Goal: Task Accomplishment & Management: Complete application form

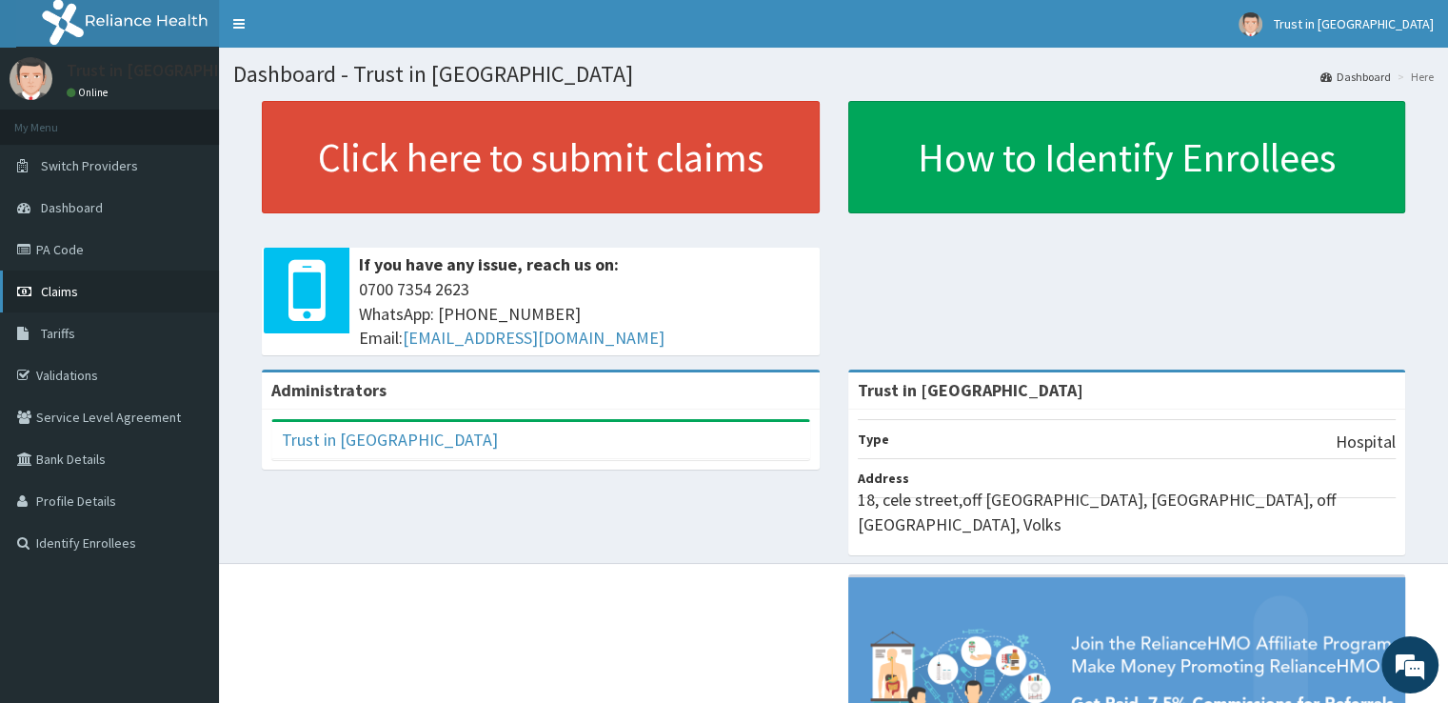
click at [88, 283] on link "Claims" at bounding box center [109, 291] width 219 height 42
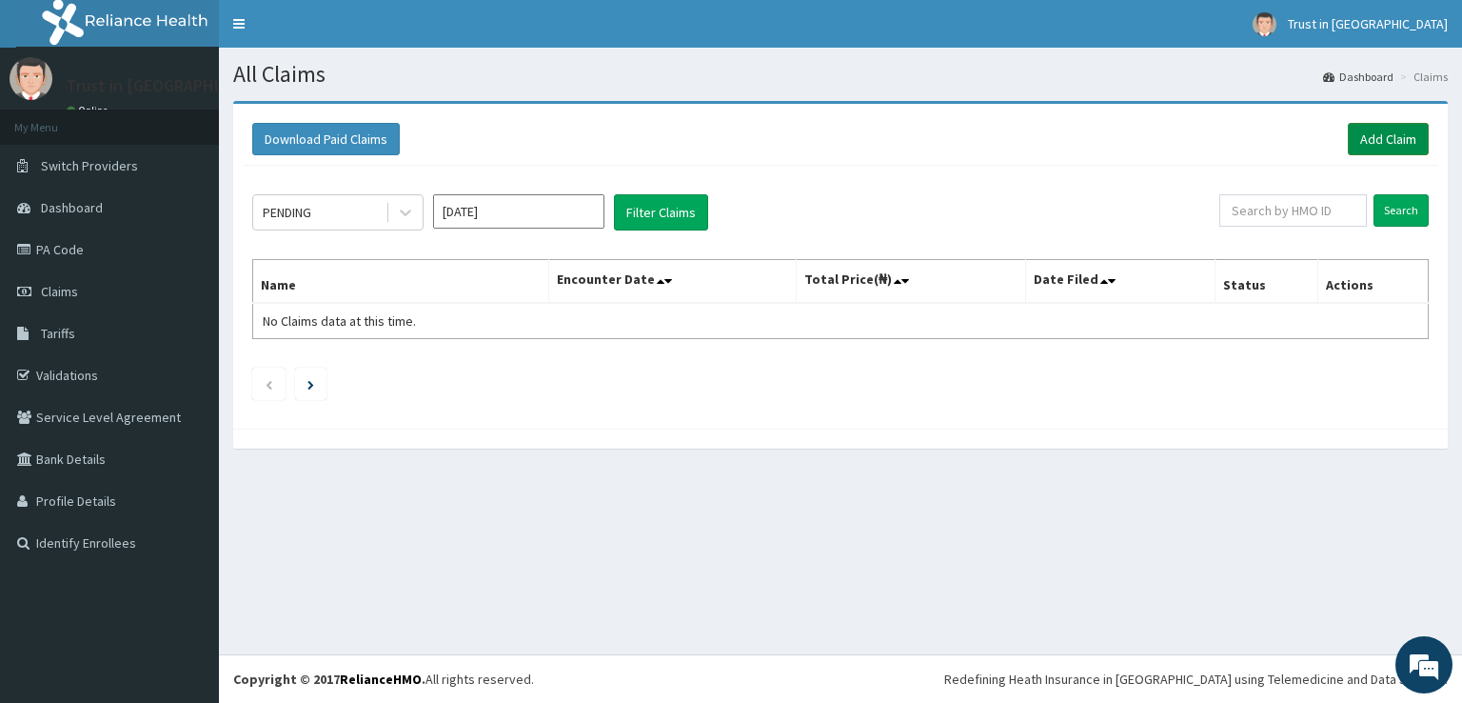
click at [1386, 137] on link "Add Claim" at bounding box center [1388, 139] width 81 height 32
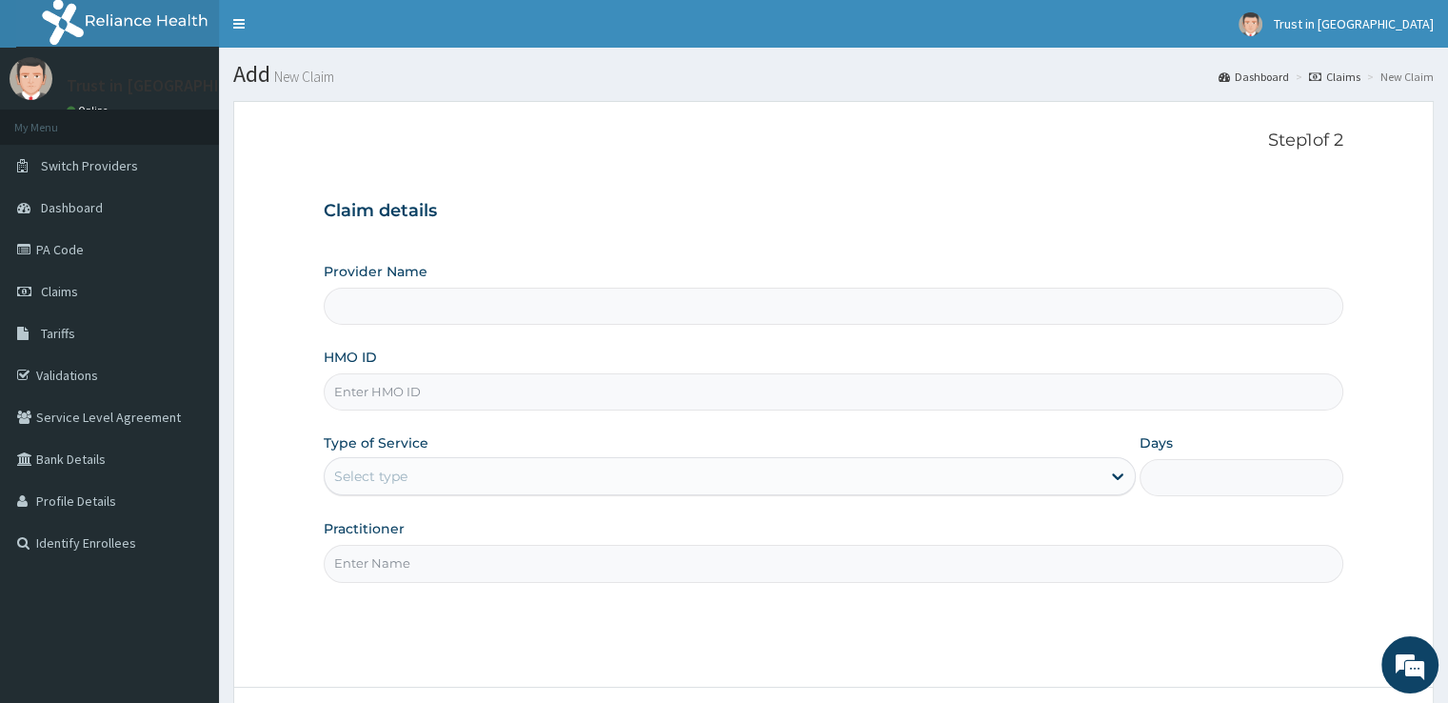
type input "Trust in [GEOGRAPHIC_DATA]"
click at [870, 404] on input "HMO ID" at bounding box center [833, 391] width 1019 height 37
click at [488, 397] on input "dns/" at bounding box center [833, 391] width 1019 height 37
type input "dns/10012/b"
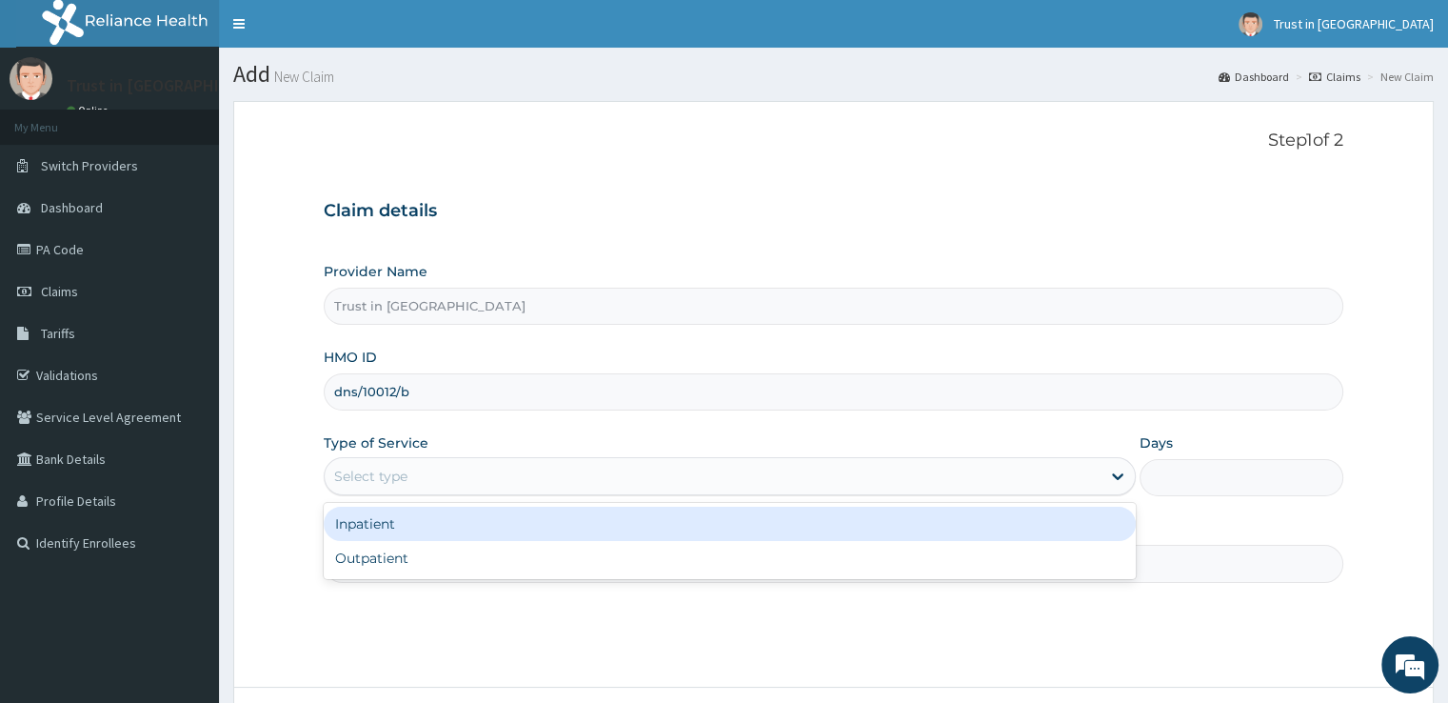
click at [1082, 485] on div "Select type" at bounding box center [713, 476] width 776 height 30
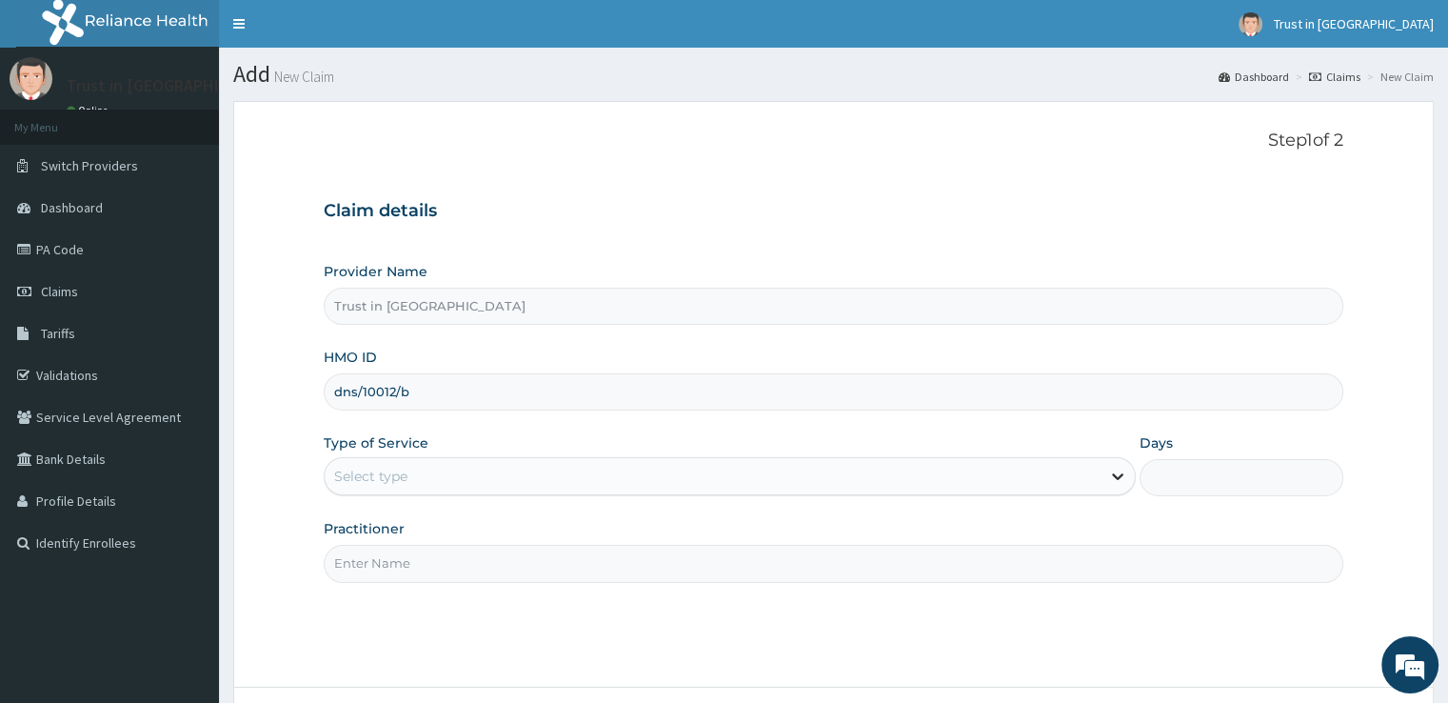
click at [1115, 476] on icon at bounding box center [1118, 477] width 11 height 7
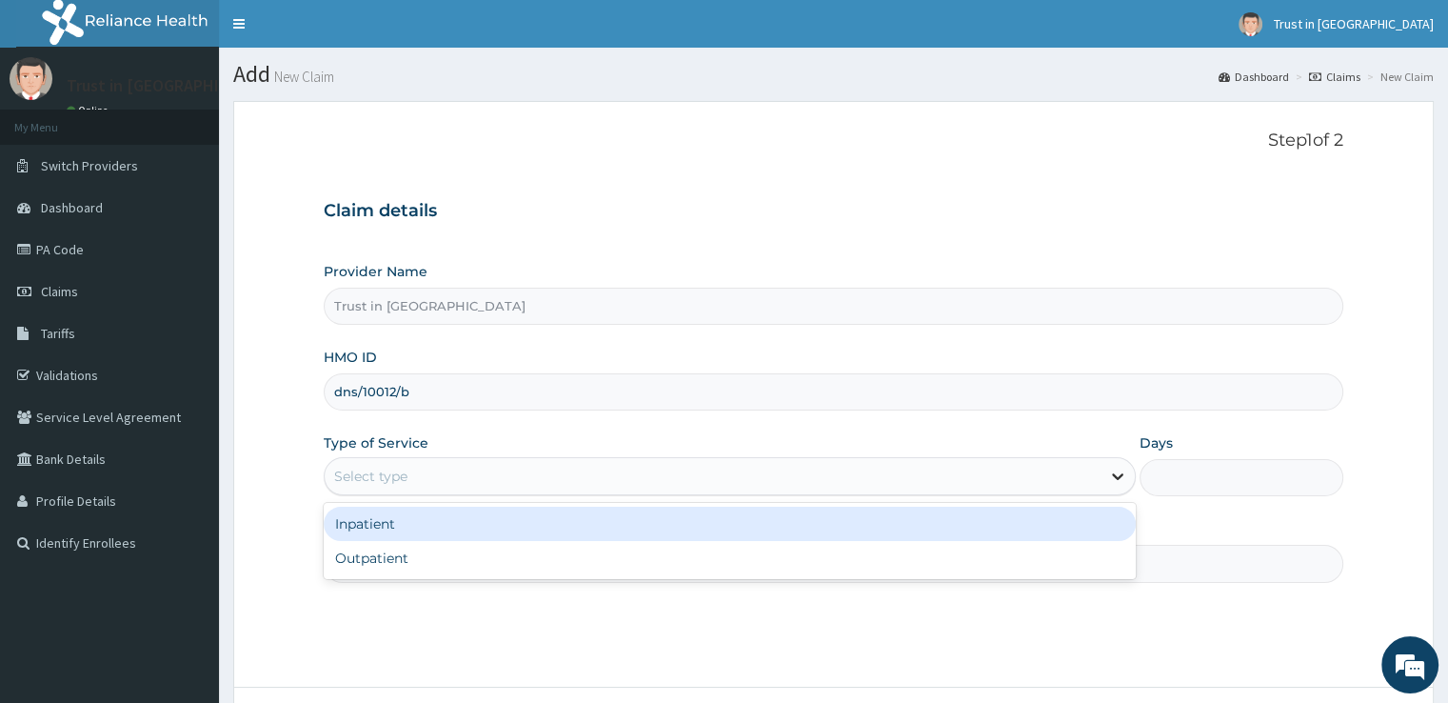
click at [1115, 476] on icon at bounding box center [1118, 477] width 11 height 7
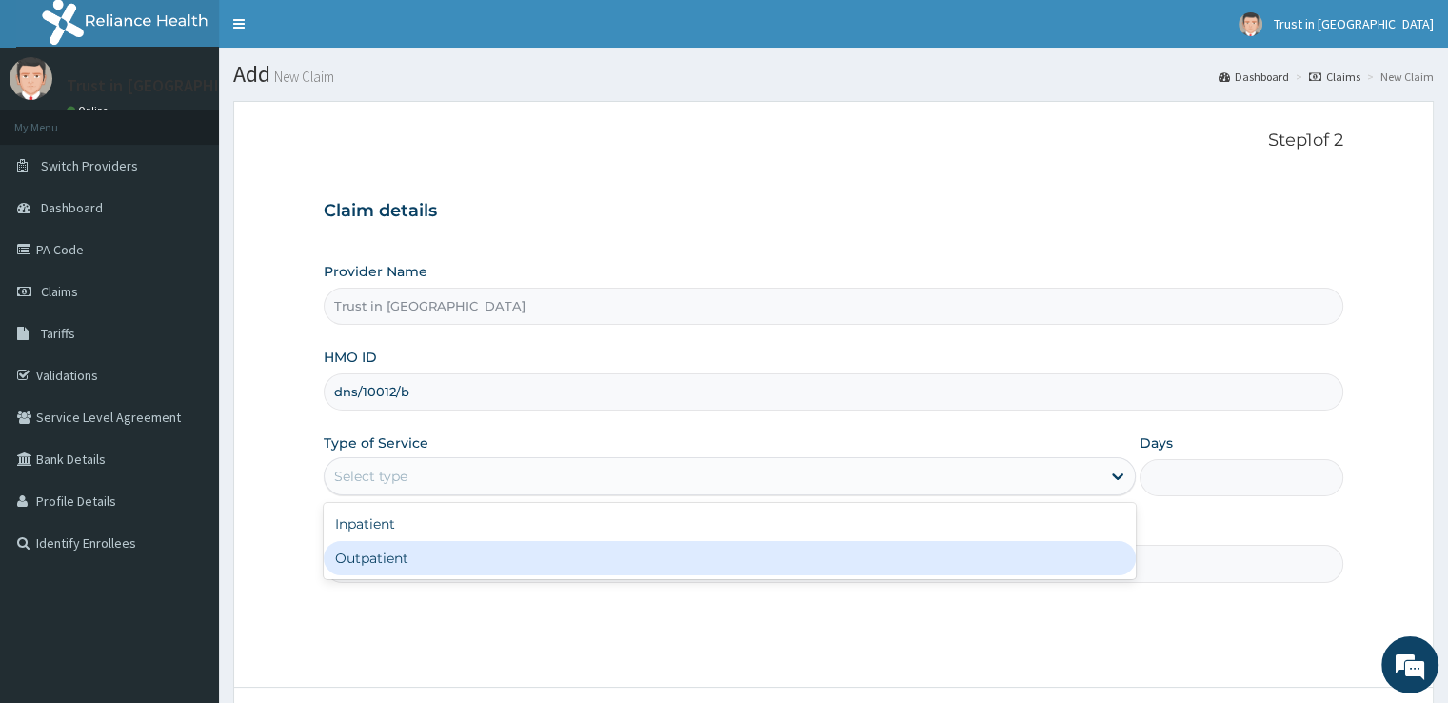
click at [998, 564] on div "Outpatient" at bounding box center [730, 558] width 812 height 34
type input "1"
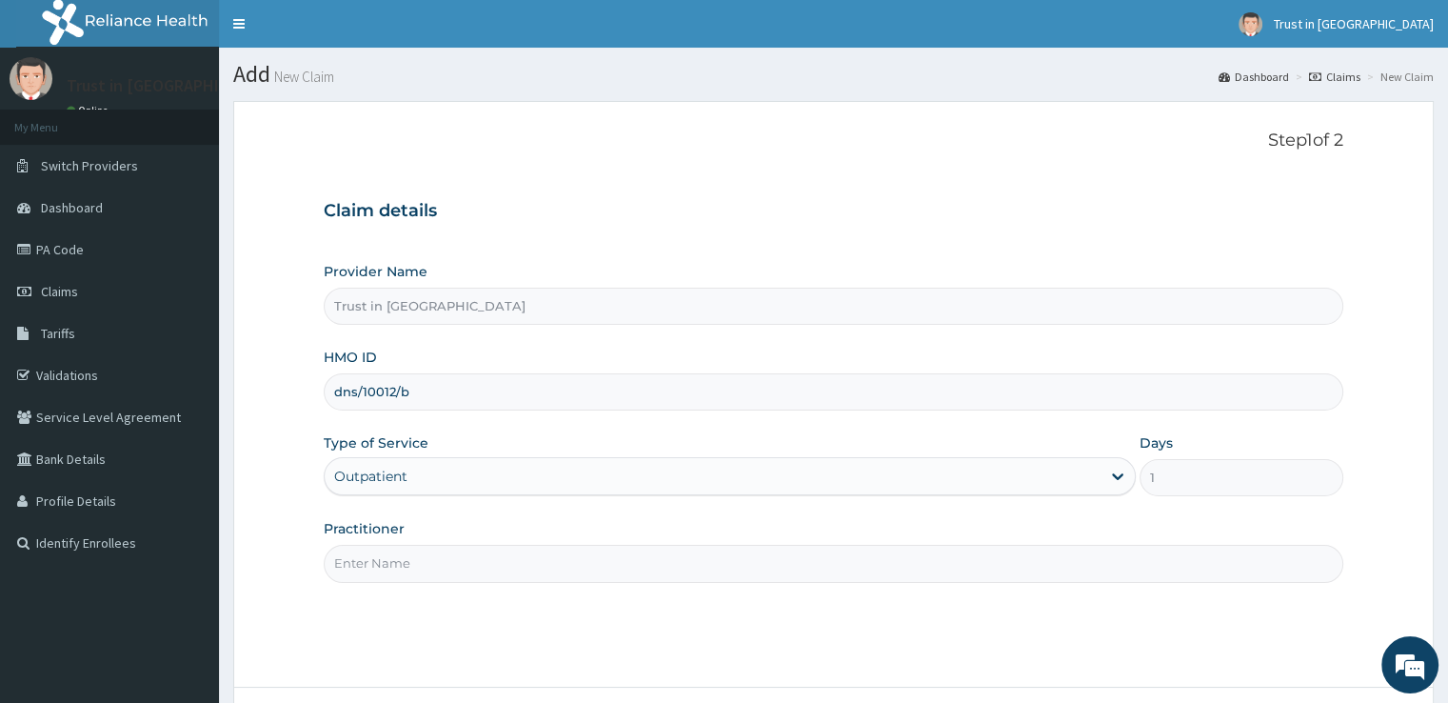
click at [781, 567] on input "Practitioner" at bounding box center [833, 563] width 1019 height 37
type input "[PERSON_NAME]"
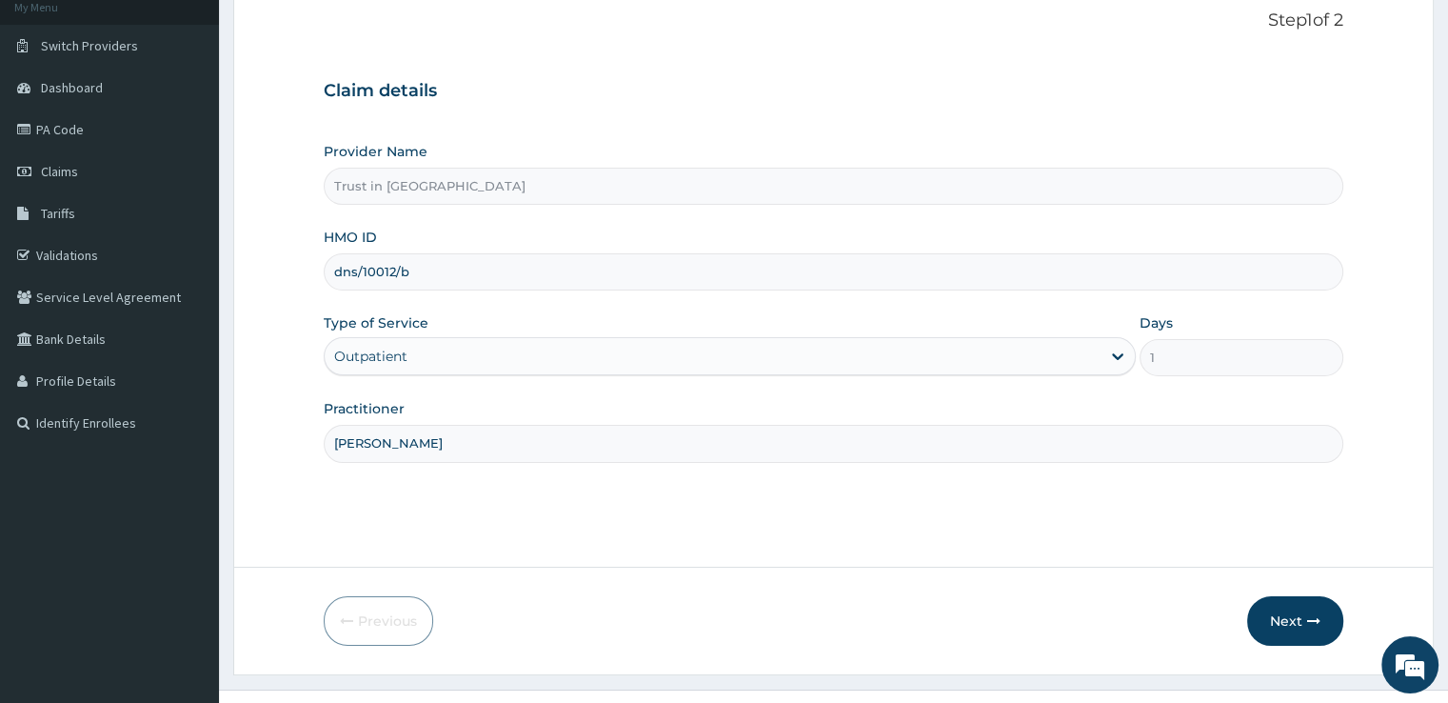
scroll to position [154, 0]
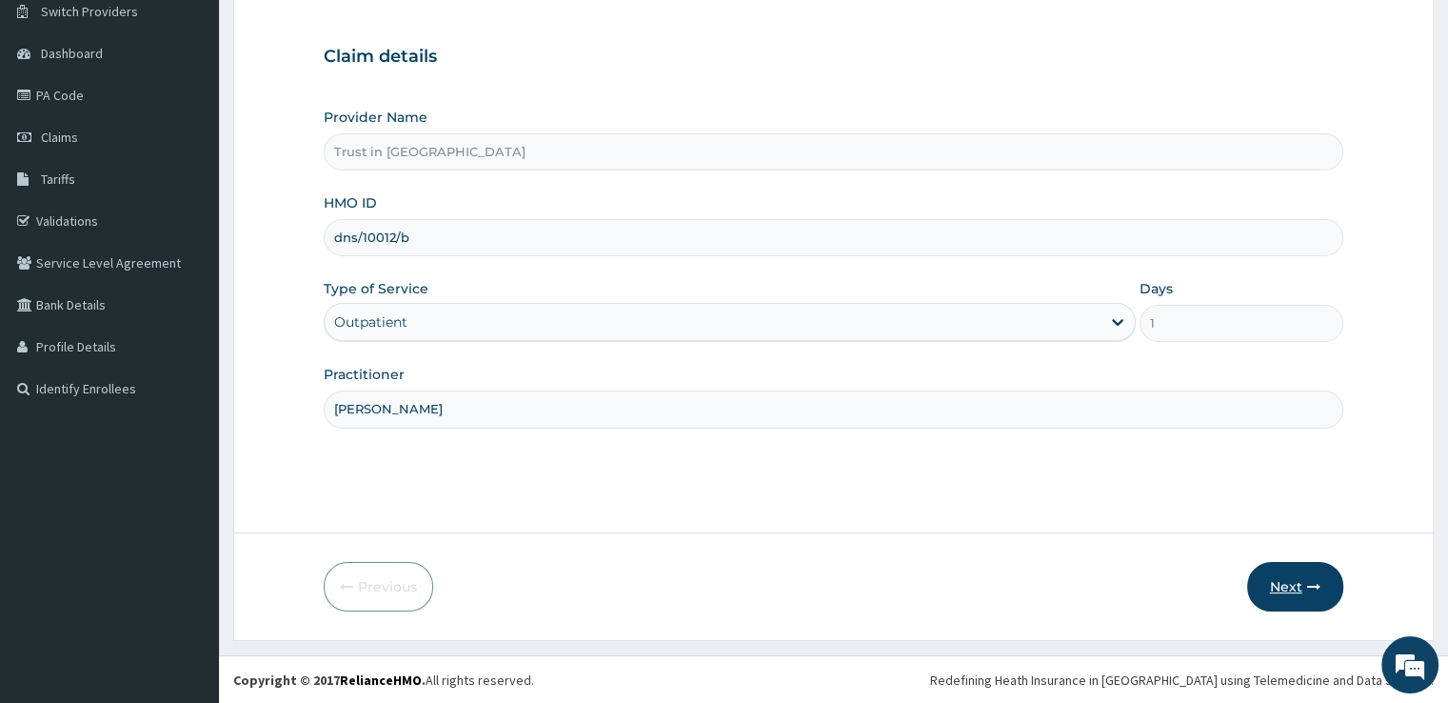
click at [1291, 587] on button "Next" at bounding box center [1295, 587] width 96 height 50
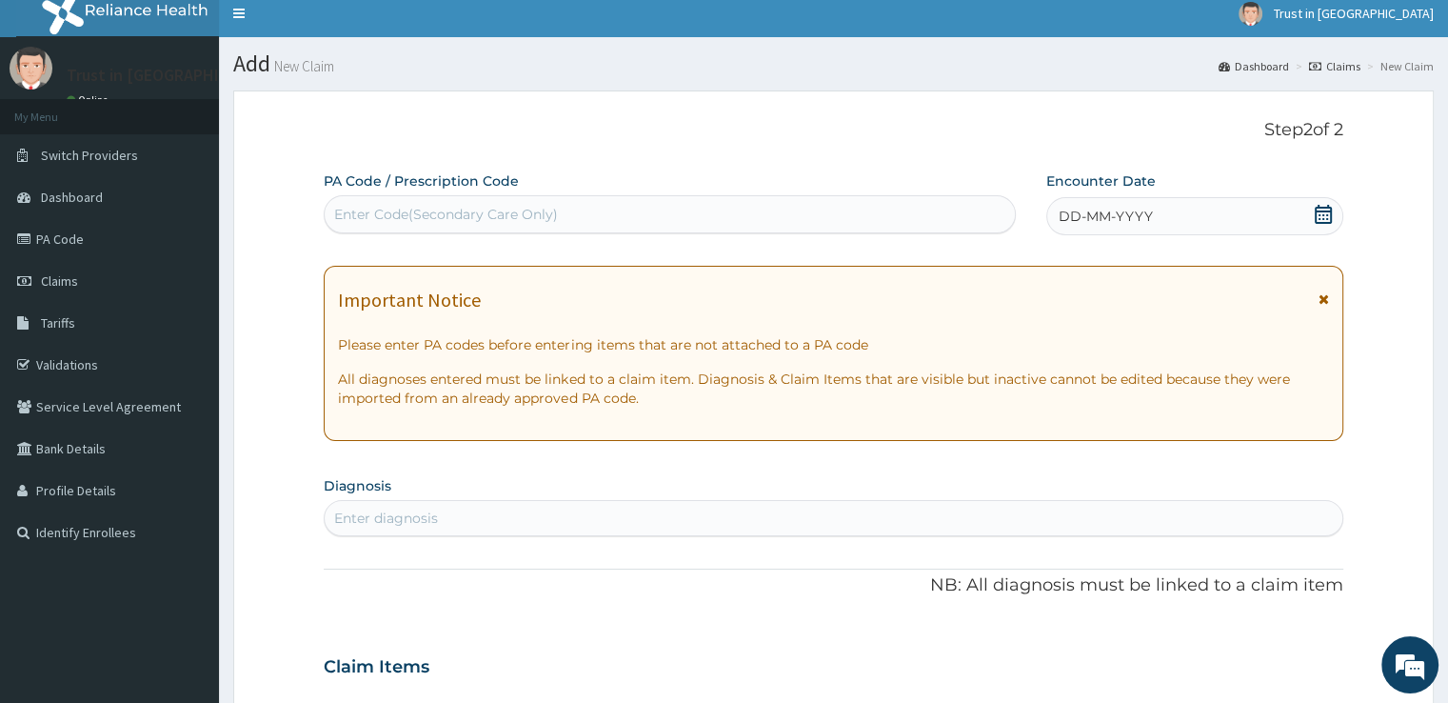
scroll to position [0, 0]
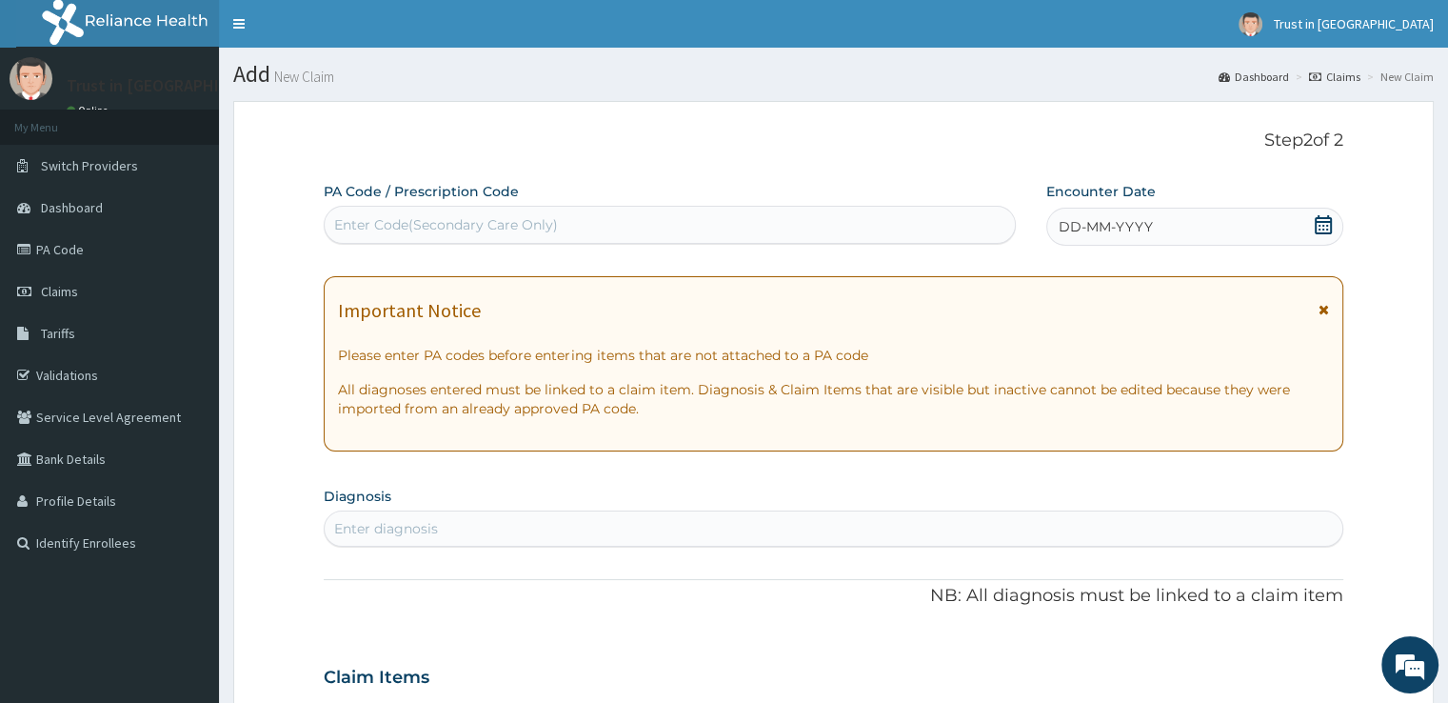
click at [1322, 222] on icon at bounding box center [1323, 224] width 19 height 19
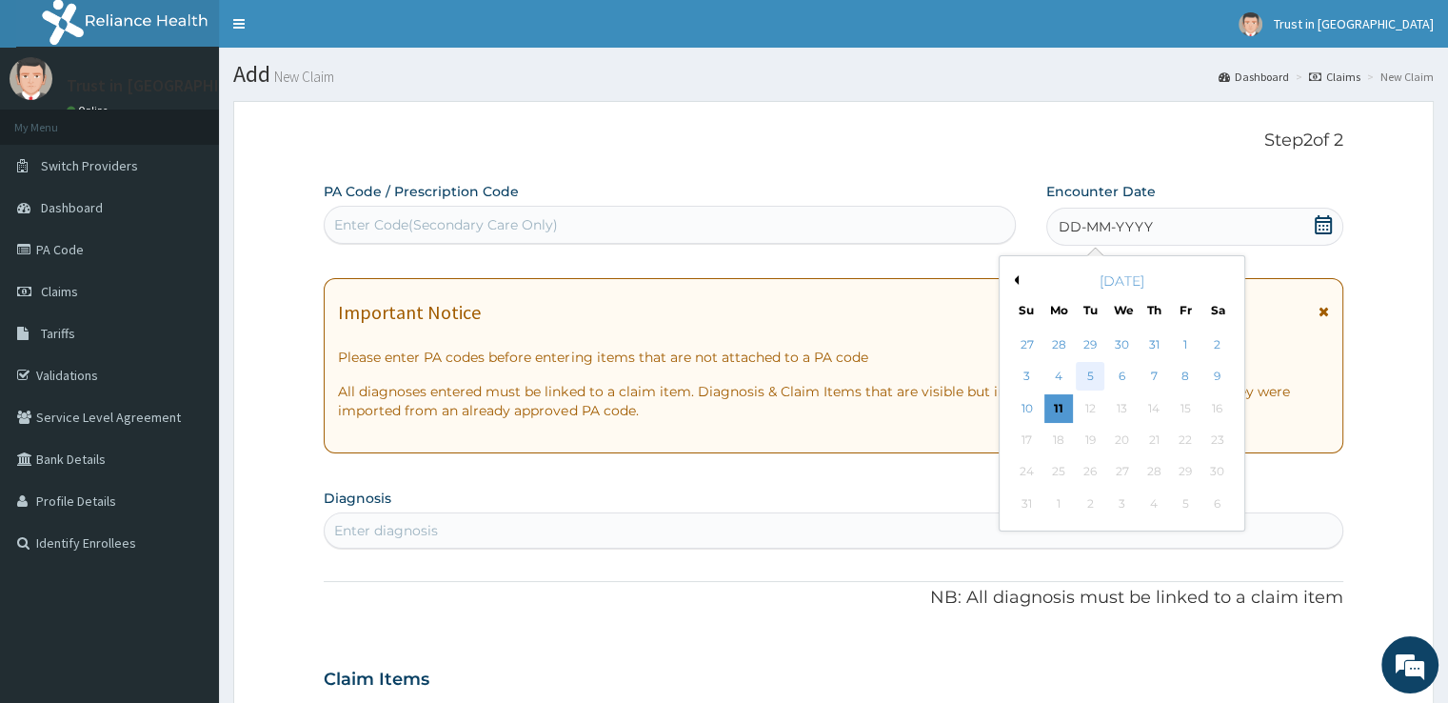
click at [1088, 376] on div "5" at bounding box center [1090, 377] width 29 height 29
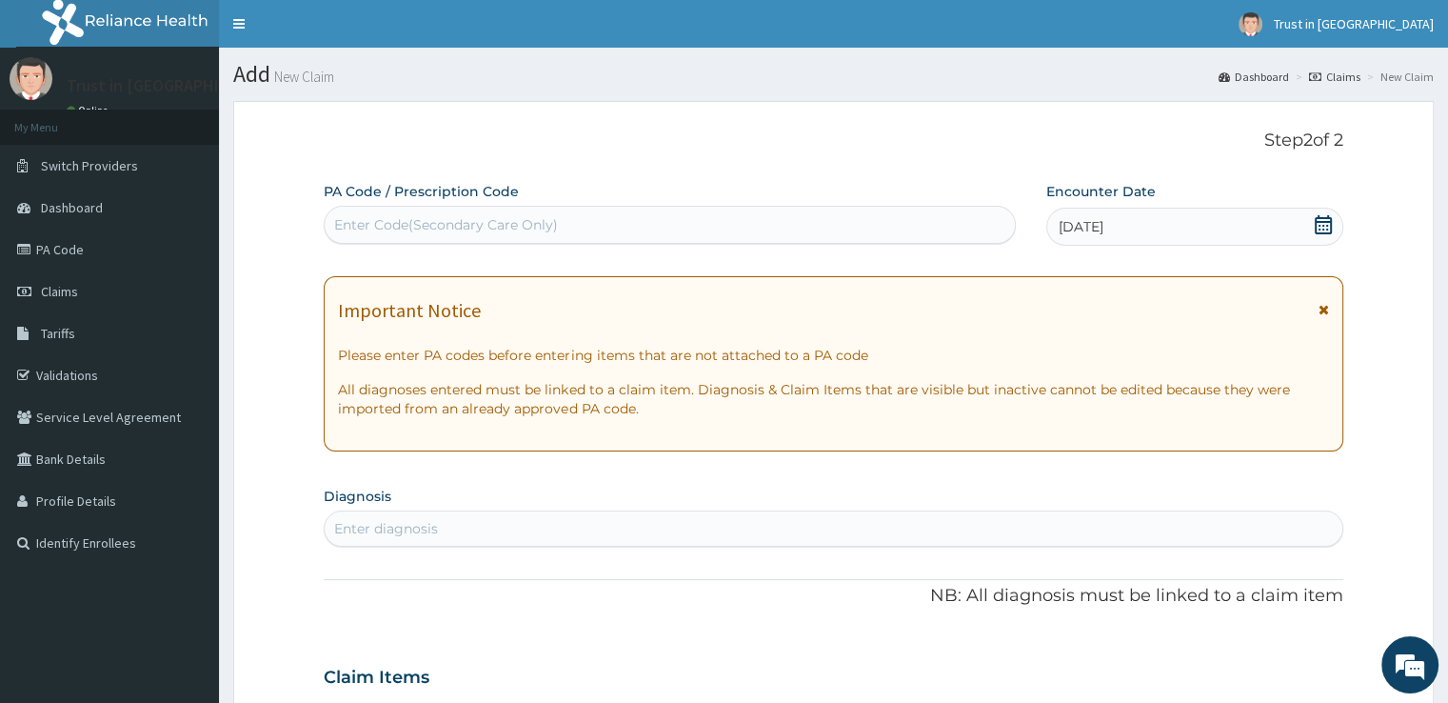
click at [1325, 308] on icon at bounding box center [1324, 309] width 10 height 13
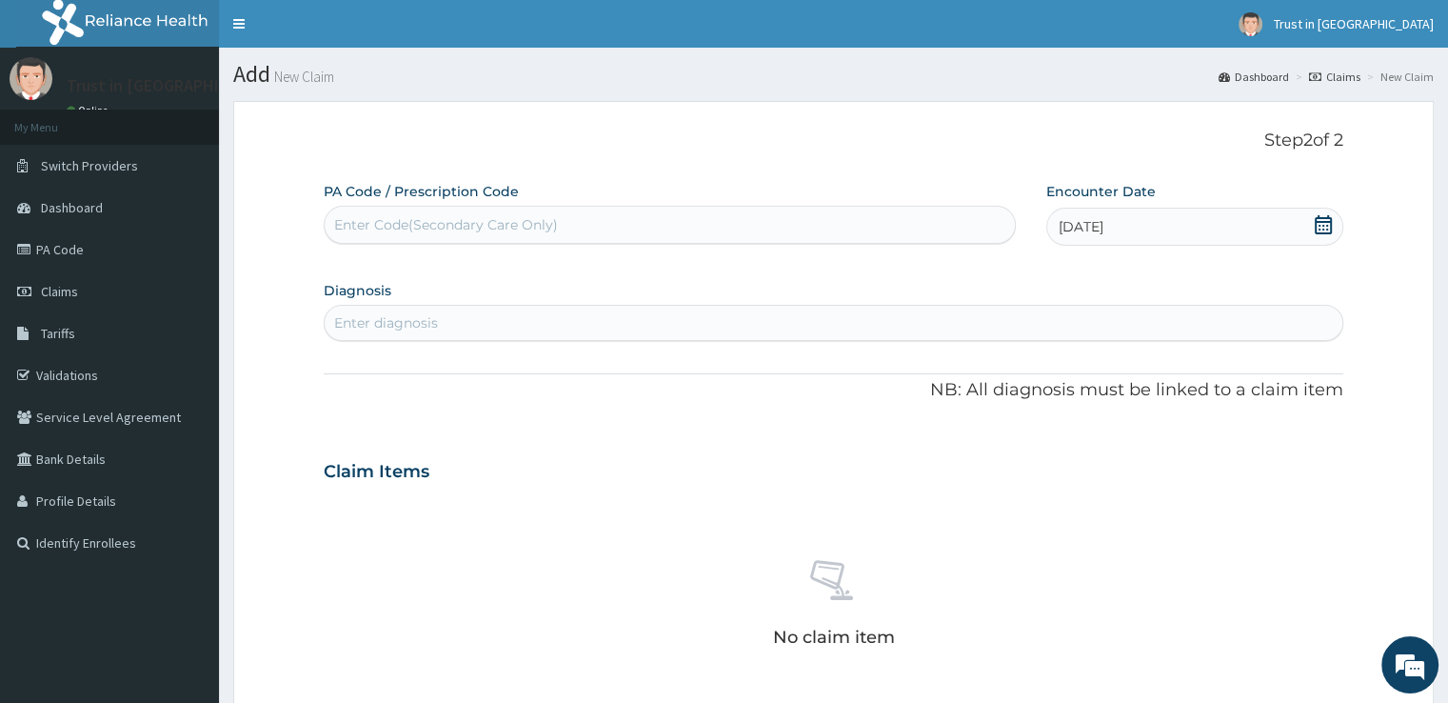
click at [491, 321] on div "Enter diagnosis" at bounding box center [833, 323] width 1017 height 30
type input "plasm"
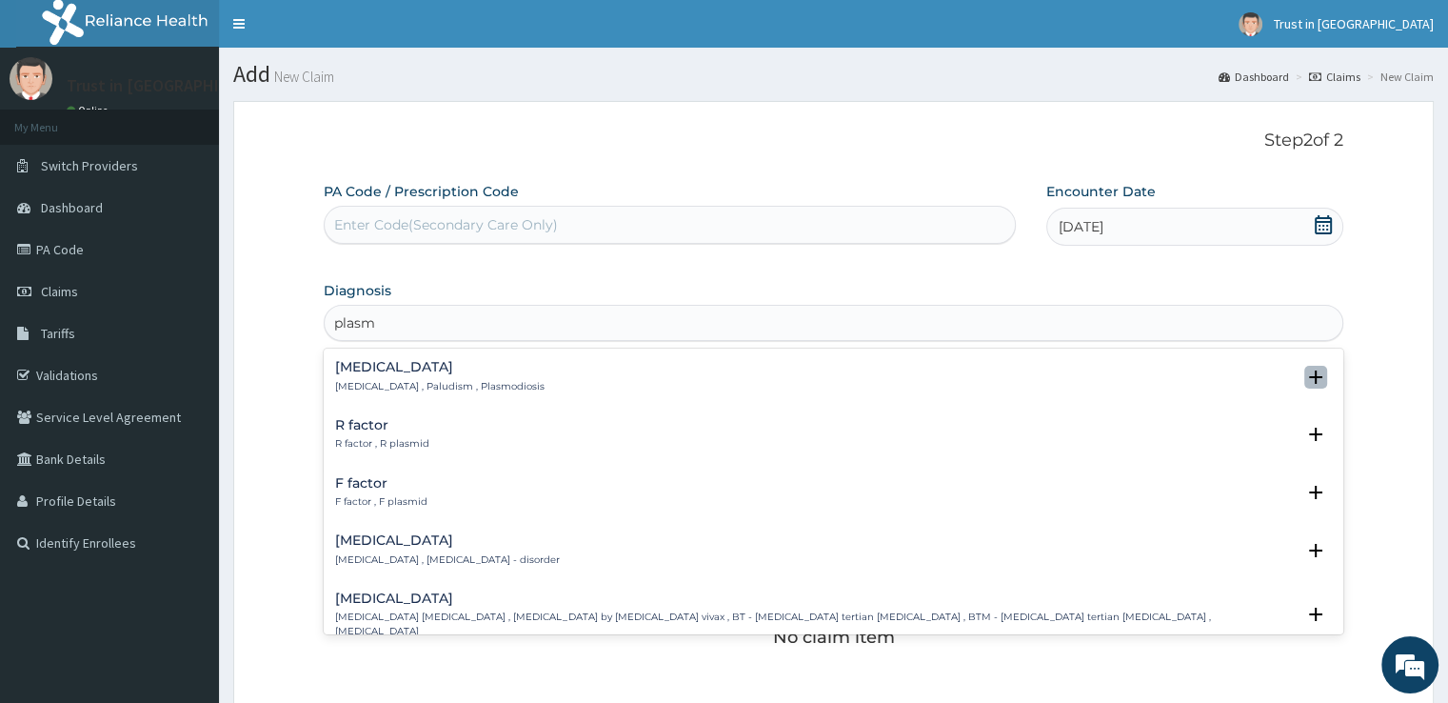
click at [1309, 380] on icon "open select status" at bounding box center [1315, 376] width 13 height 13
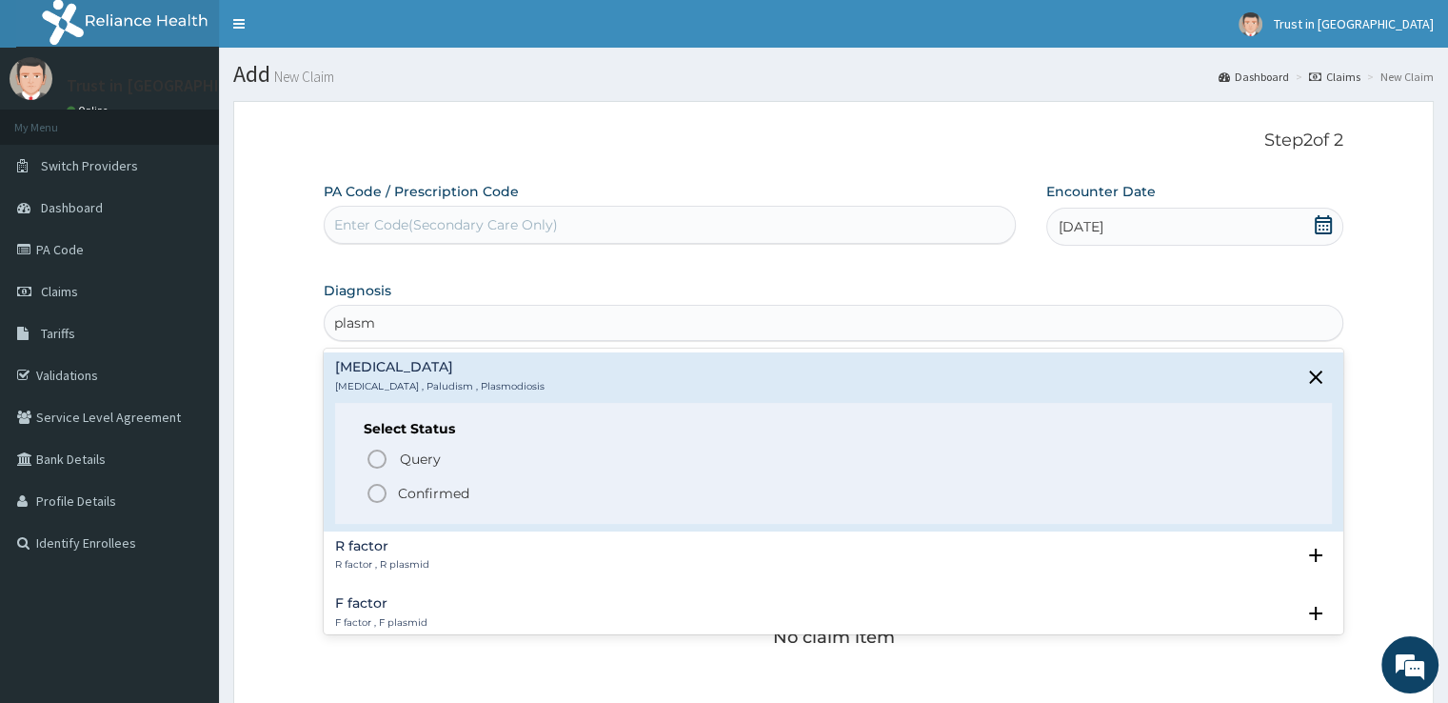
click at [377, 491] on icon "status option filled" at bounding box center [377, 493] width 23 height 23
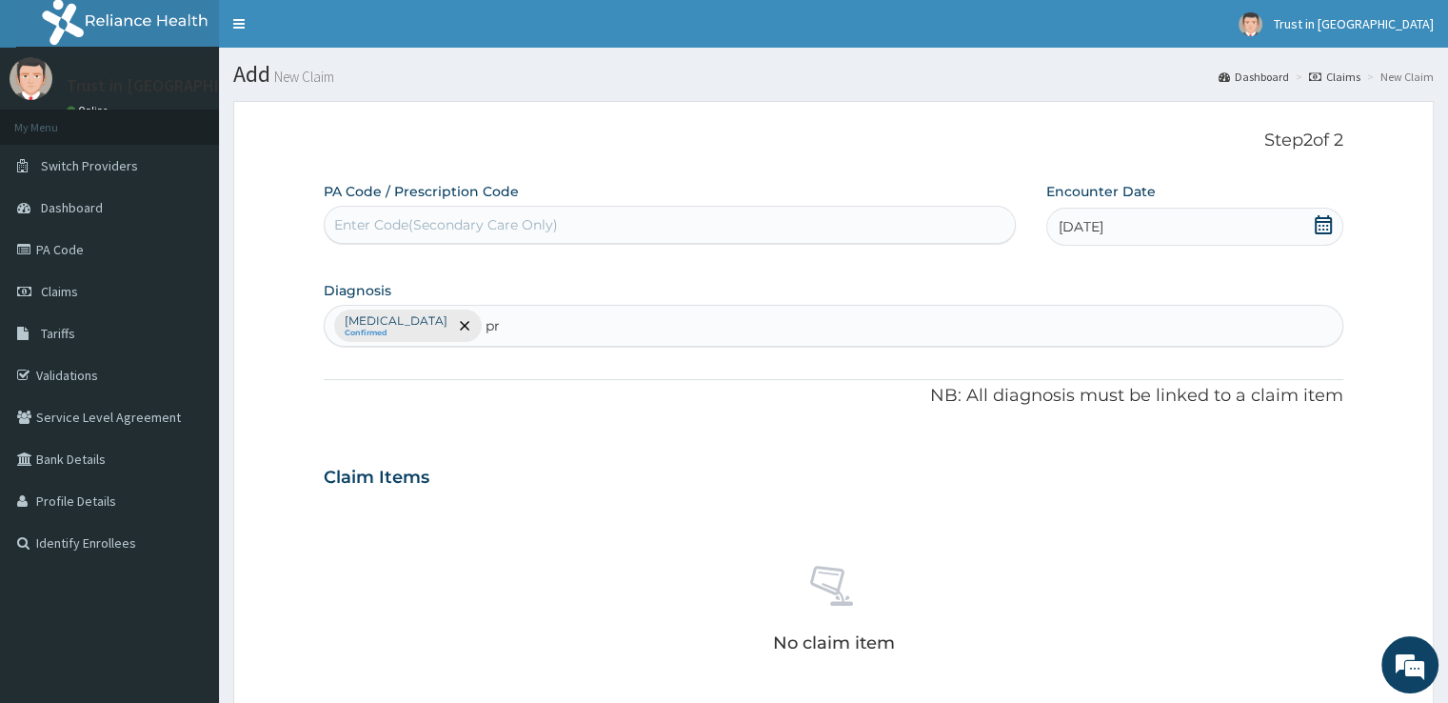
type input "p"
type input "c"
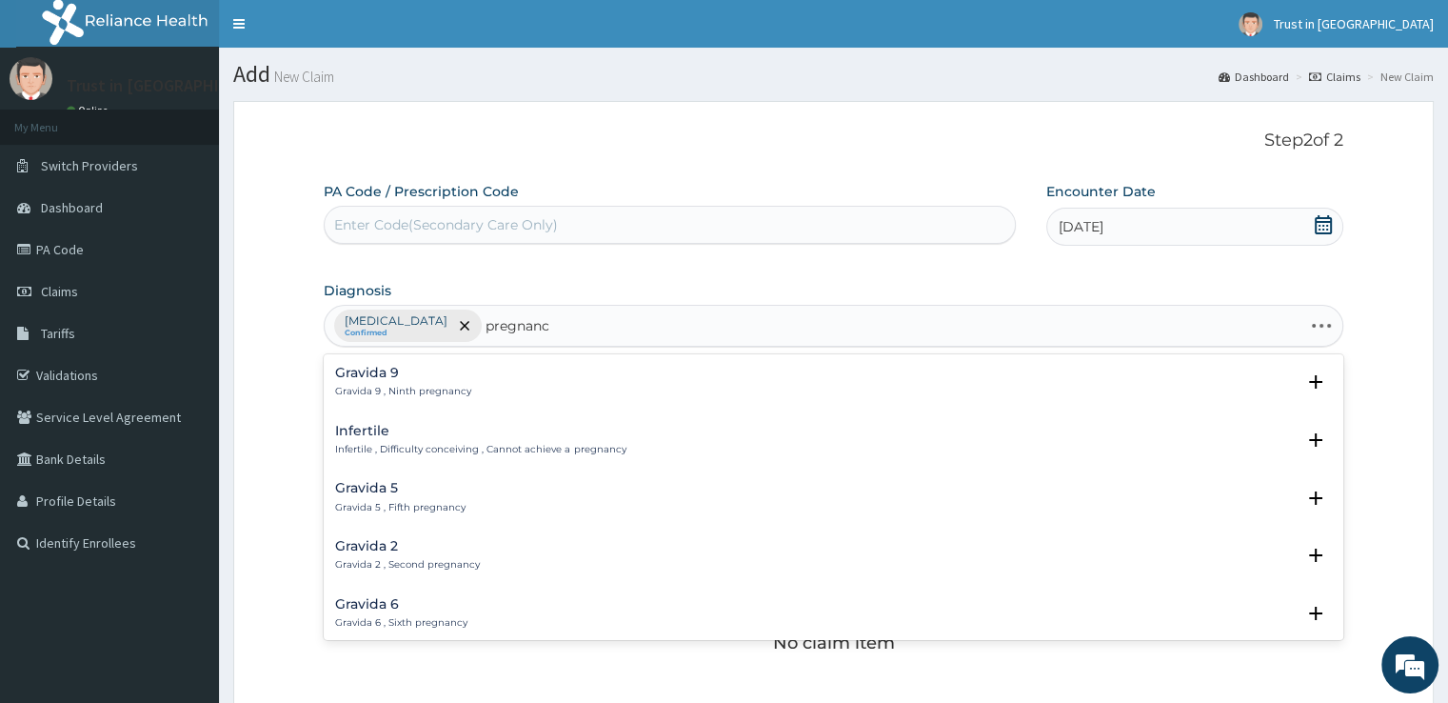
type input "pregnancy"
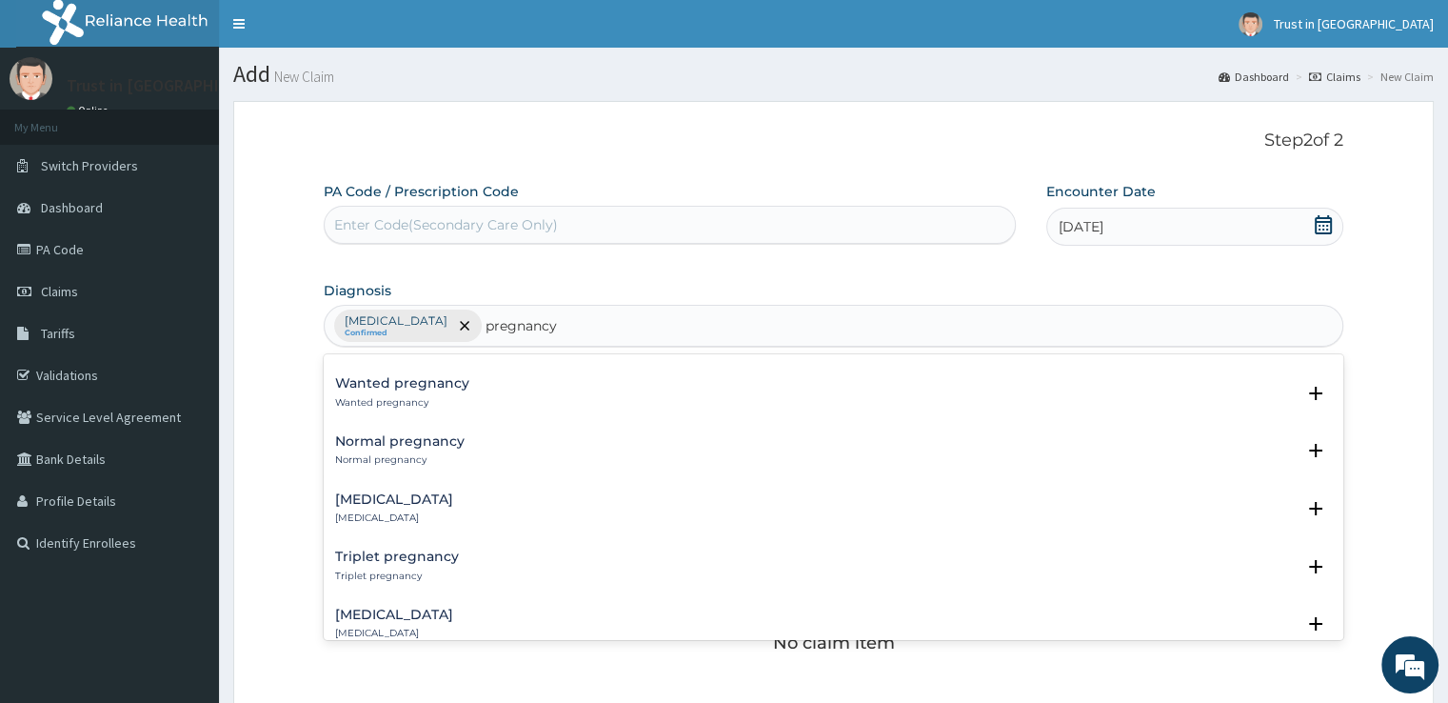
scroll to position [1143, 0]
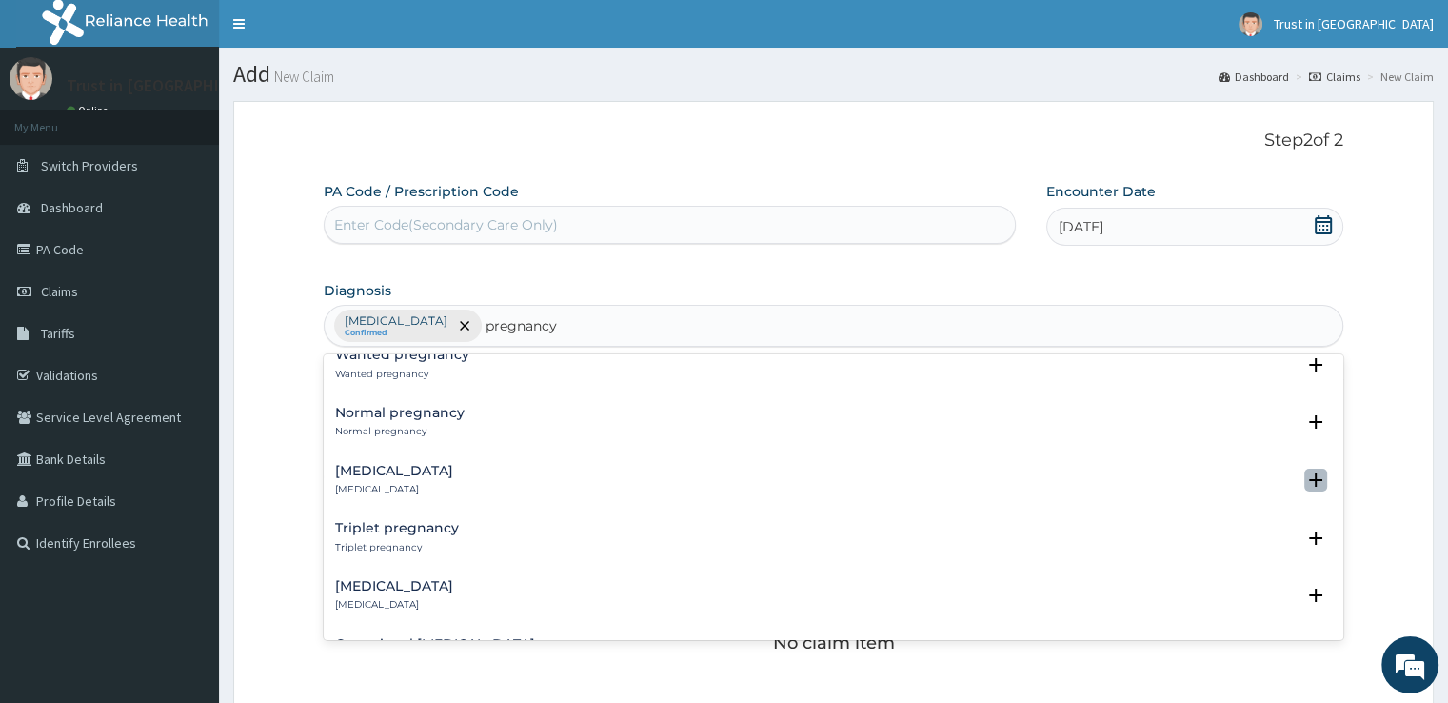
click at [1309, 473] on icon "open select status" at bounding box center [1315, 479] width 13 height 13
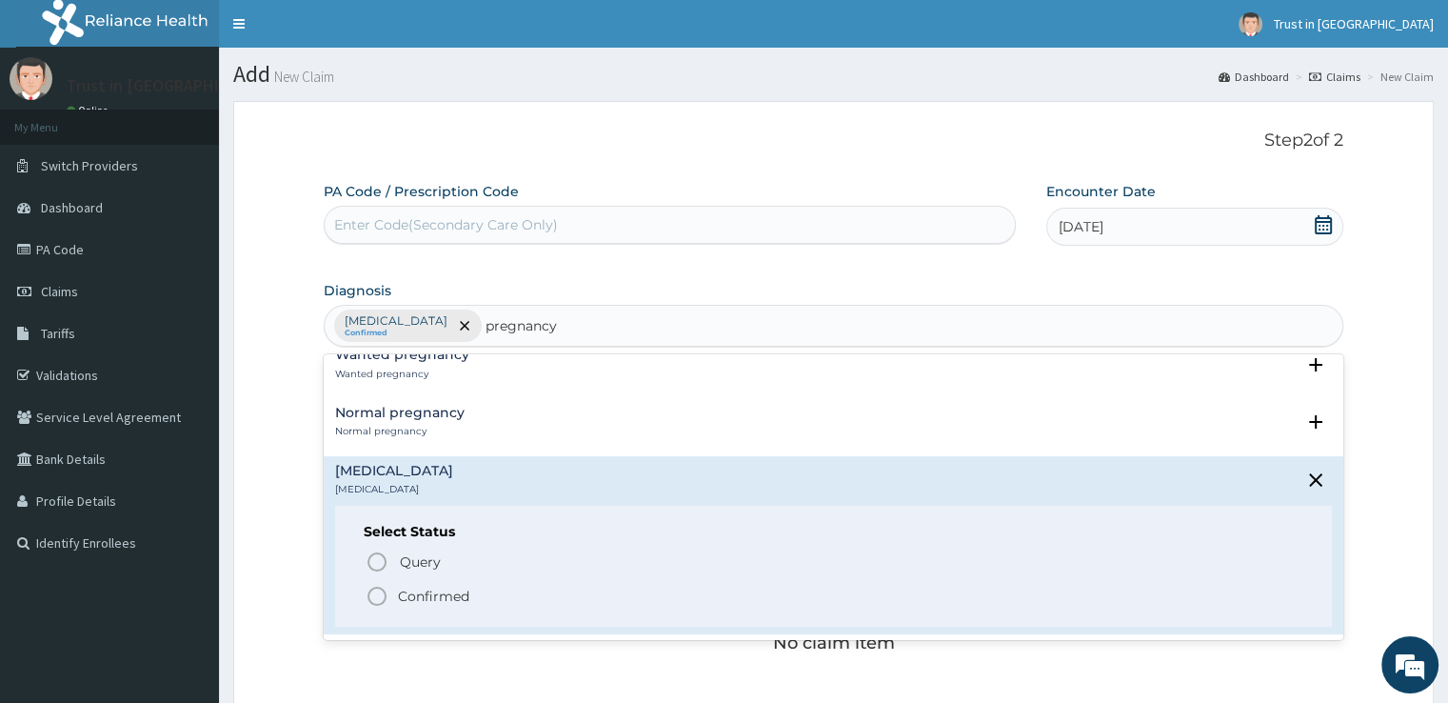
click at [378, 585] on icon "status option filled" at bounding box center [377, 596] width 23 height 23
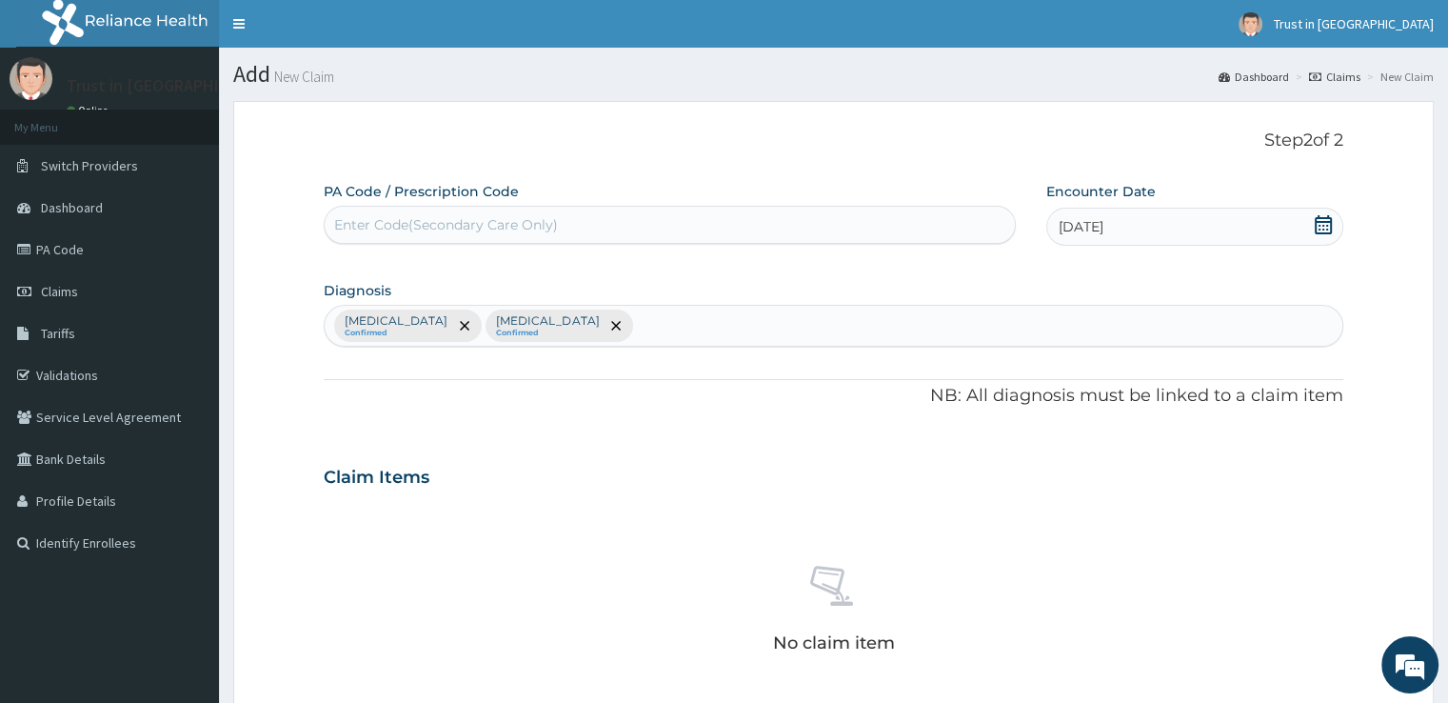
scroll to position [464, 0]
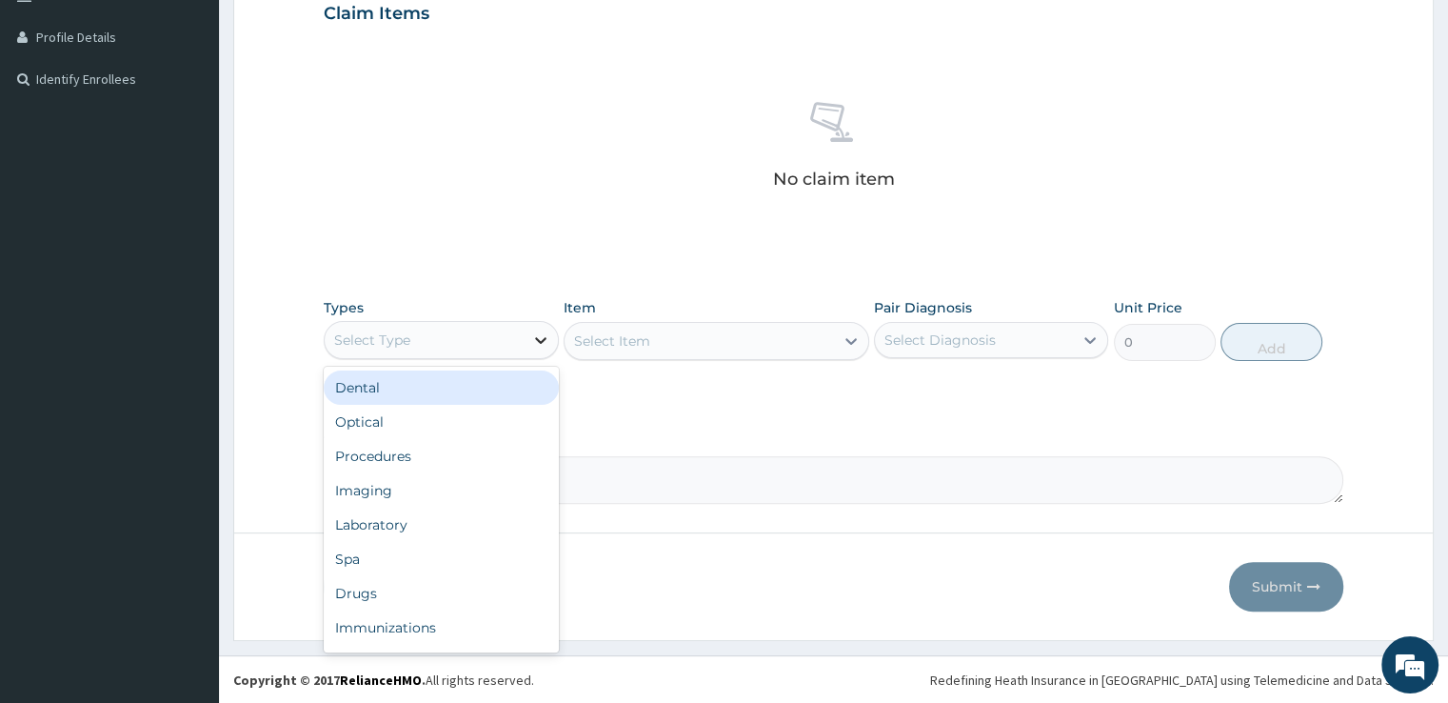
click at [540, 337] on icon at bounding box center [540, 339] width 19 height 19
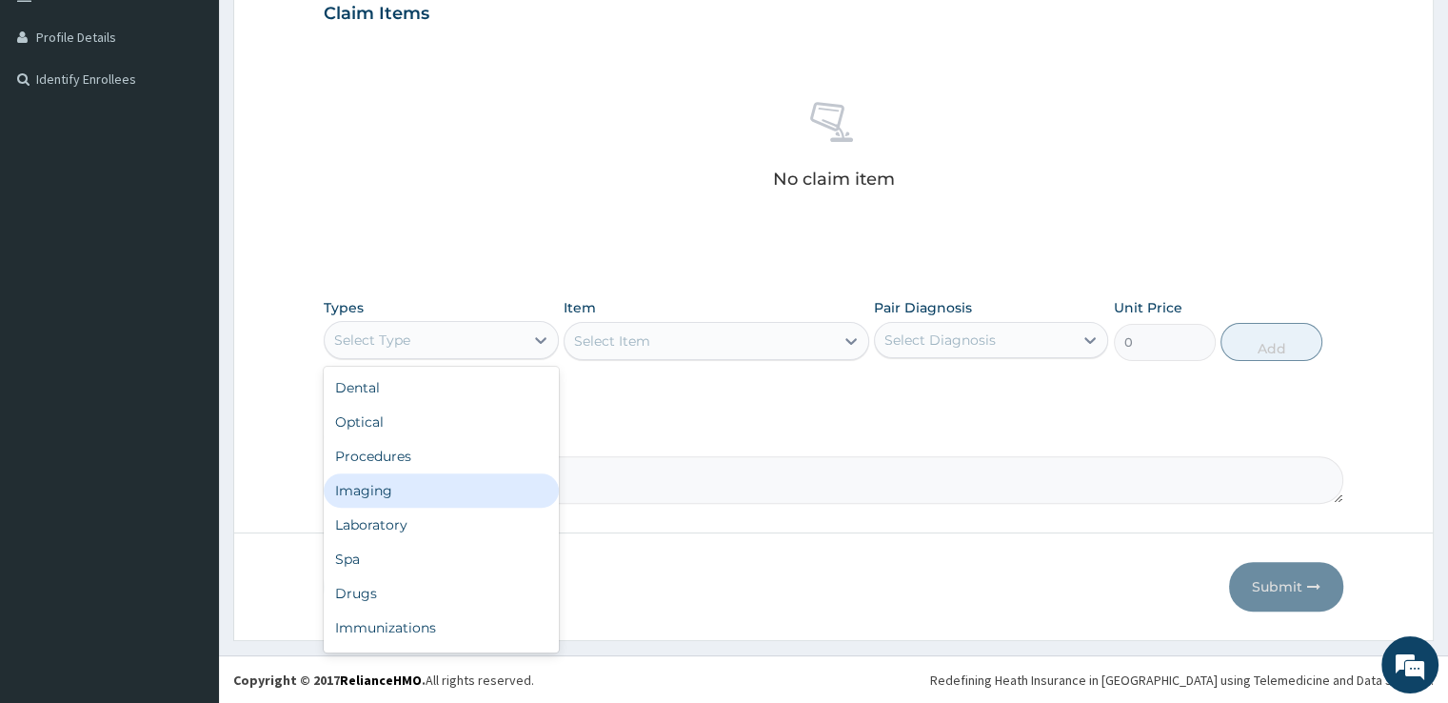
click at [354, 496] on div "Imaging" at bounding box center [441, 490] width 234 height 34
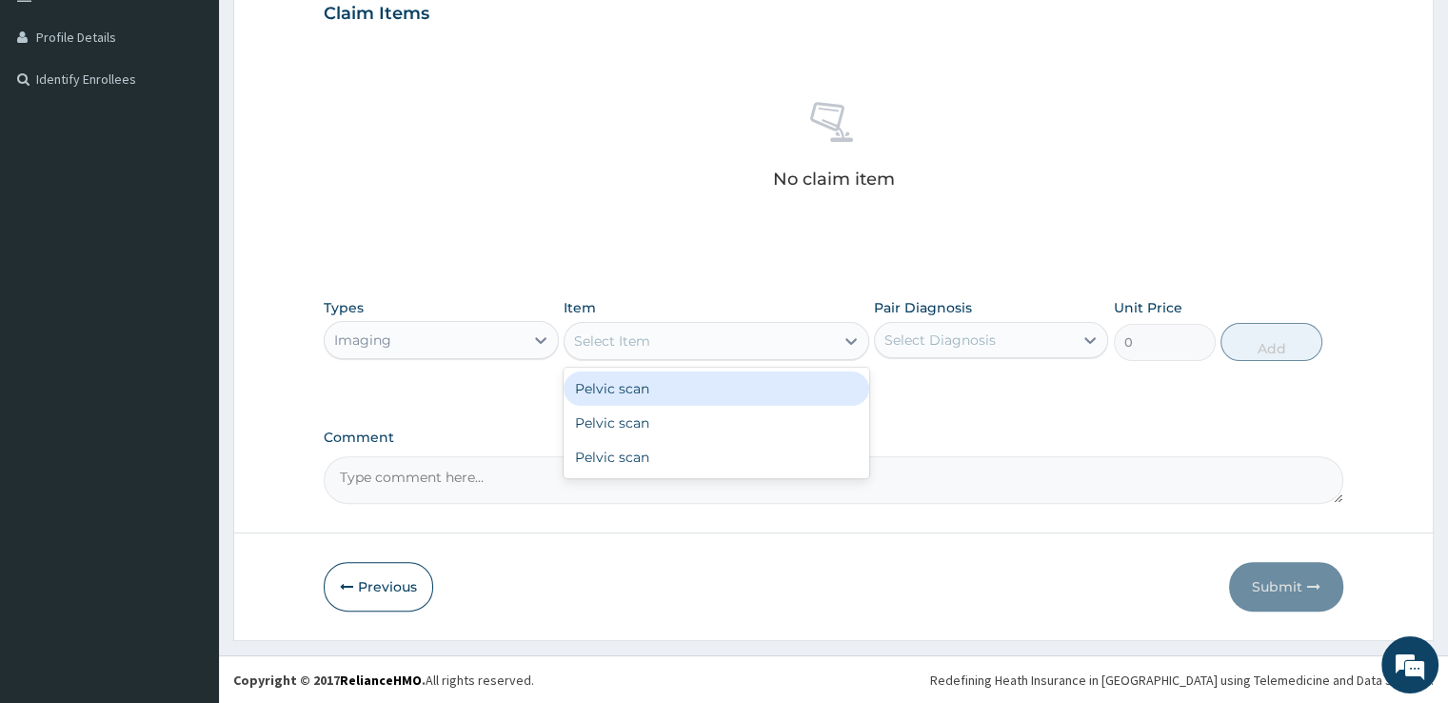
click at [733, 334] on div "Select Item" at bounding box center [699, 341] width 269 height 30
click at [674, 384] on div "Pelvic scan" at bounding box center [717, 388] width 306 height 34
type input "5000"
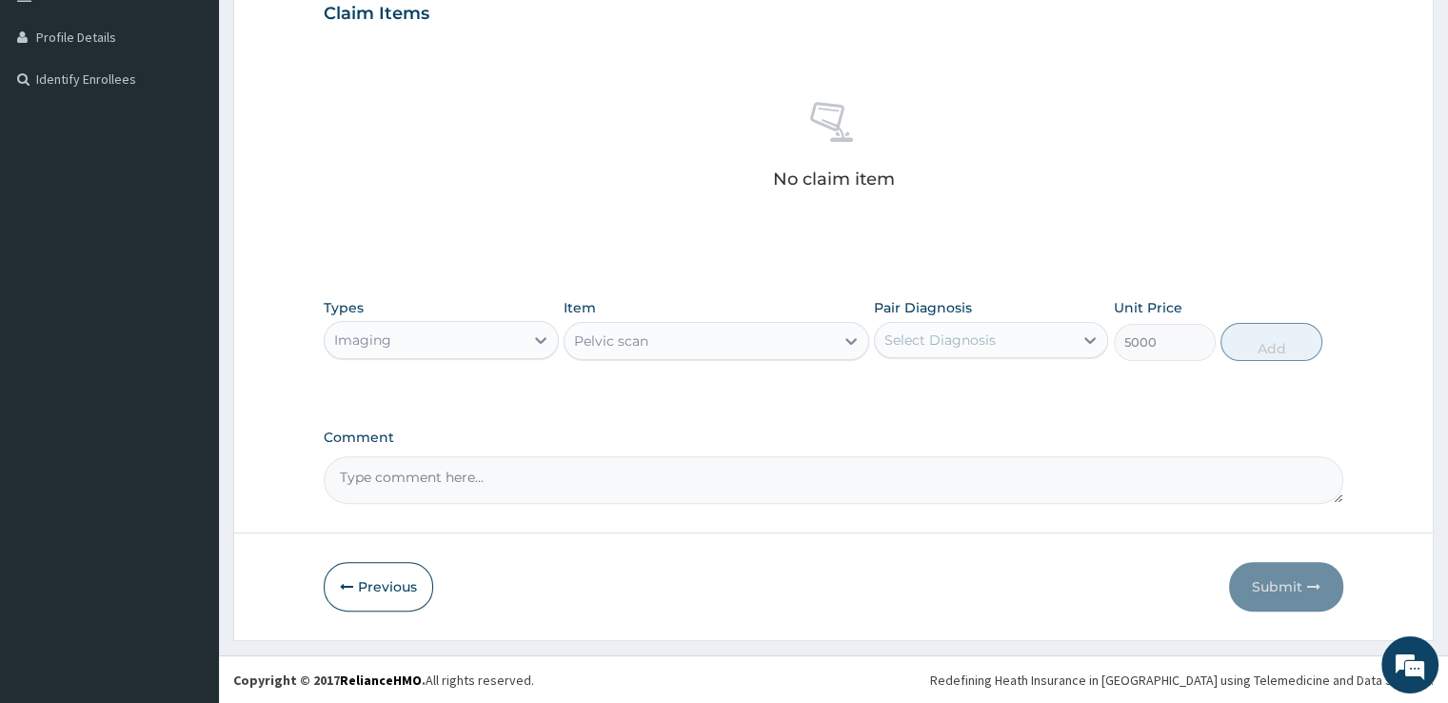
click at [822, 348] on div "Pelvic scan" at bounding box center [699, 341] width 269 height 30
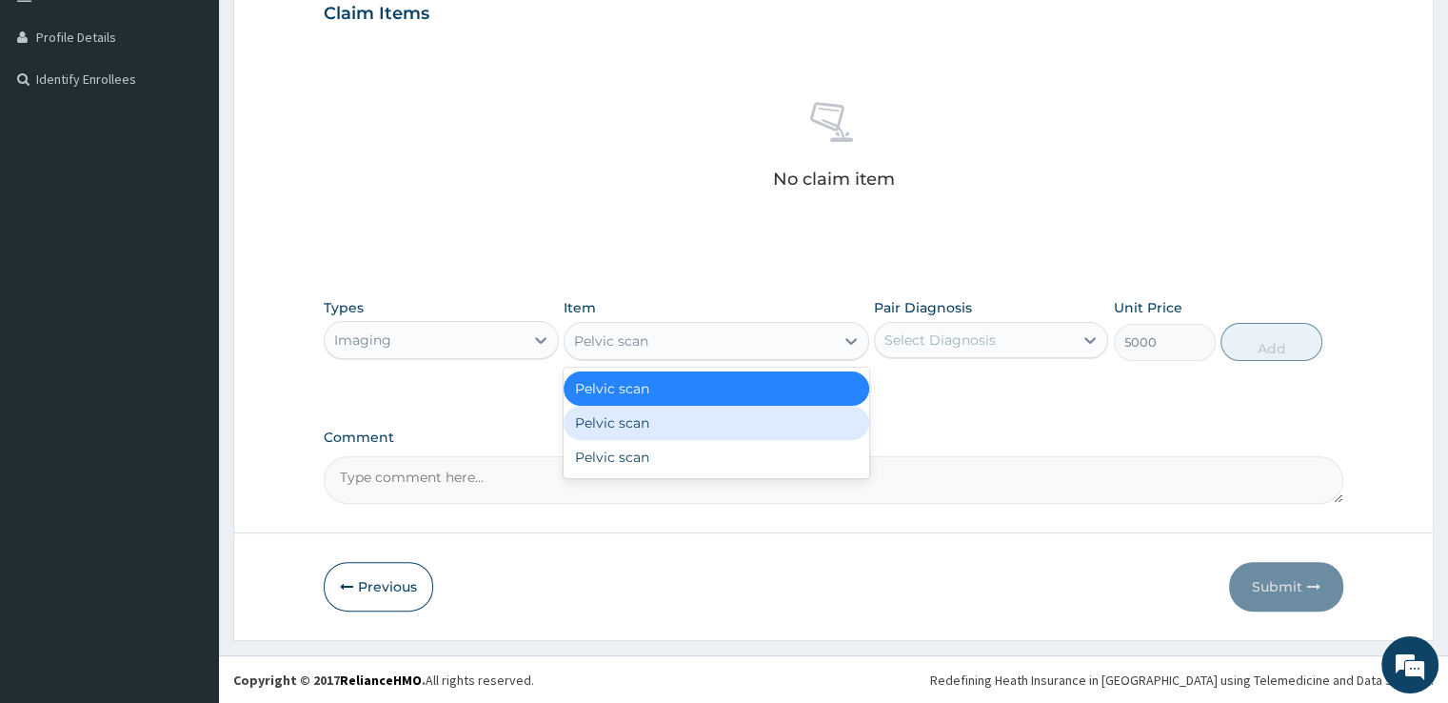
click at [705, 436] on div "Pelvic scan" at bounding box center [717, 423] width 306 height 34
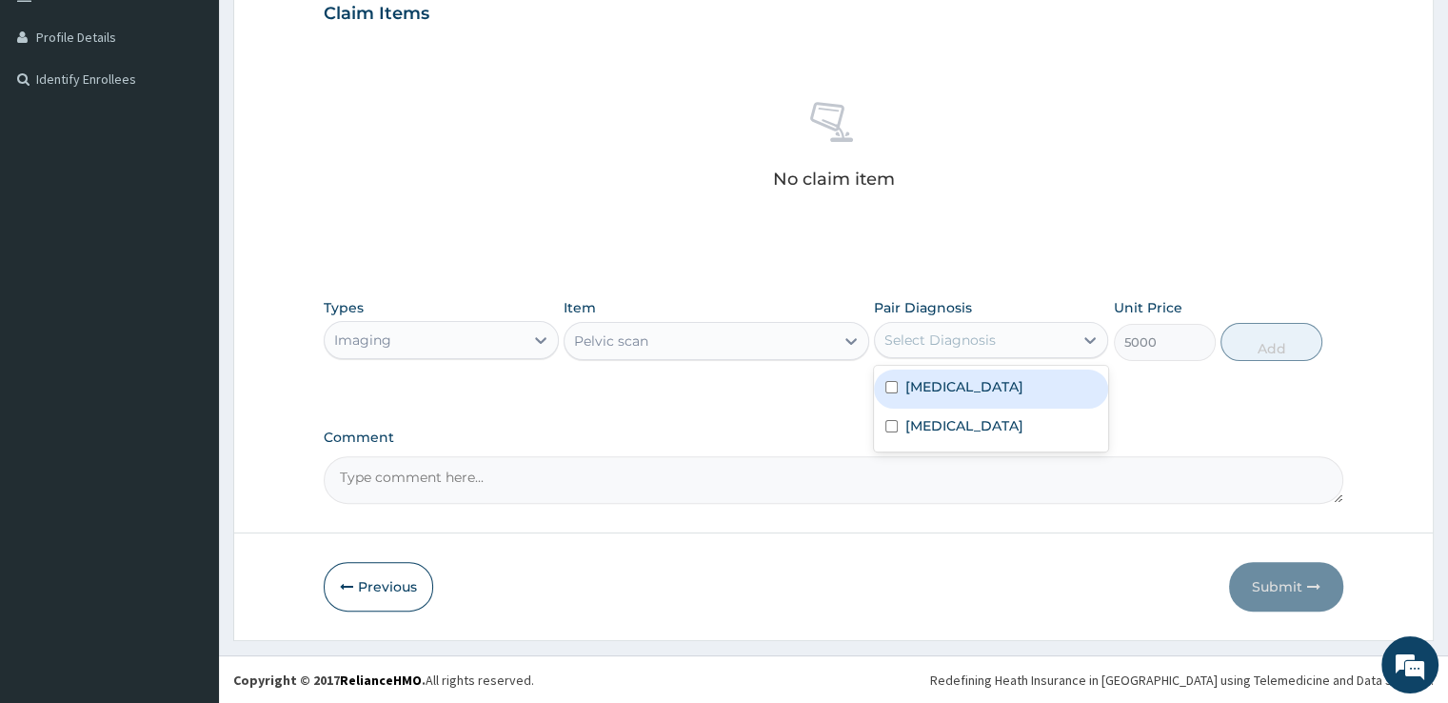
click at [975, 327] on div "Select Diagnosis" at bounding box center [974, 340] width 198 height 30
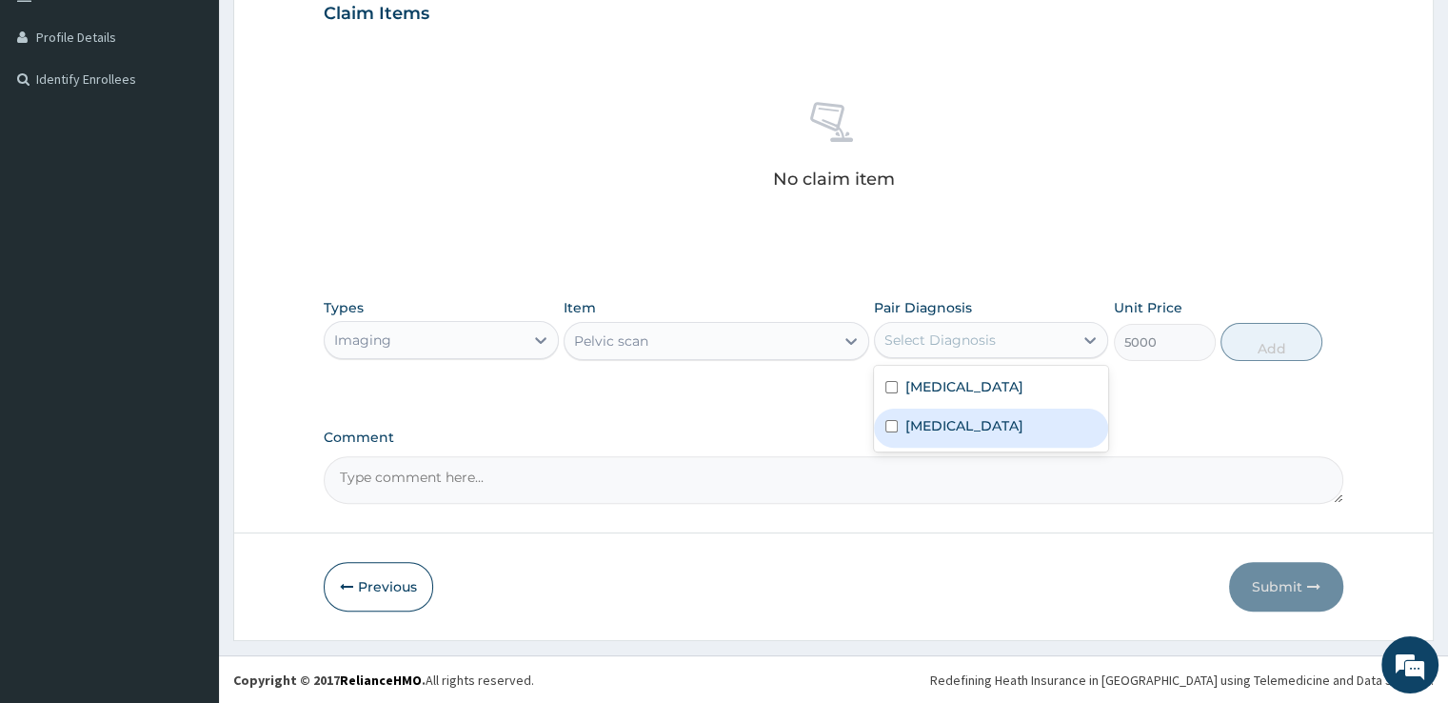
click at [886, 428] on input "checkbox" at bounding box center [891, 426] width 12 height 12
checkbox input "true"
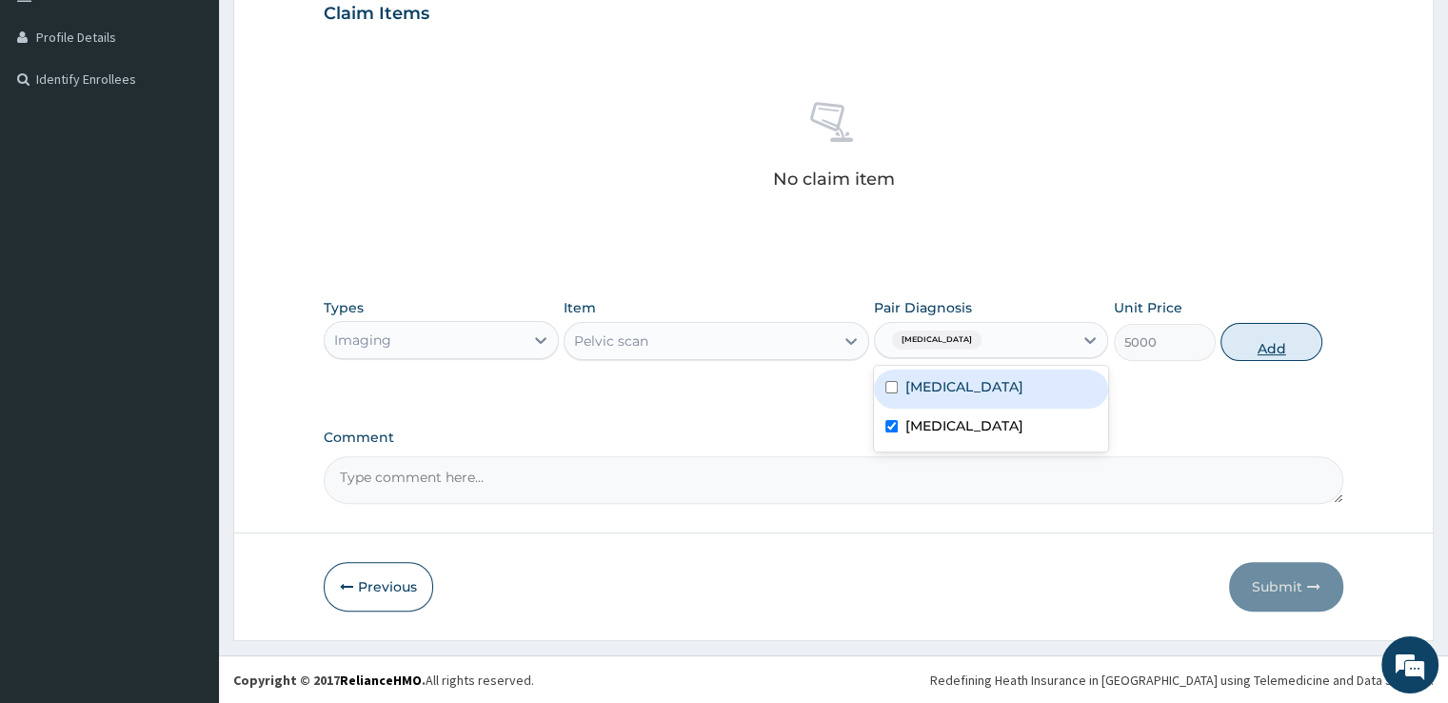
click at [1272, 340] on button "Add" at bounding box center [1272, 342] width 102 height 38
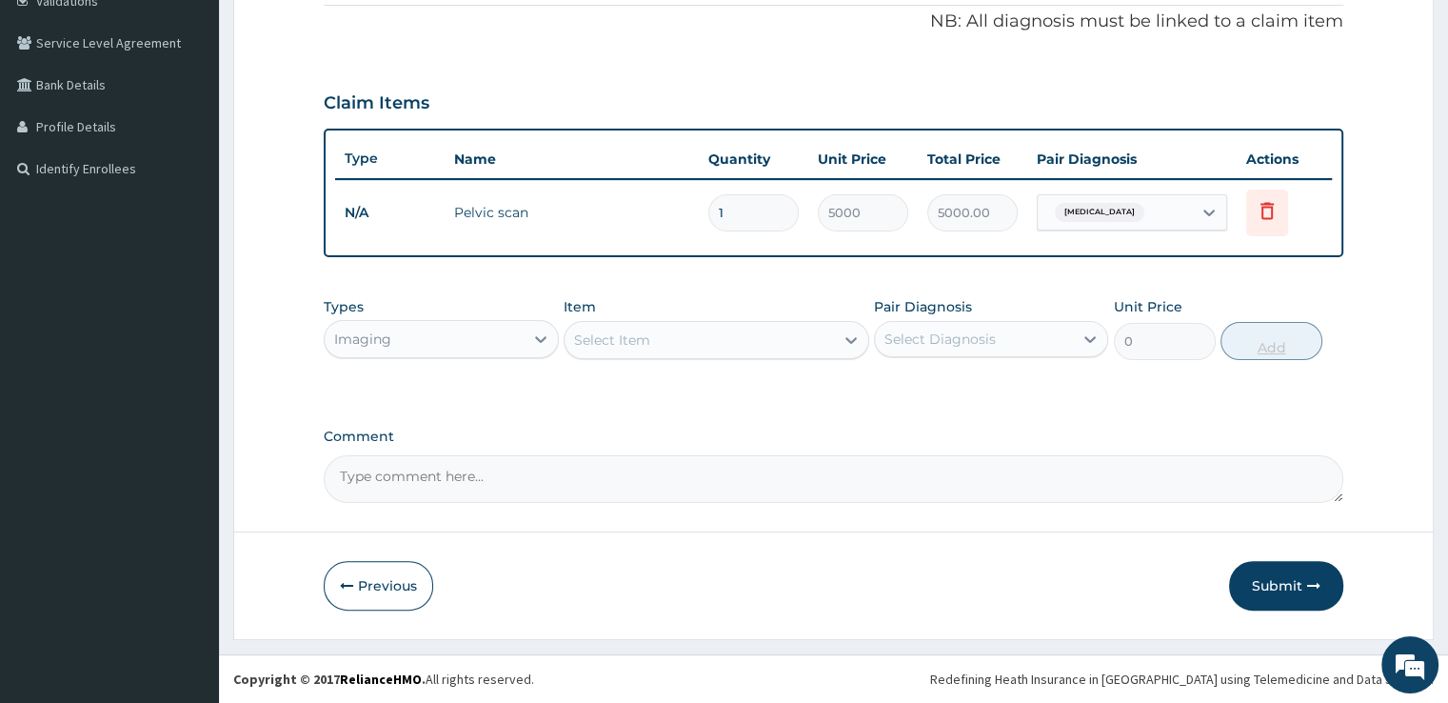
scroll to position [371, 0]
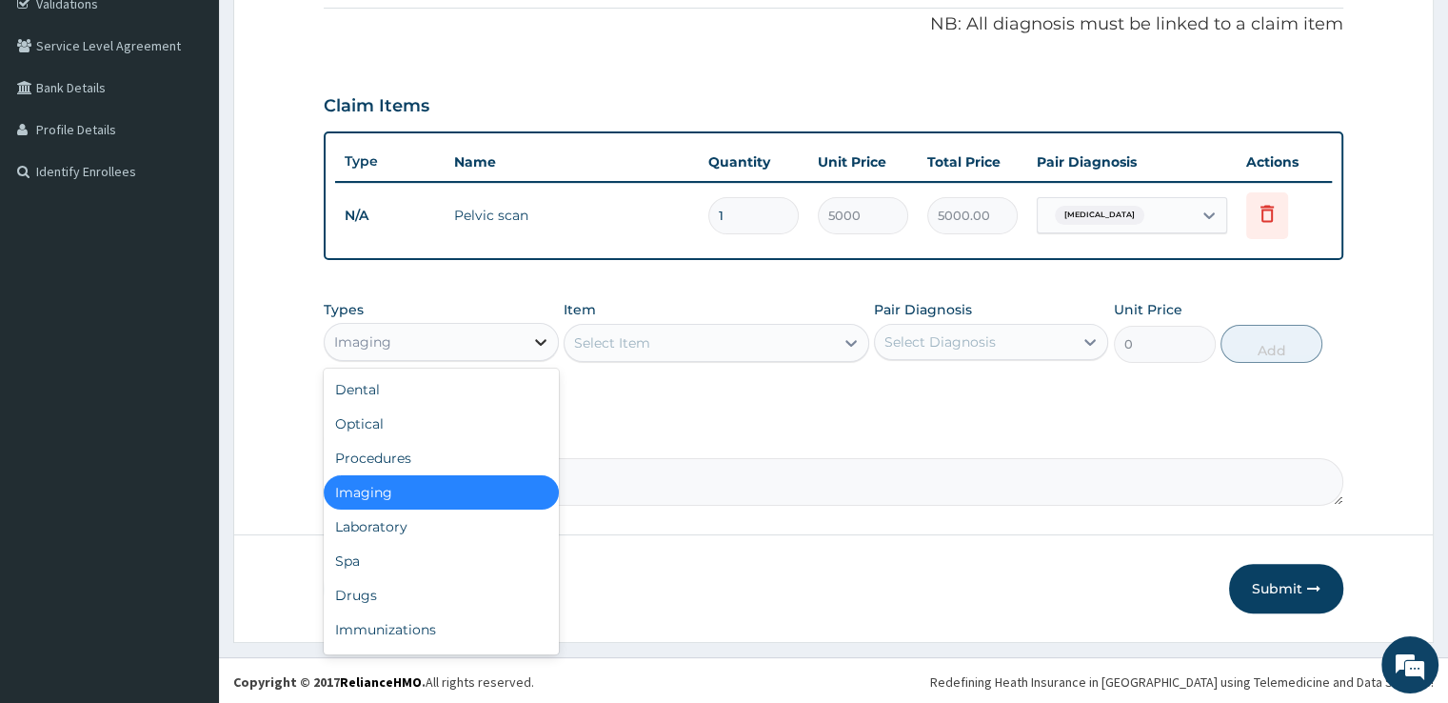
click at [543, 340] on icon at bounding box center [540, 342] width 11 height 7
click at [411, 454] on div "Procedures" at bounding box center [441, 458] width 234 height 34
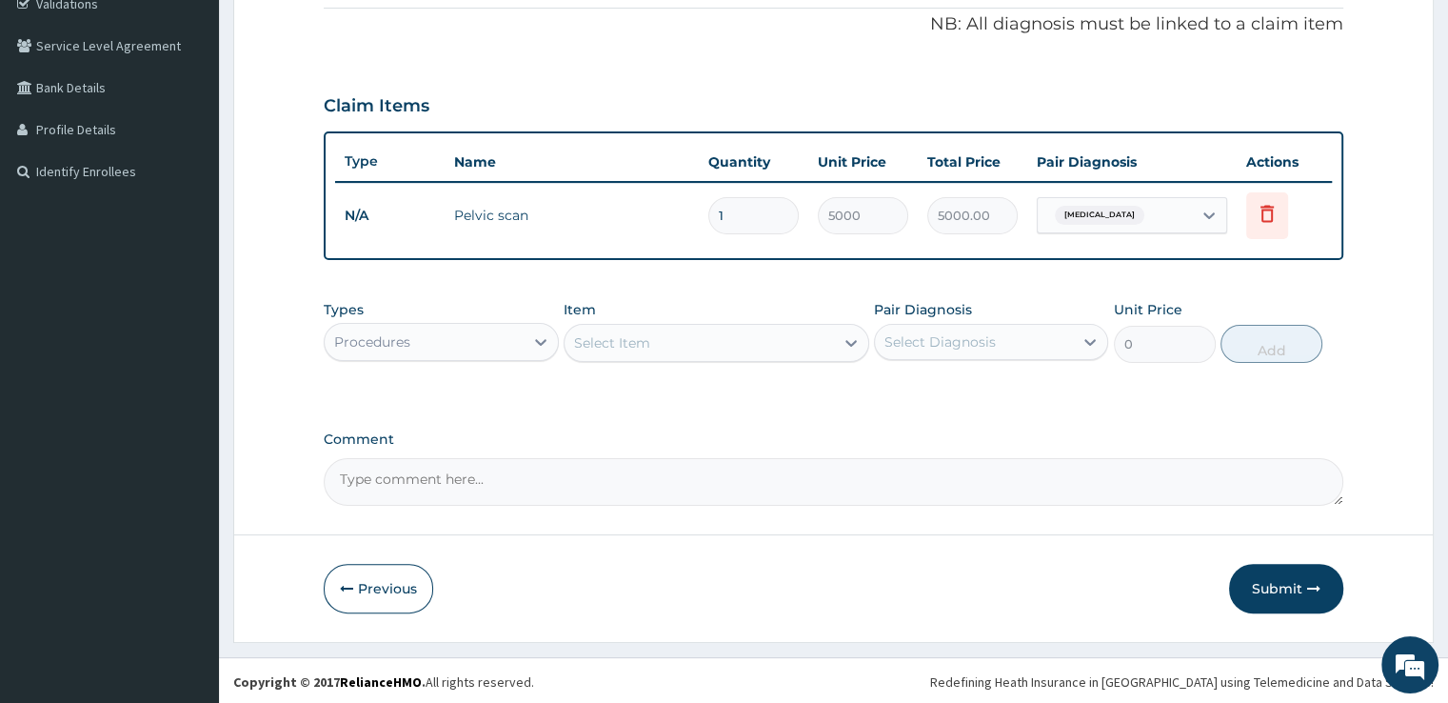
click at [666, 328] on div "Select Item" at bounding box center [699, 343] width 269 height 30
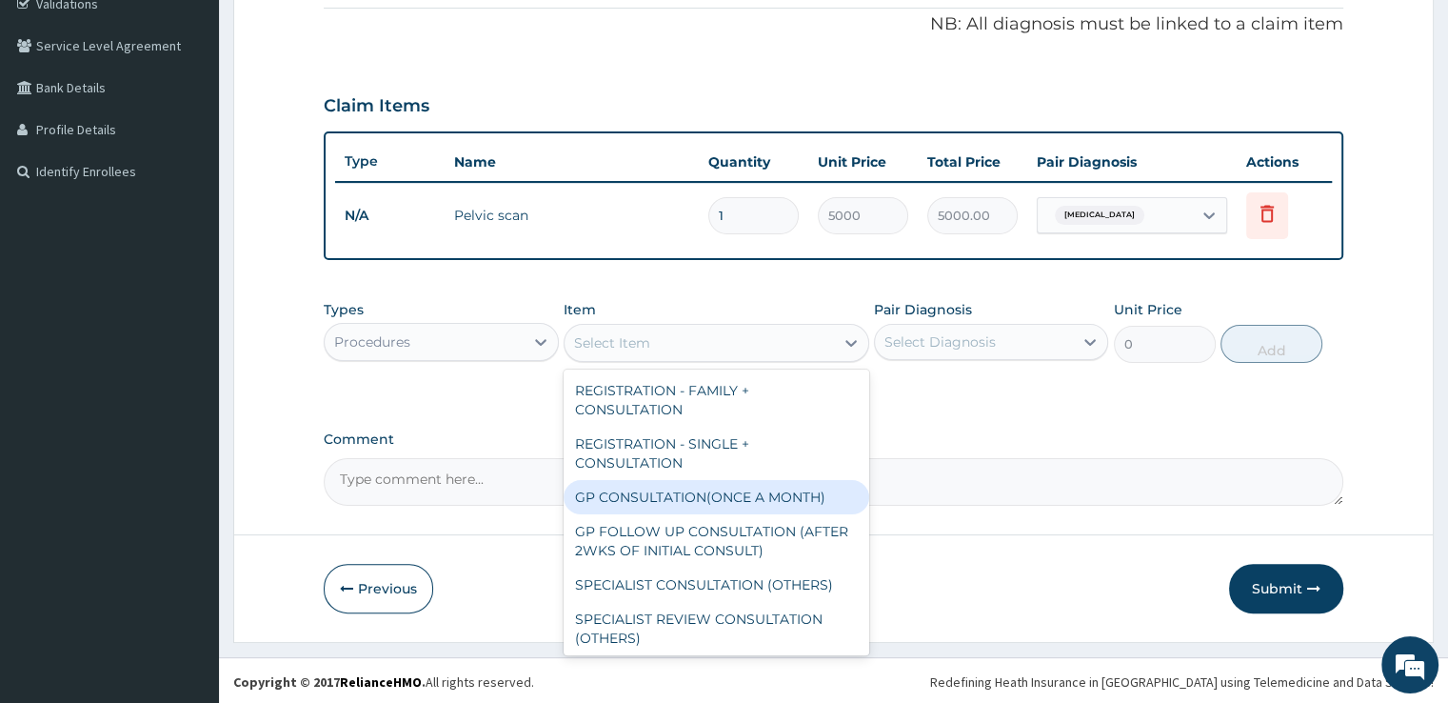
click at [637, 487] on div "GP CONSULTATION(ONCE A MONTH)" at bounding box center [717, 497] width 306 height 34
type input "2000"
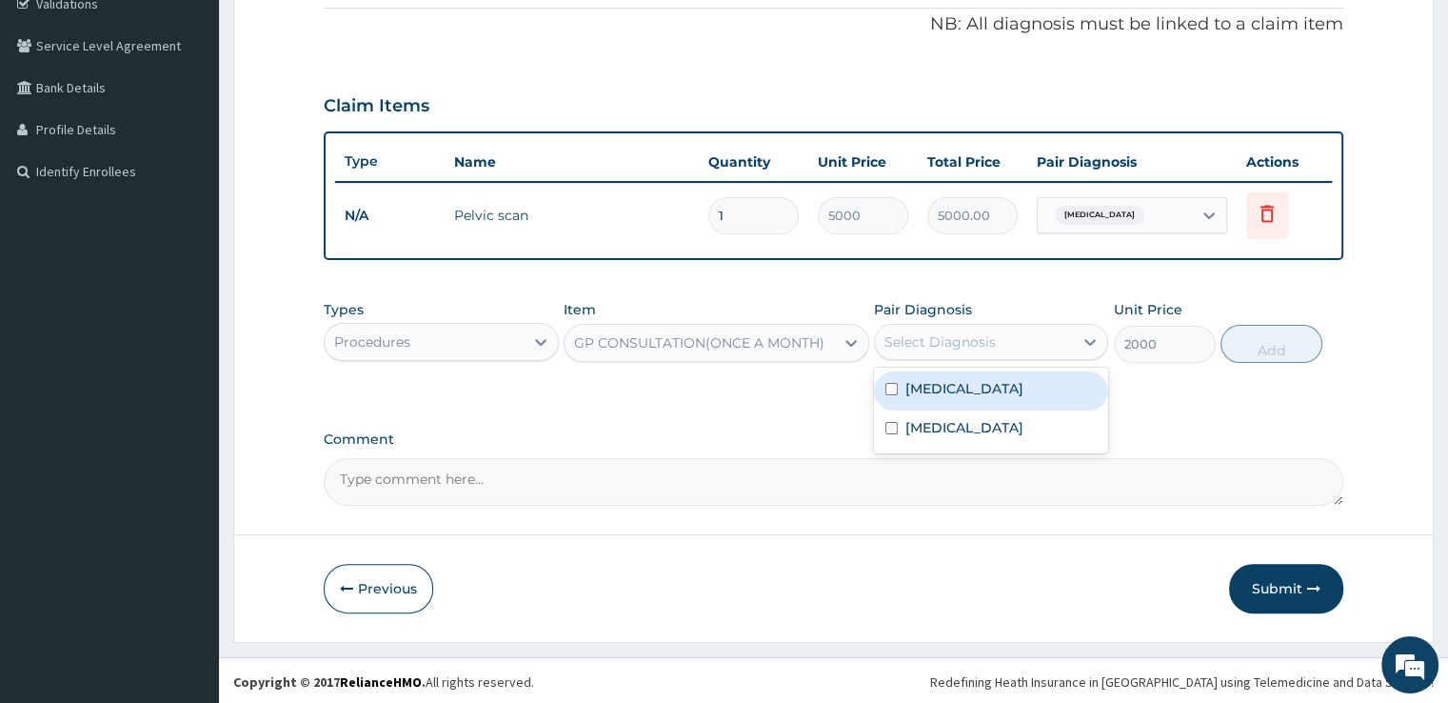
click at [959, 328] on div "Select Diagnosis" at bounding box center [974, 342] width 198 height 30
click at [959, 386] on div "Malaria" at bounding box center [991, 390] width 234 height 39
checkbox input "true"
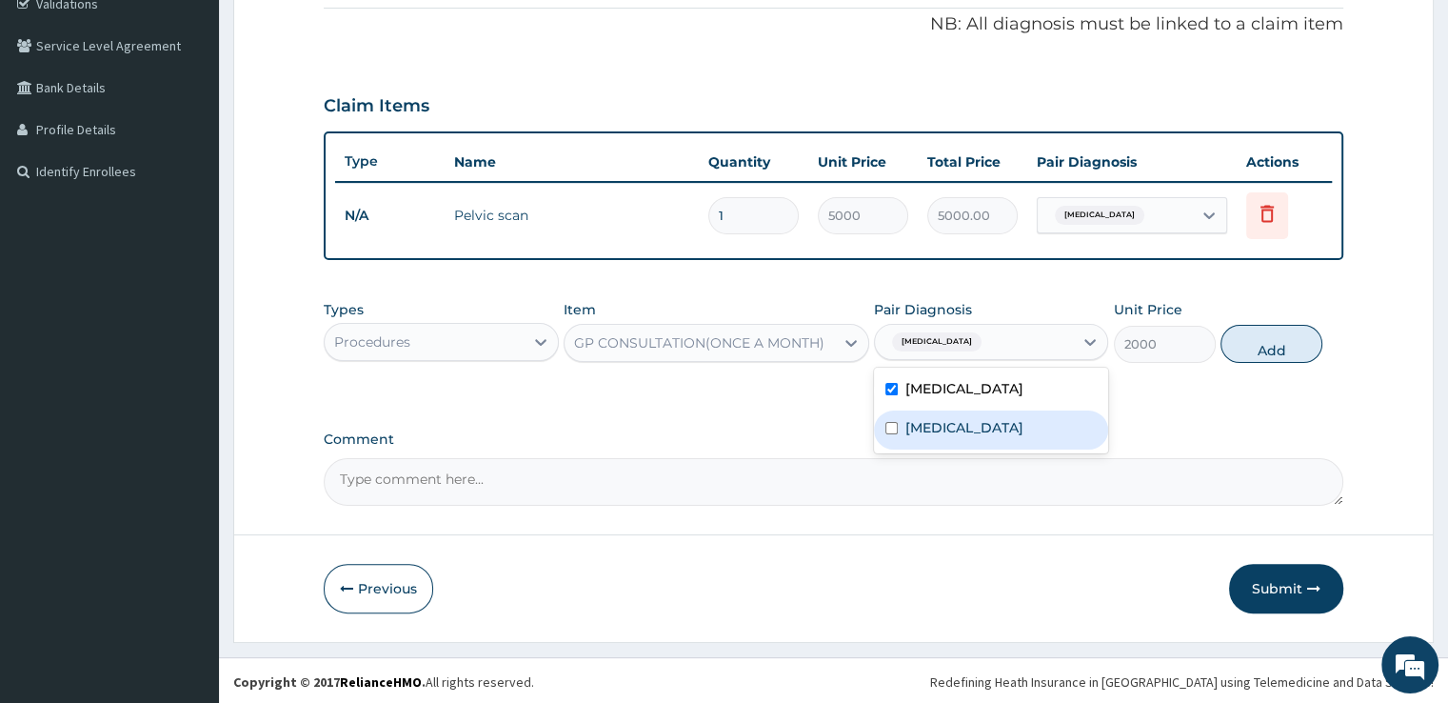
click at [946, 421] on label "Fear of pregnancy" at bounding box center [964, 427] width 118 height 19
checkbox input "true"
click at [1260, 346] on button "Add" at bounding box center [1272, 344] width 102 height 38
type input "0"
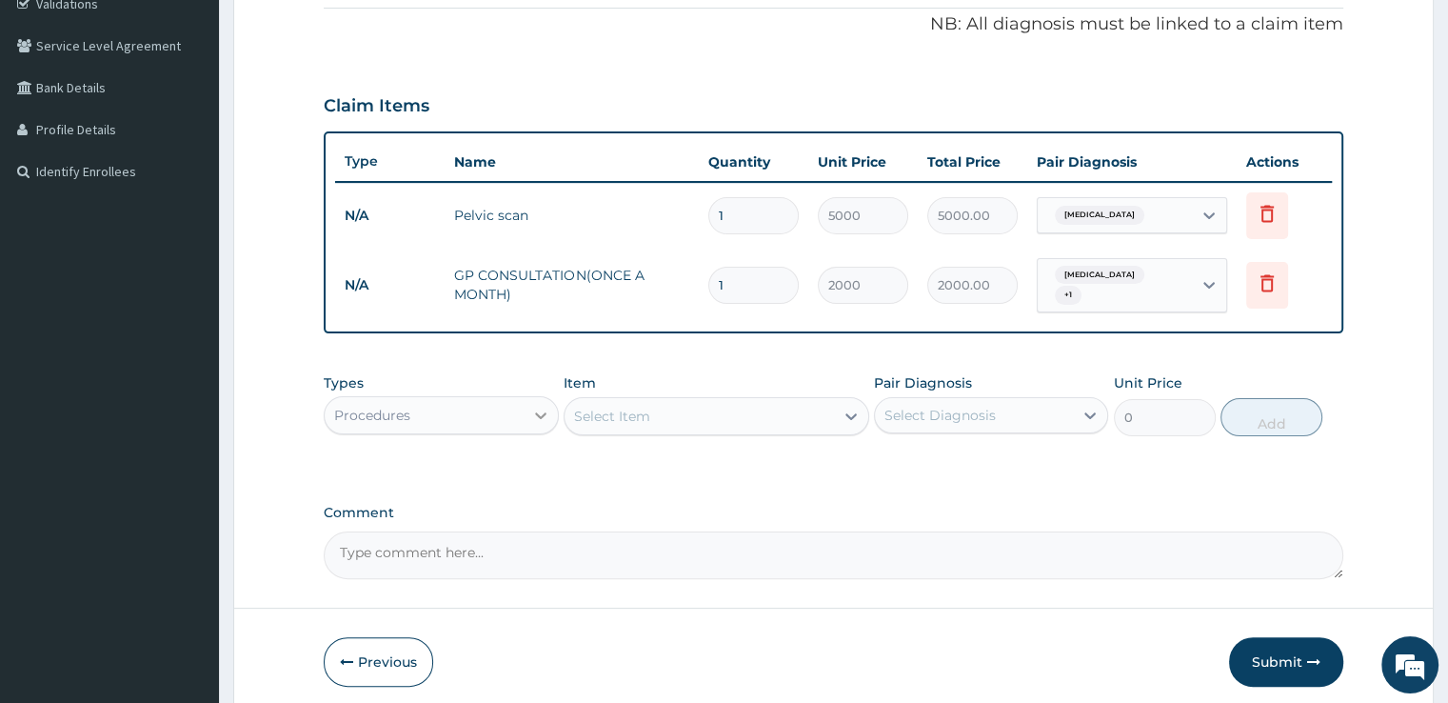
click at [538, 406] on icon at bounding box center [540, 415] width 19 height 19
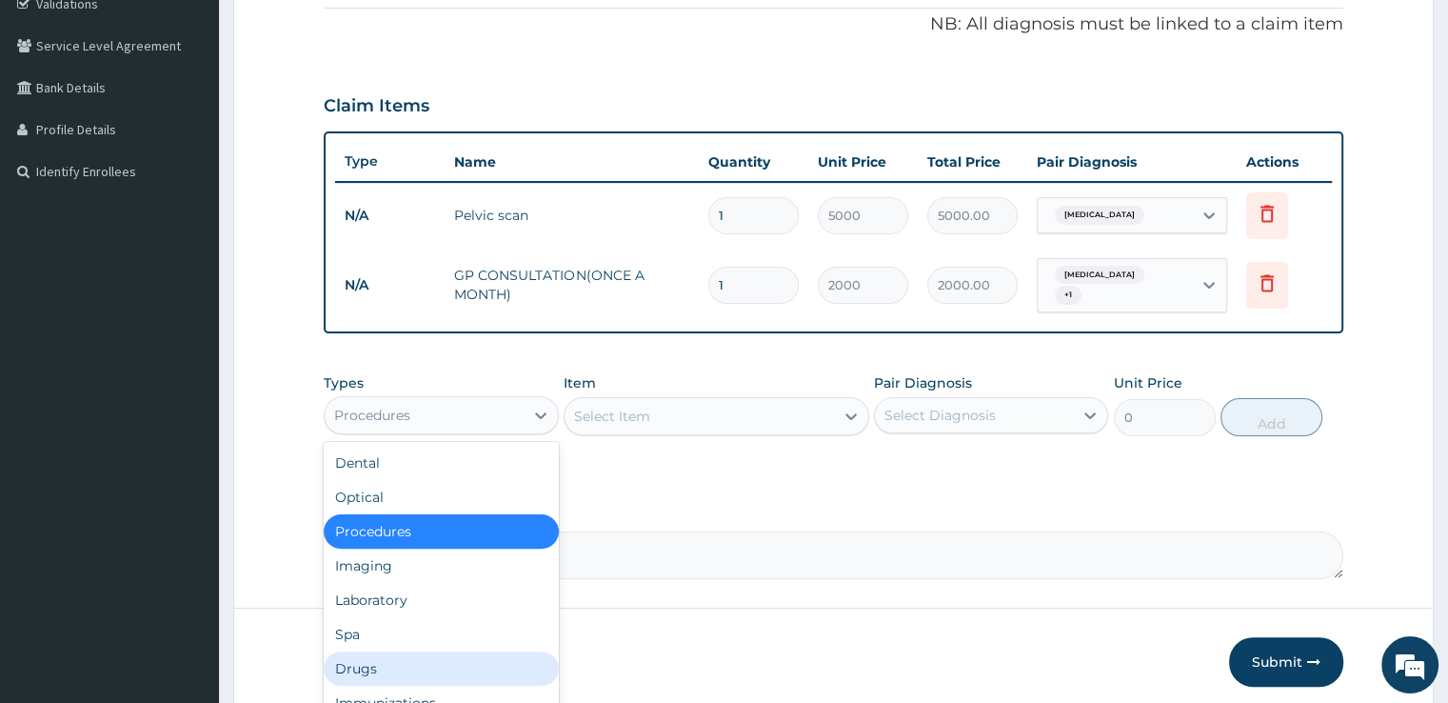
click at [345, 658] on div "Drugs" at bounding box center [441, 668] width 234 height 34
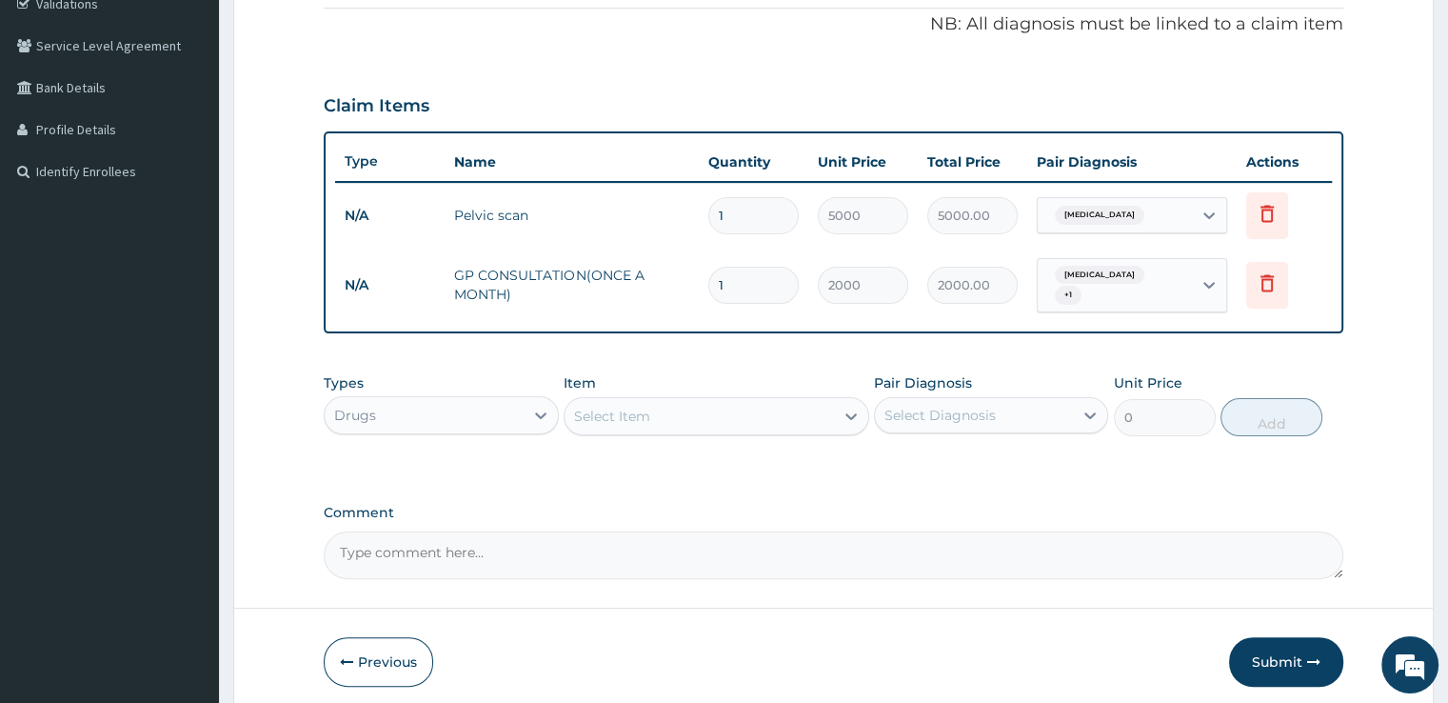
click at [655, 401] on div "Select Item" at bounding box center [699, 416] width 269 height 30
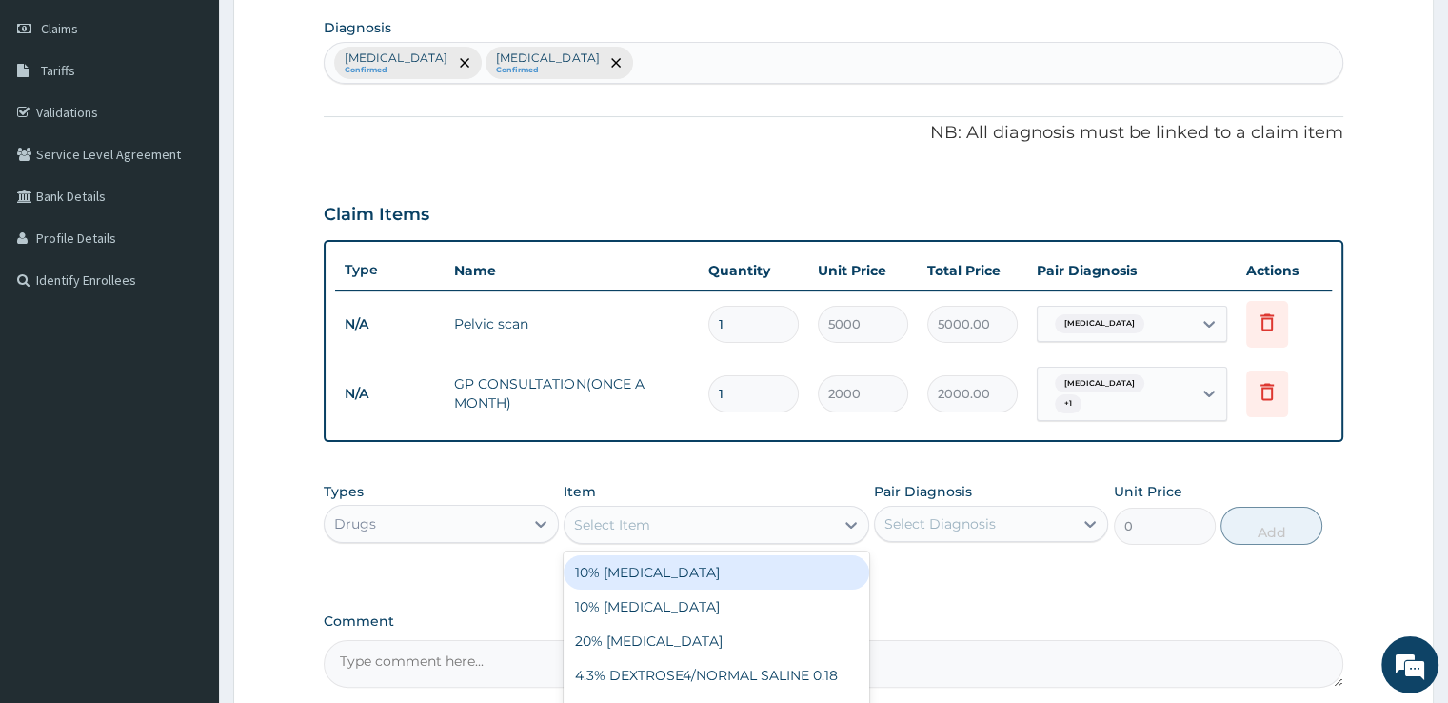
scroll to position [257, 0]
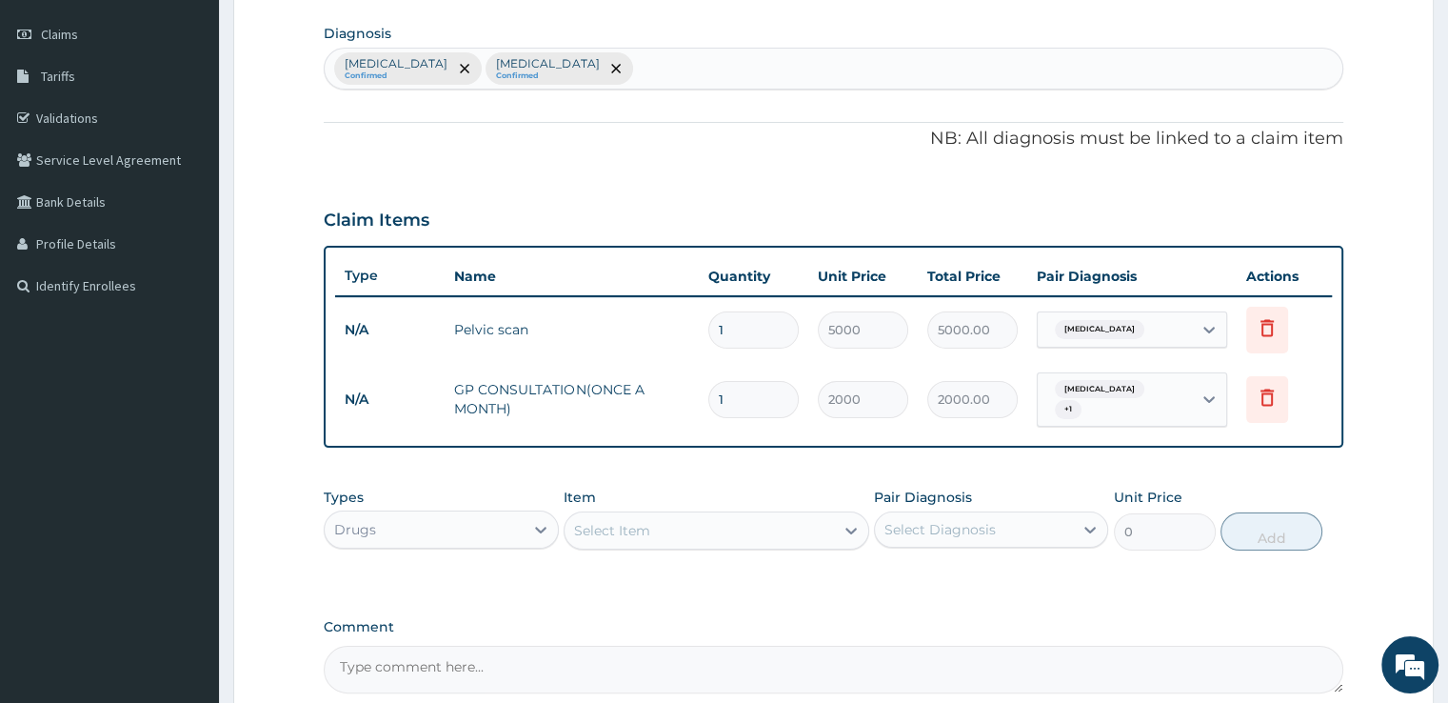
click at [625, 60] on div "Malaria Confirmed Fear of pregnancy Confirmed" at bounding box center [833, 69] width 1017 height 40
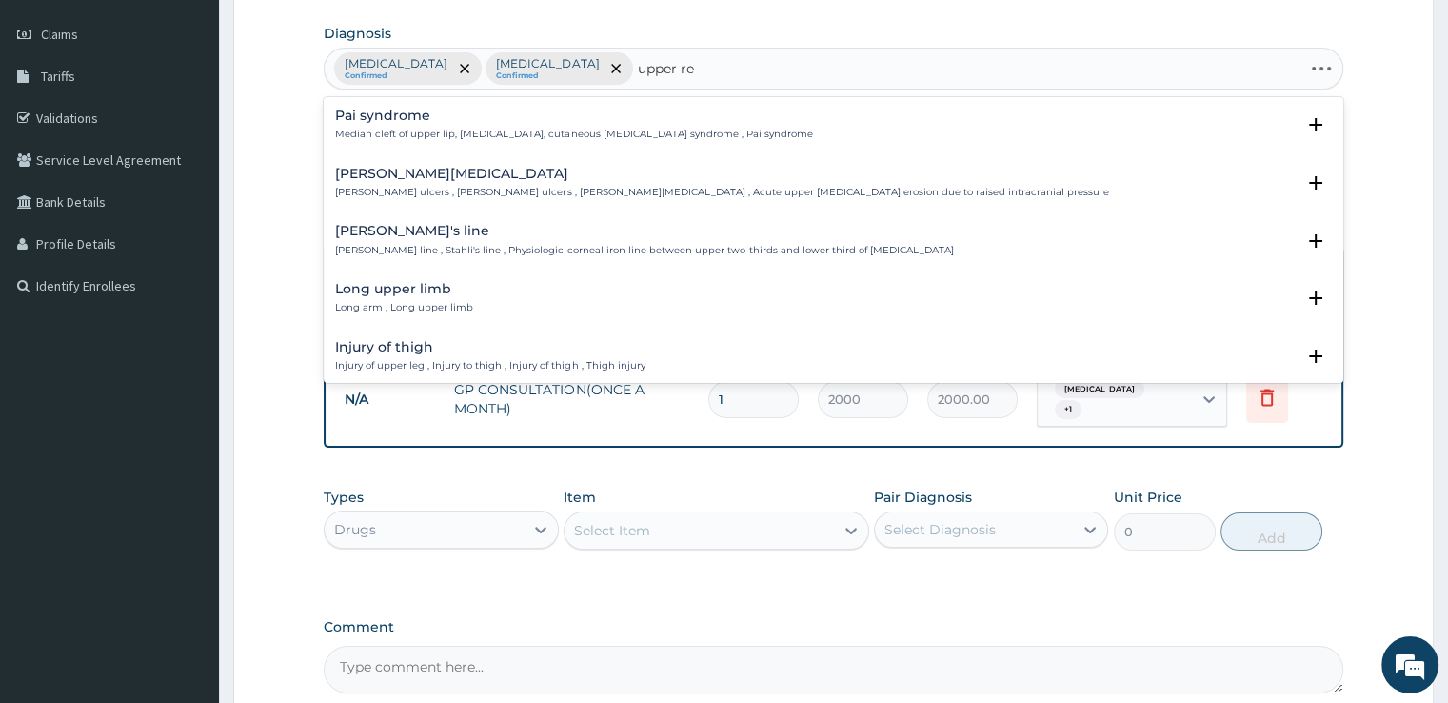
type input "upper res"
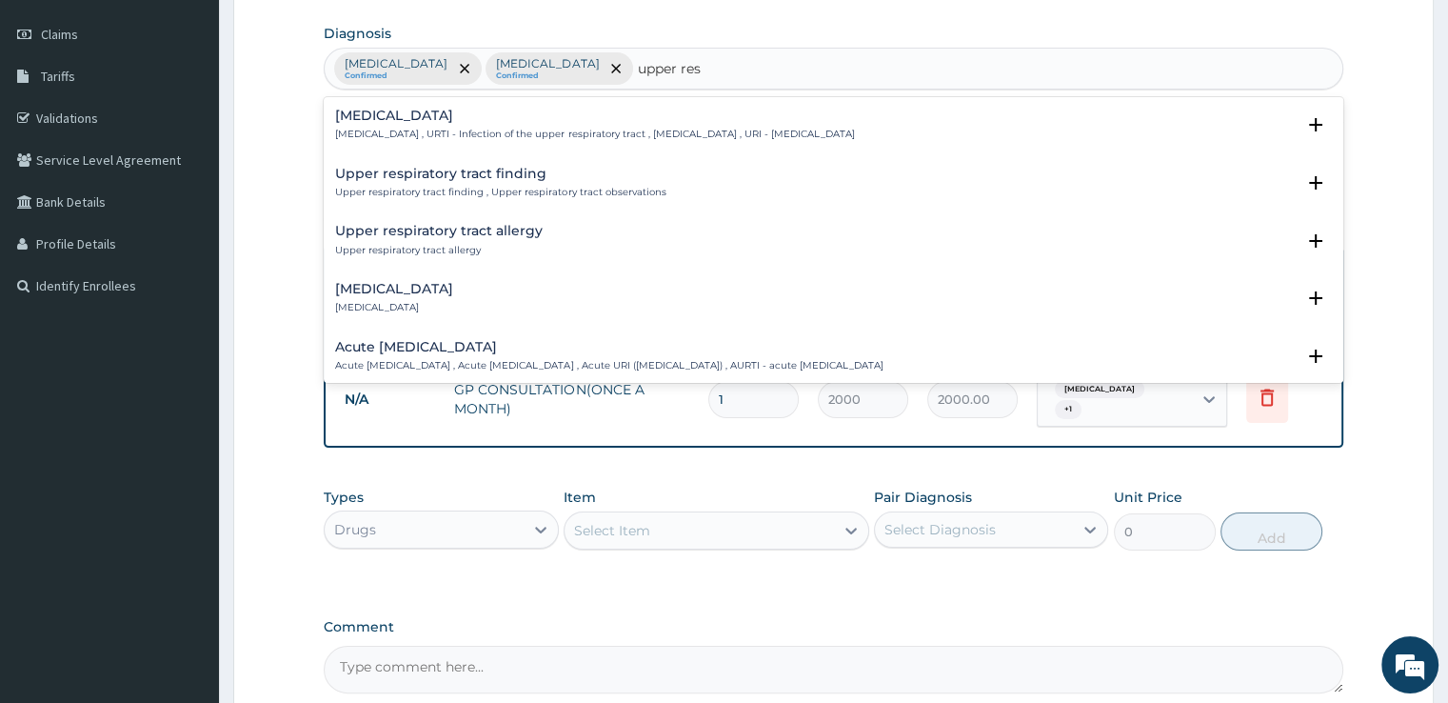
click at [408, 122] on h4 "Upper respiratory infection" at bounding box center [594, 116] width 519 height 14
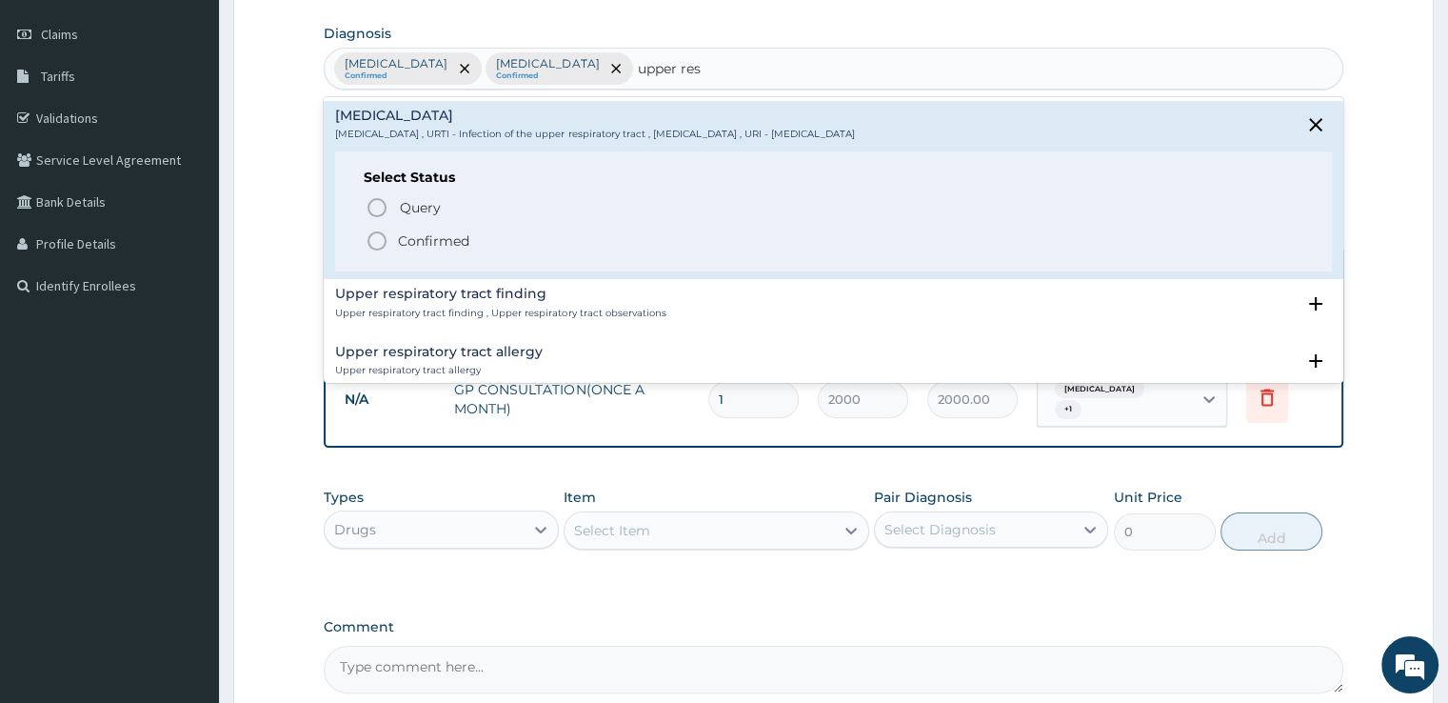
click at [373, 245] on icon "status option filled" at bounding box center [377, 240] width 23 height 23
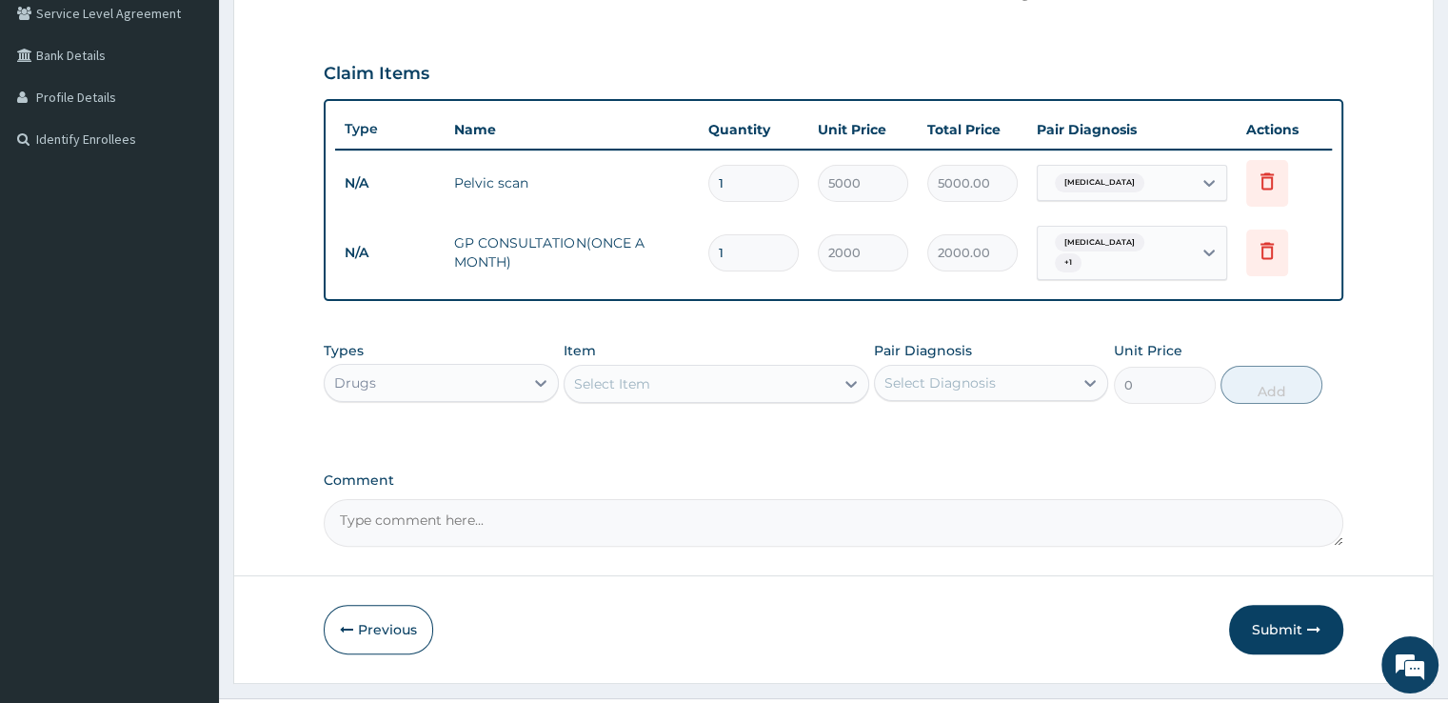
scroll to position [437, 0]
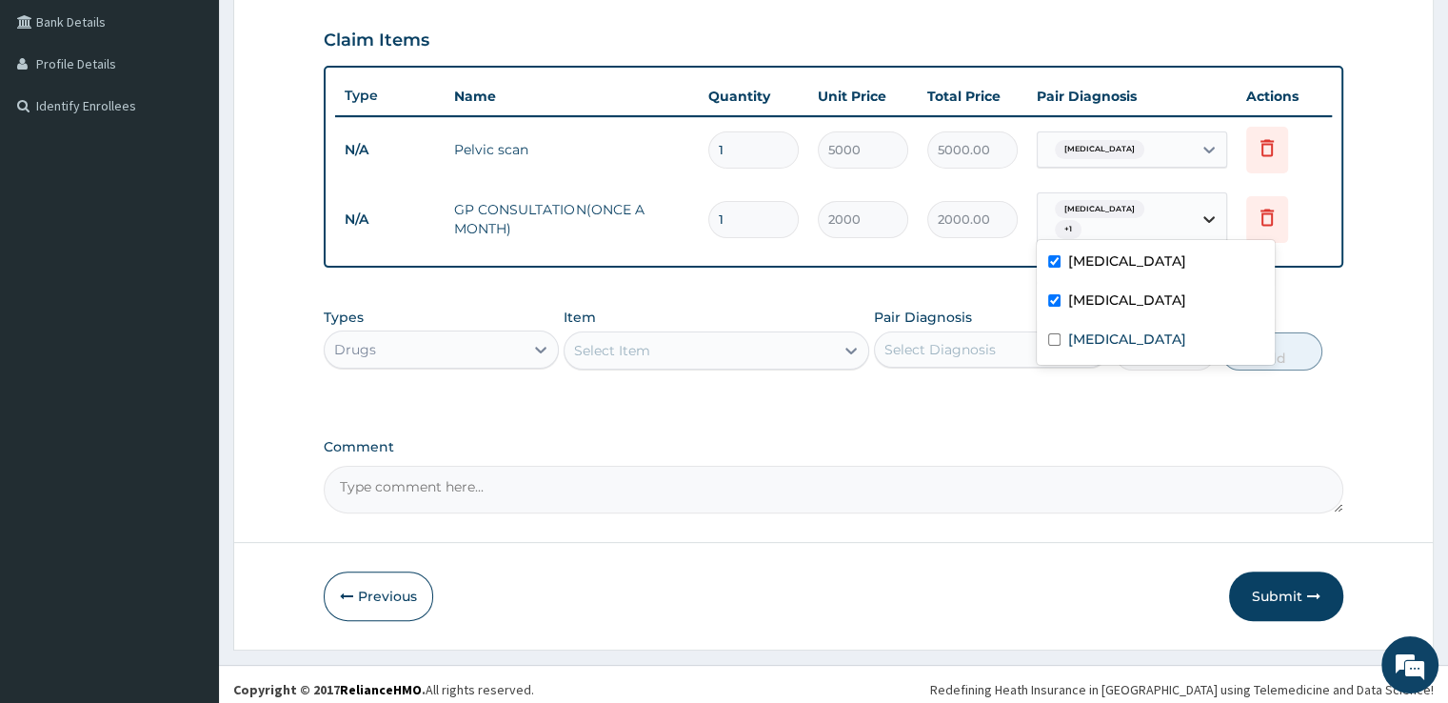
click at [1200, 214] on icon at bounding box center [1209, 218] width 19 height 19
click at [1053, 338] on input "checkbox" at bounding box center [1054, 339] width 12 height 12
checkbox input "true"
click at [1012, 280] on div "PA Code / Prescription Code Enter Code(Secondary Care Only) Encounter Date 05-0…" at bounding box center [833, 129] width 1019 height 768
click at [659, 335] on div "Select Item" at bounding box center [699, 350] width 269 height 30
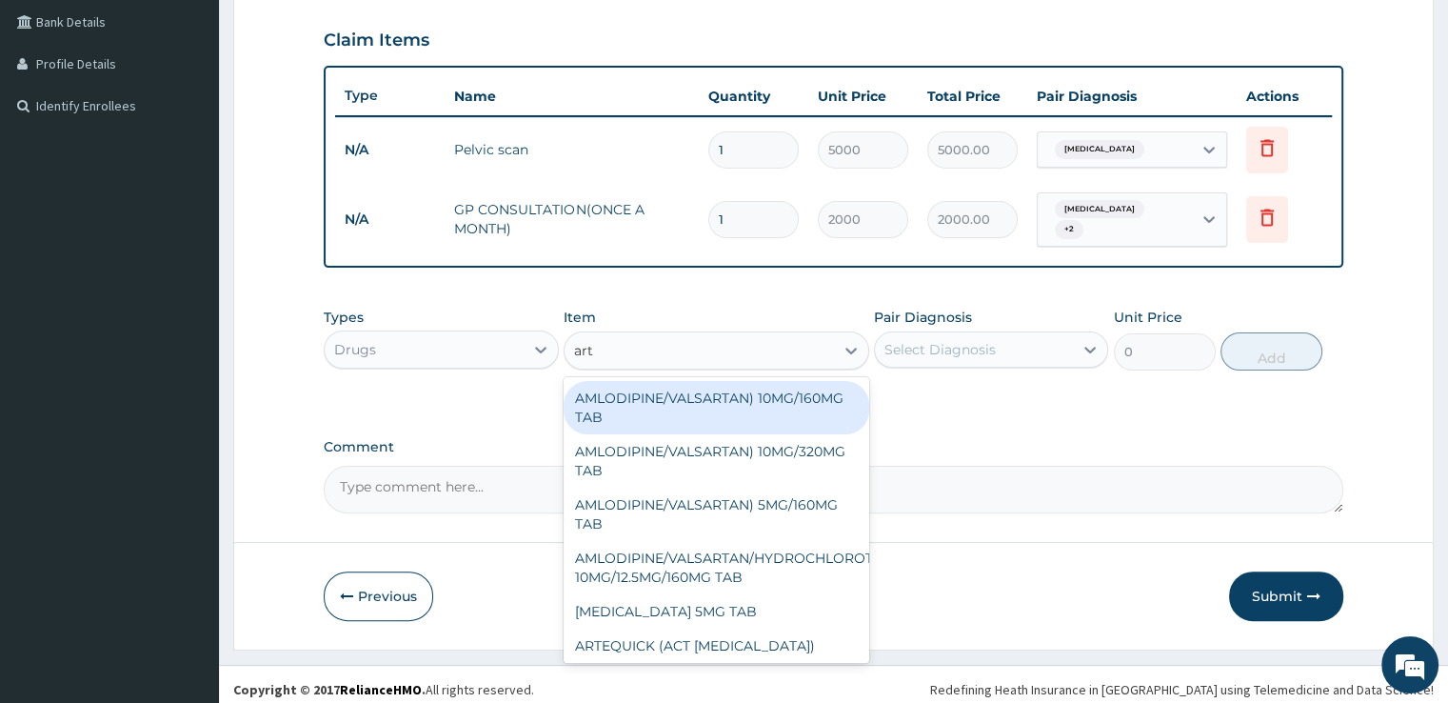
type input "arth"
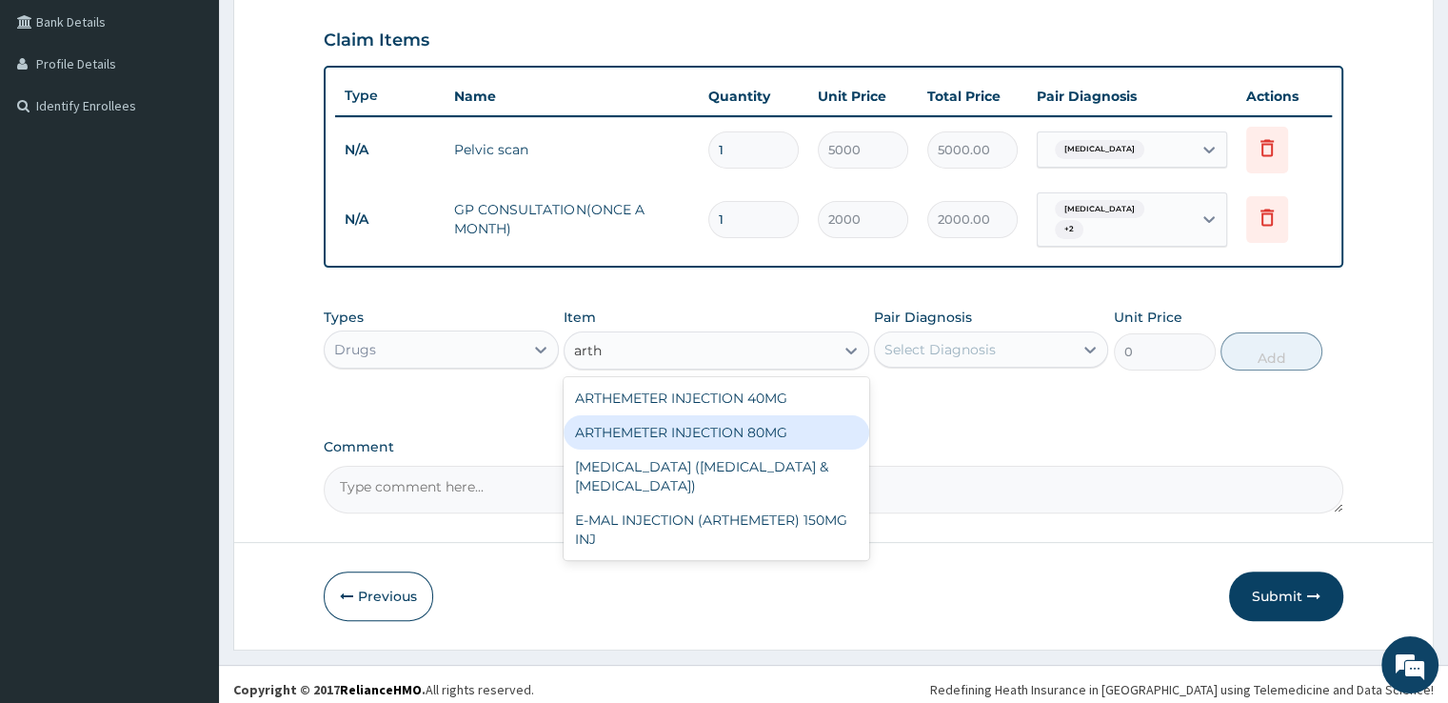
click at [635, 420] on div "ARTHEMETER INJECTION 80MG" at bounding box center [717, 432] width 306 height 34
type input "600"
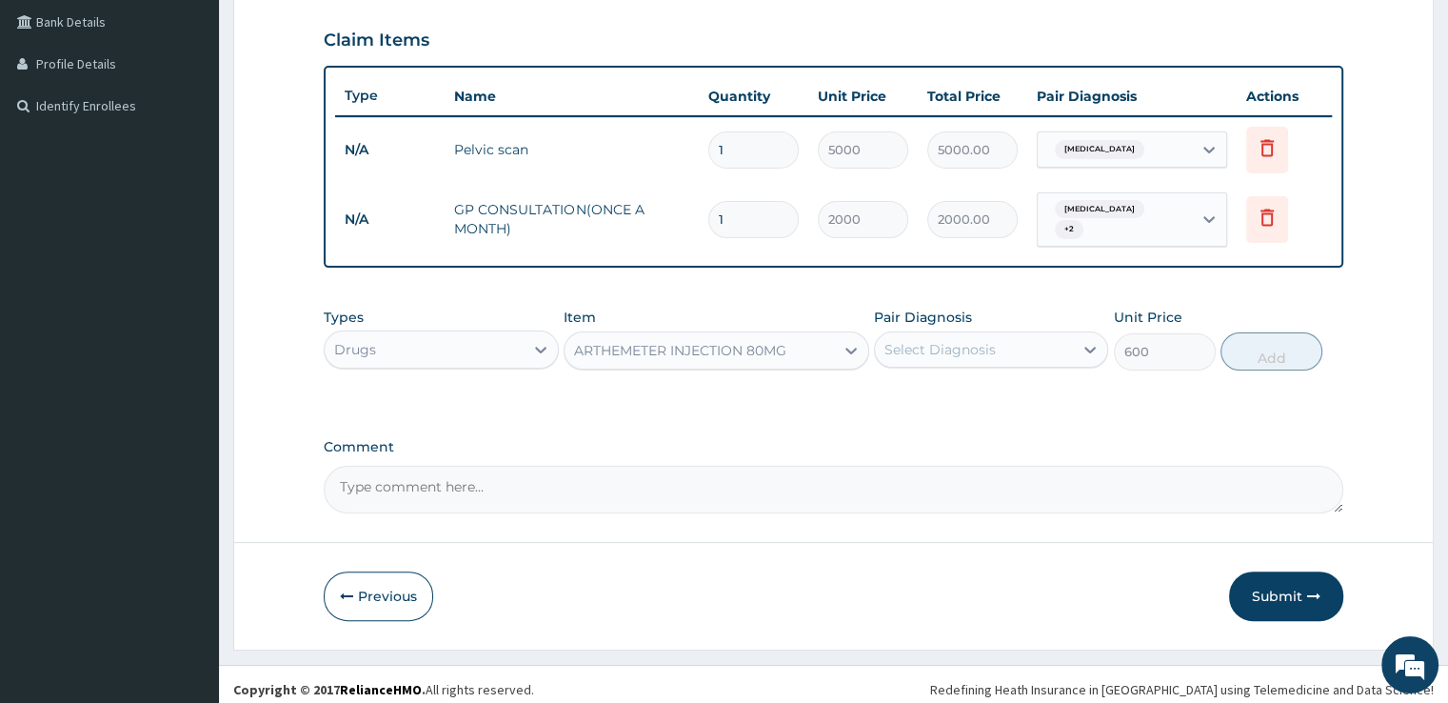
click at [933, 341] on div "Select Diagnosis" at bounding box center [940, 349] width 111 height 19
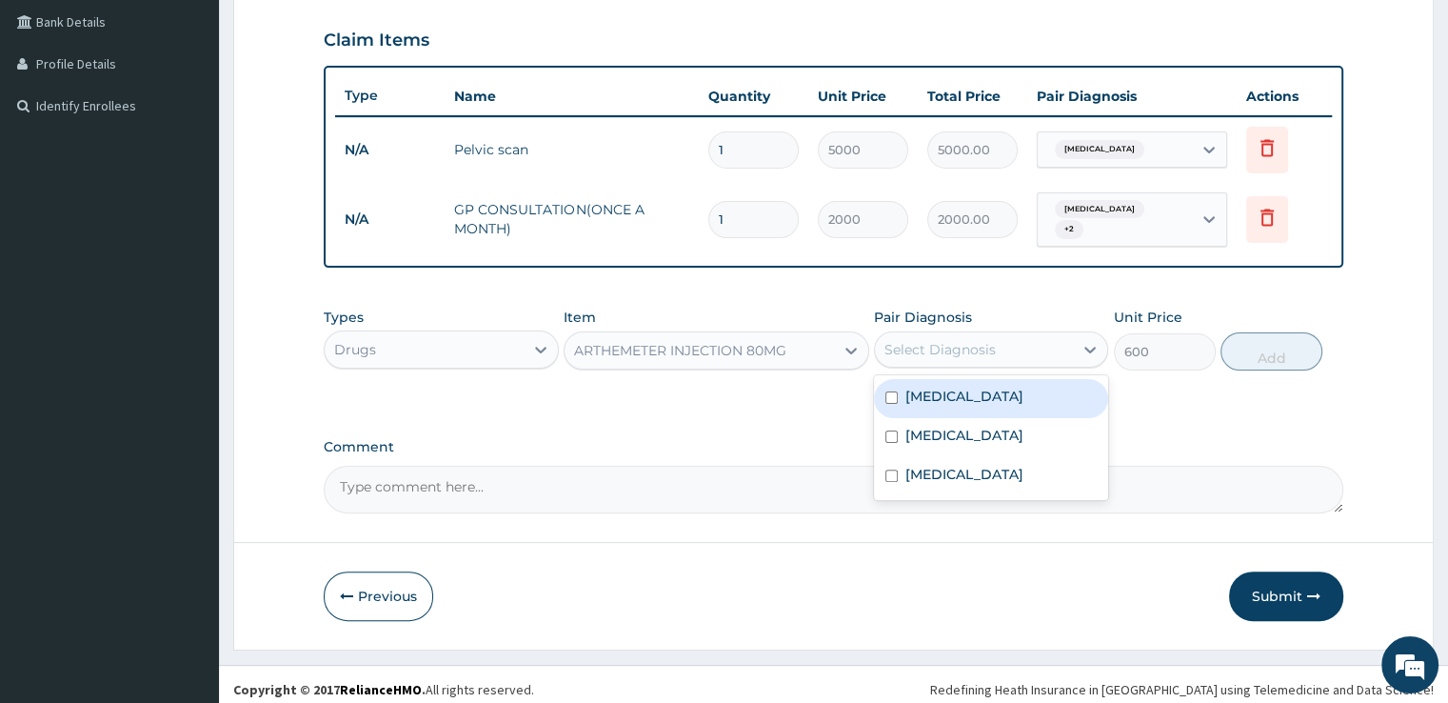
click at [913, 399] on div "Malaria" at bounding box center [991, 398] width 234 height 39
checkbox input "true"
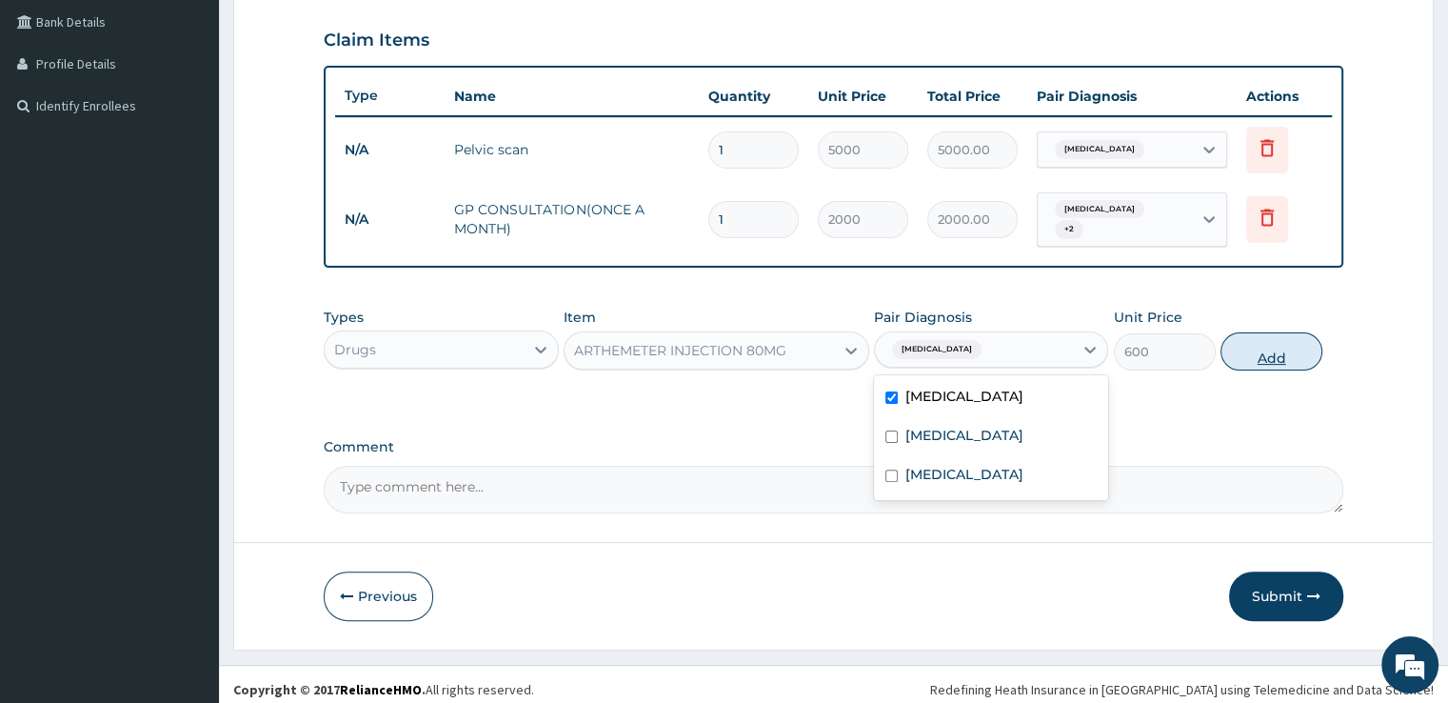
click at [1264, 342] on button "Add" at bounding box center [1272, 351] width 102 height 38
type input "0"
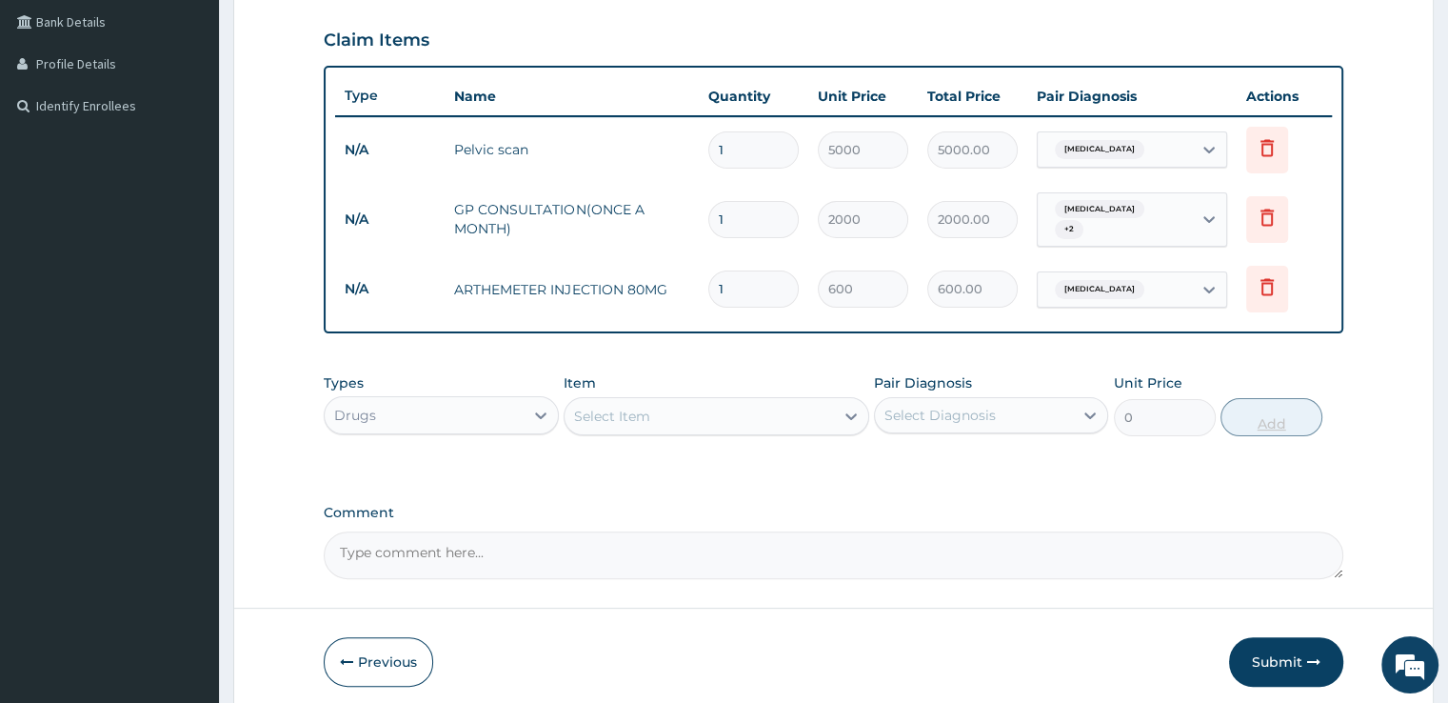
type input "0.00"
type input "6"
type input "3600.00"
type input "6"
click at [641, 407] on div "Select Item" at bounding box center [612, 416] width 76 height 19
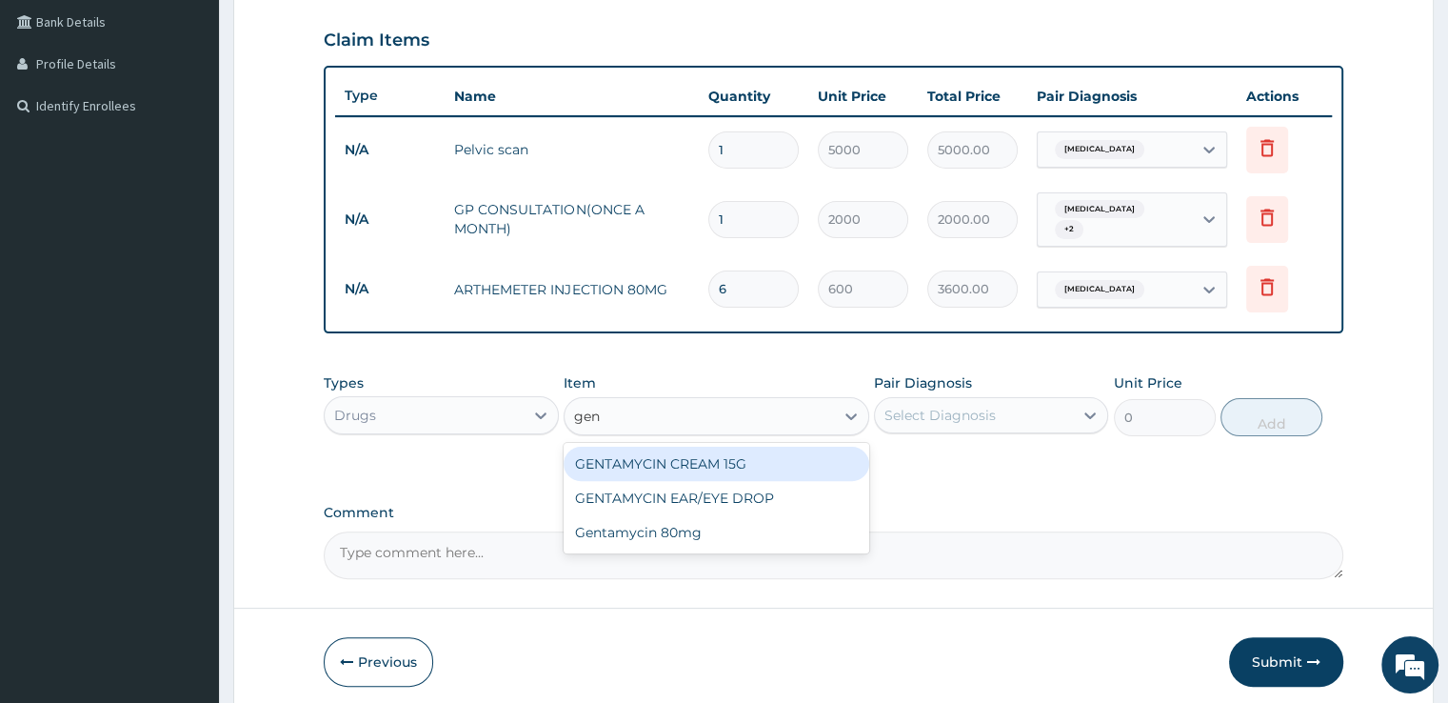
type input "gent"
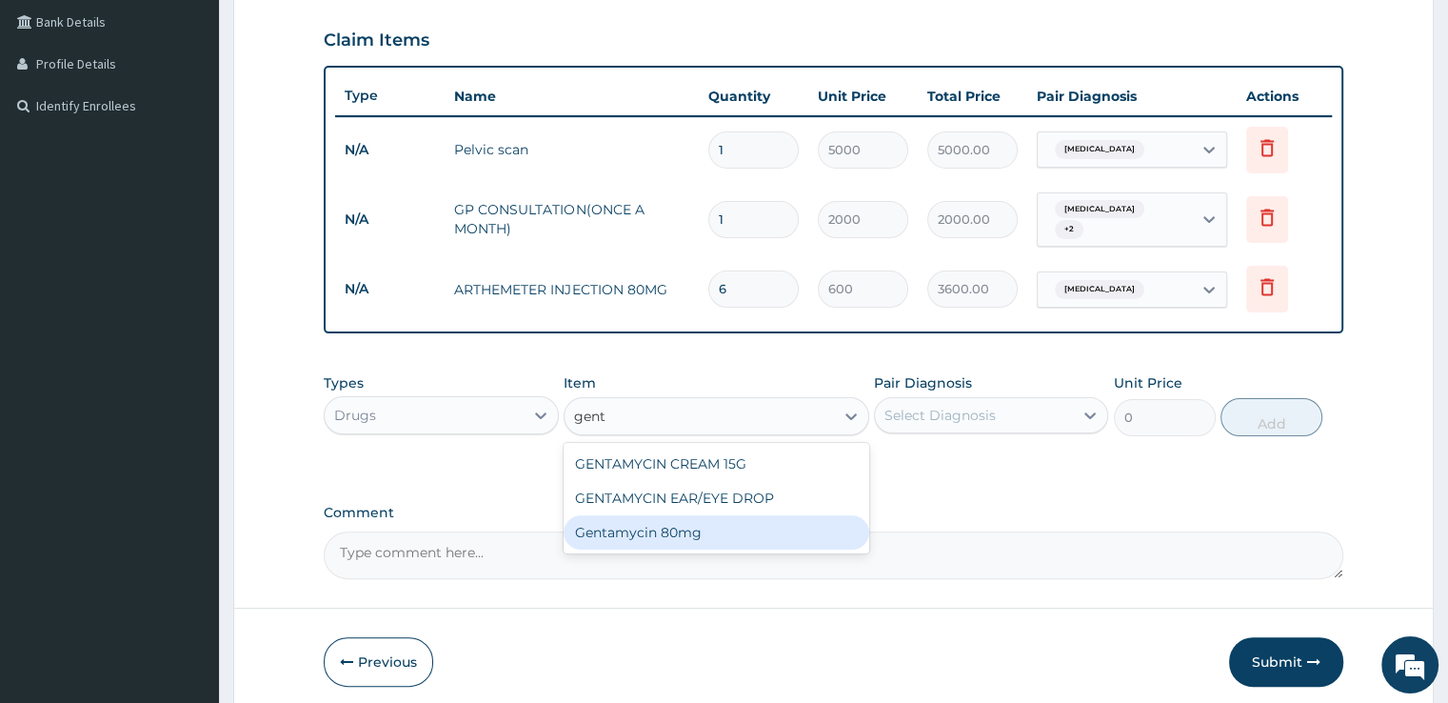
click at [622, 537] on div "Gentamycin 80mg" at bounding box center [717, 532] width 306 height 34
type input "100"
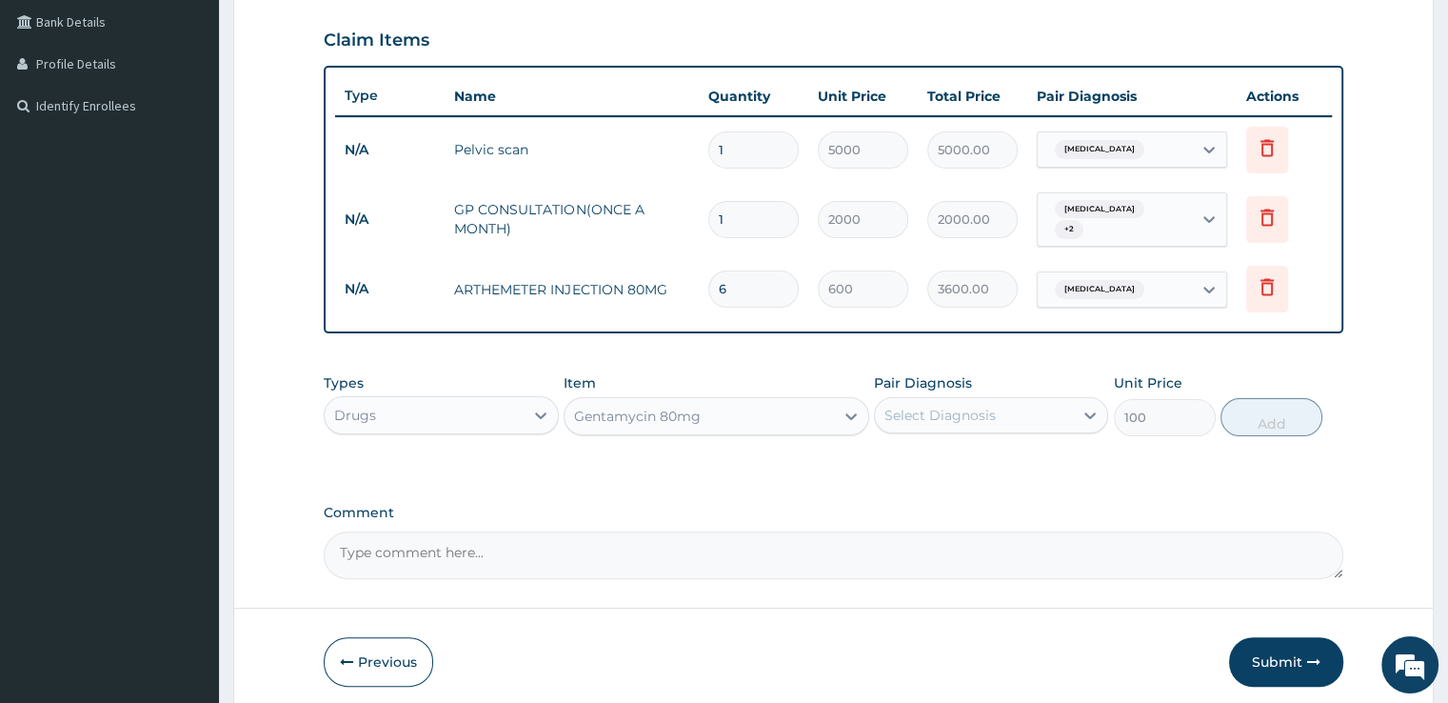
click at [967, 413] on div "Select Diagnosis" at bounding box center [940, 415] width 111 height 19
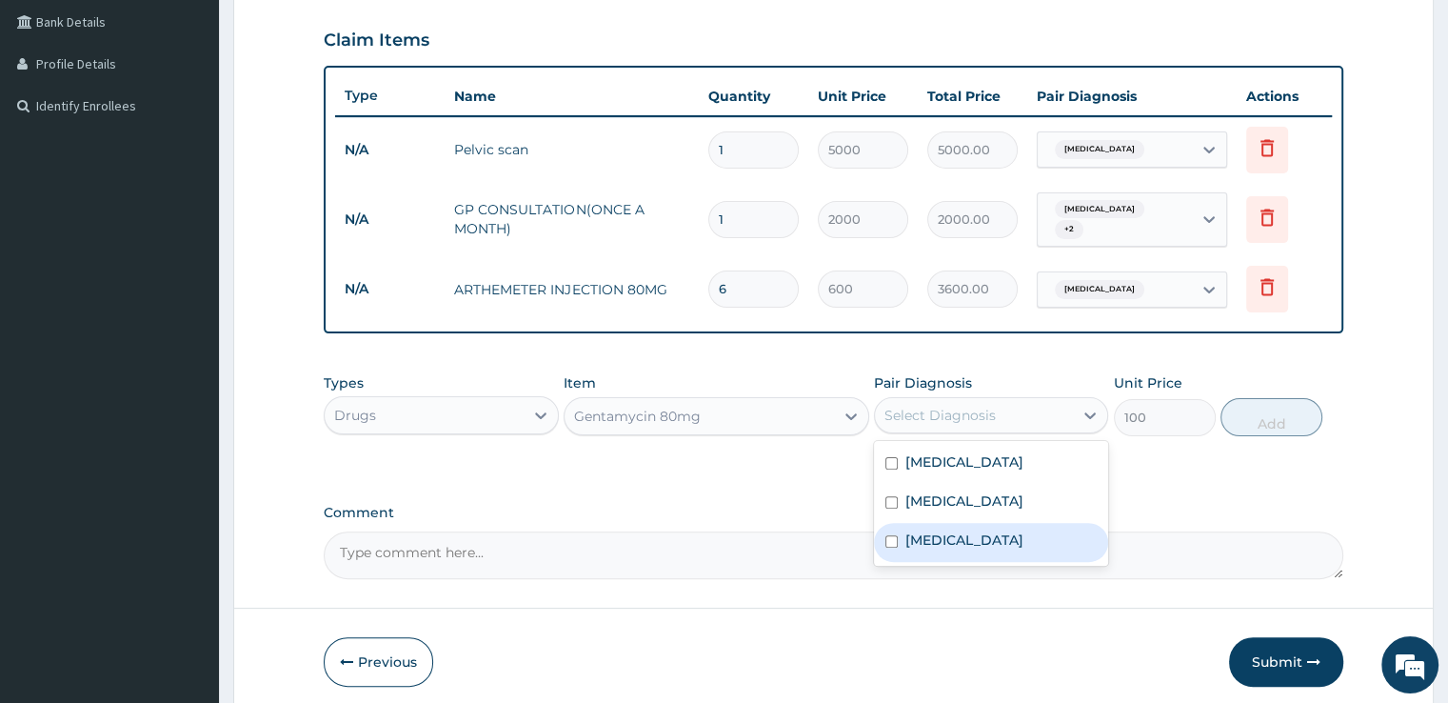
click at [925, 534] on label "Upper respiratory infection" at bounding box center [964, 539] width 118 height 19
checkbox input "true"
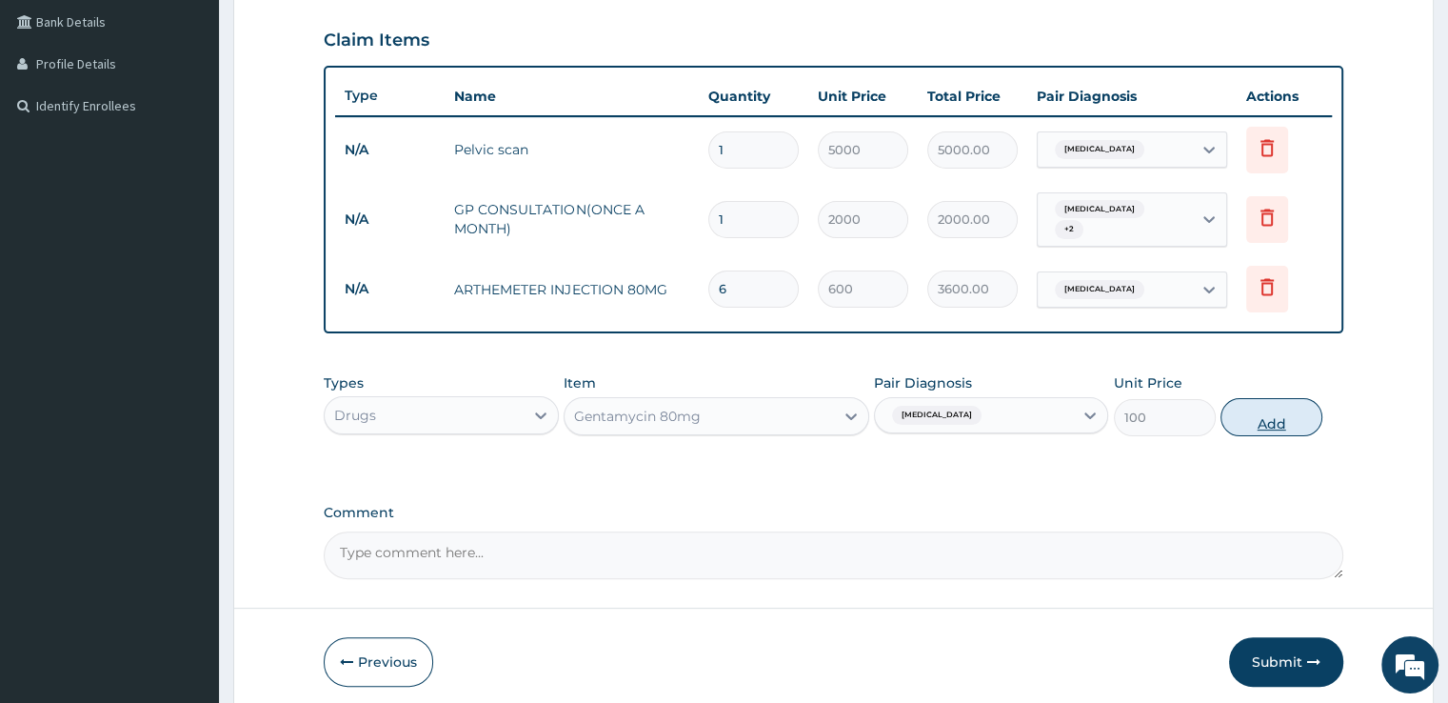
click at [1287, 408] on button "Add" at bounding box center [1272, 417] width 102 height 38
type input "0"
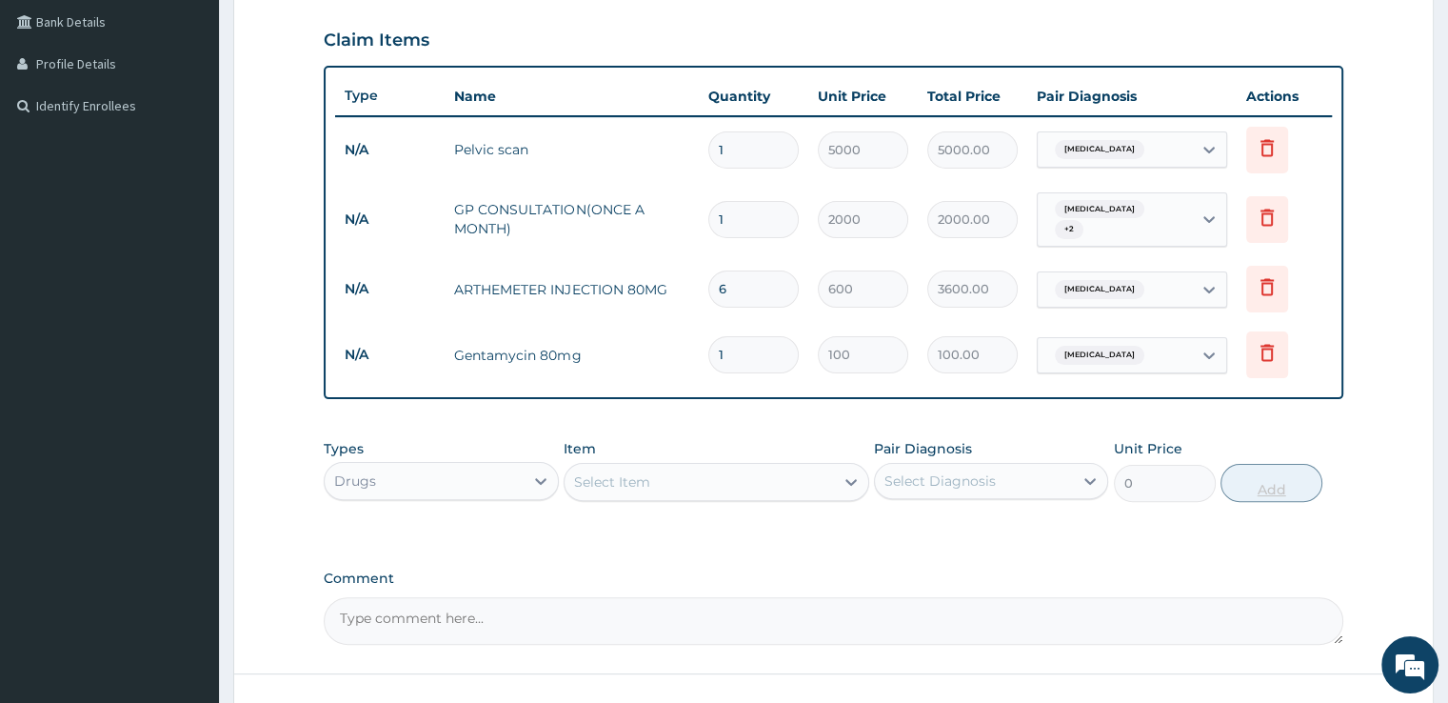
type input "0.00"
type input "6"
type input "600.00"
type input "6"
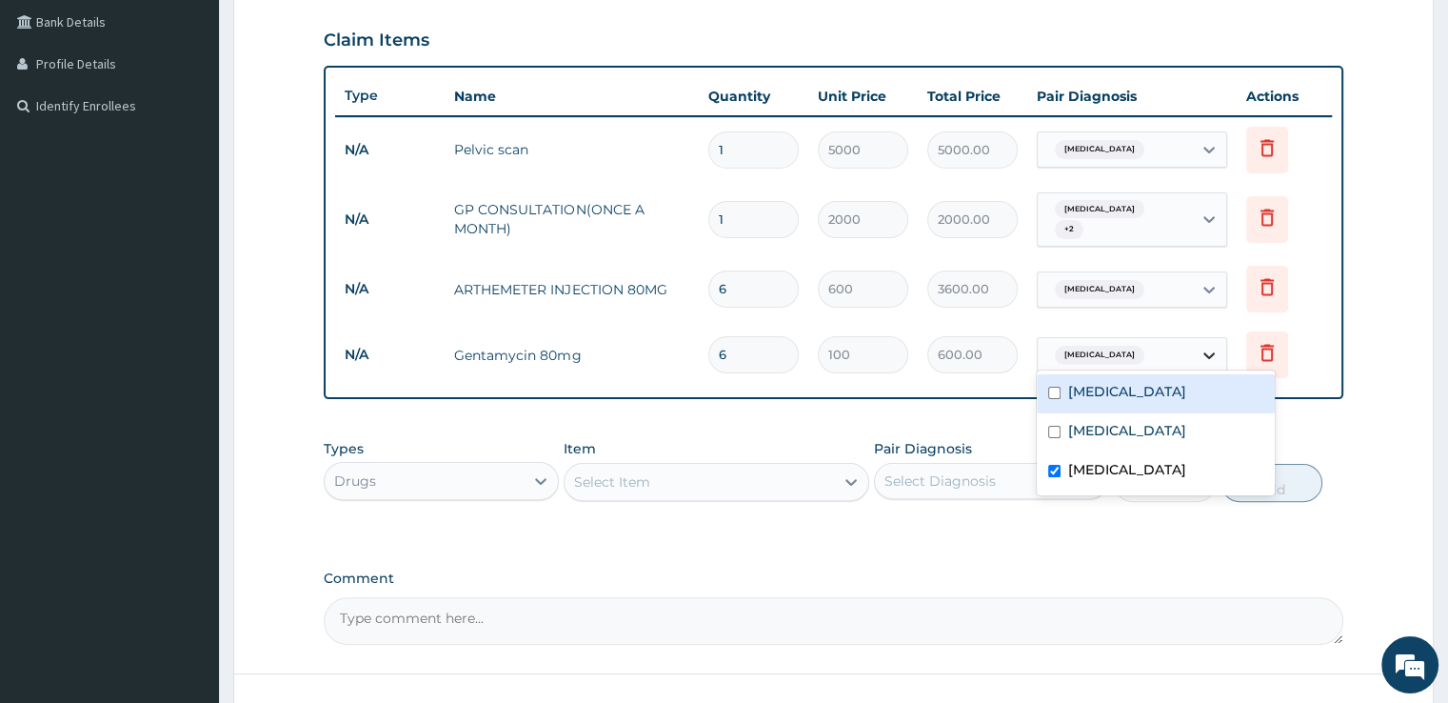
click at [1208, 346] on icon at bounding box center [1209, 355] width 19 height 19
click at [1142, 403] on div "Malaria" at bounding box center [1156, 393] width 238 height 39
checkbox input "true"
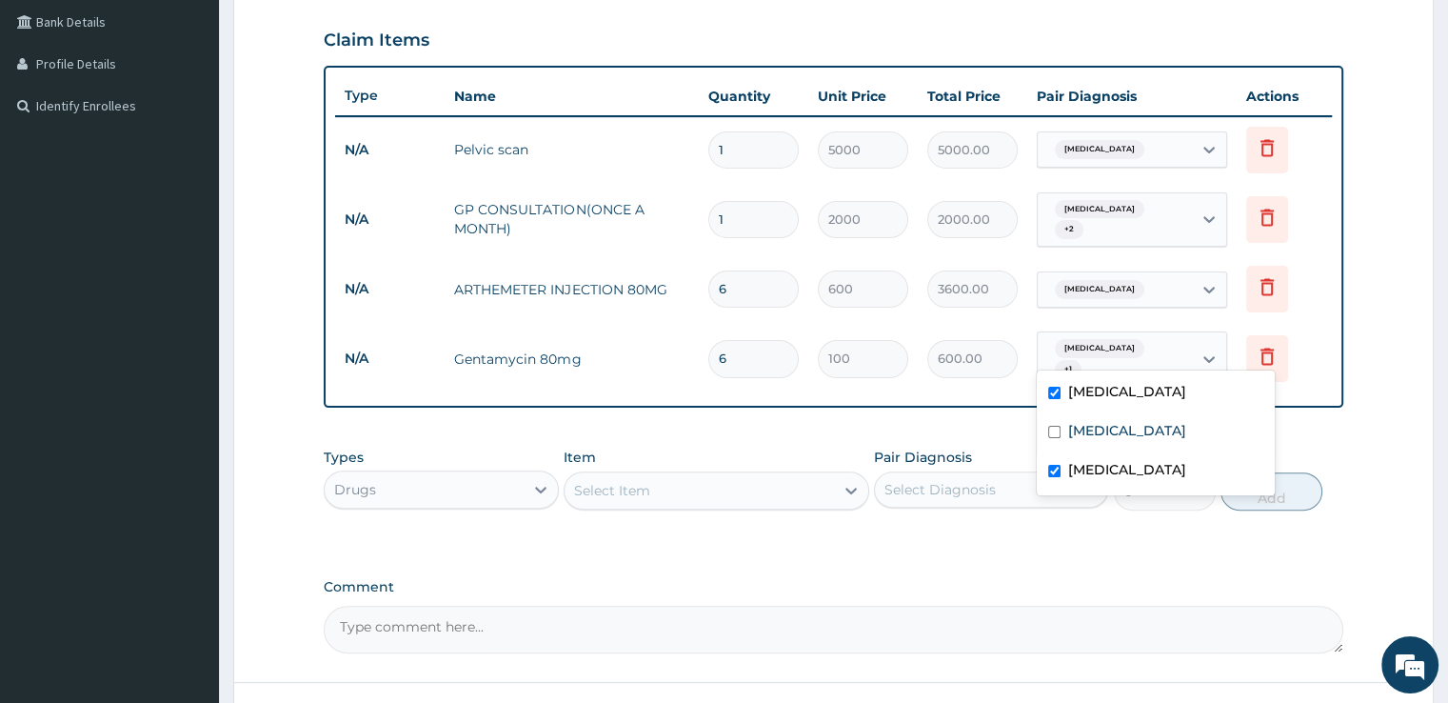
click at [655, 488] on div "Select Item" at bounding box center [699, 490] width 269 height 30
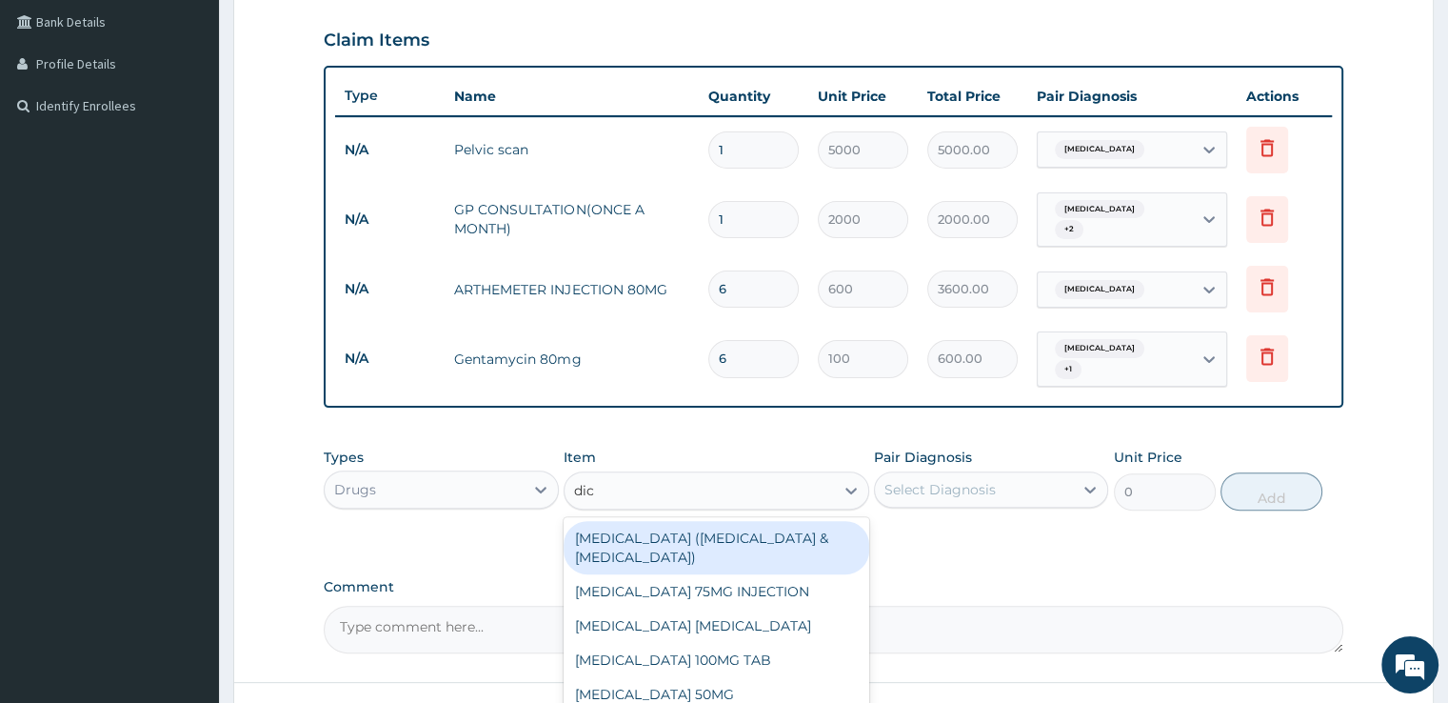
type input "dicl"
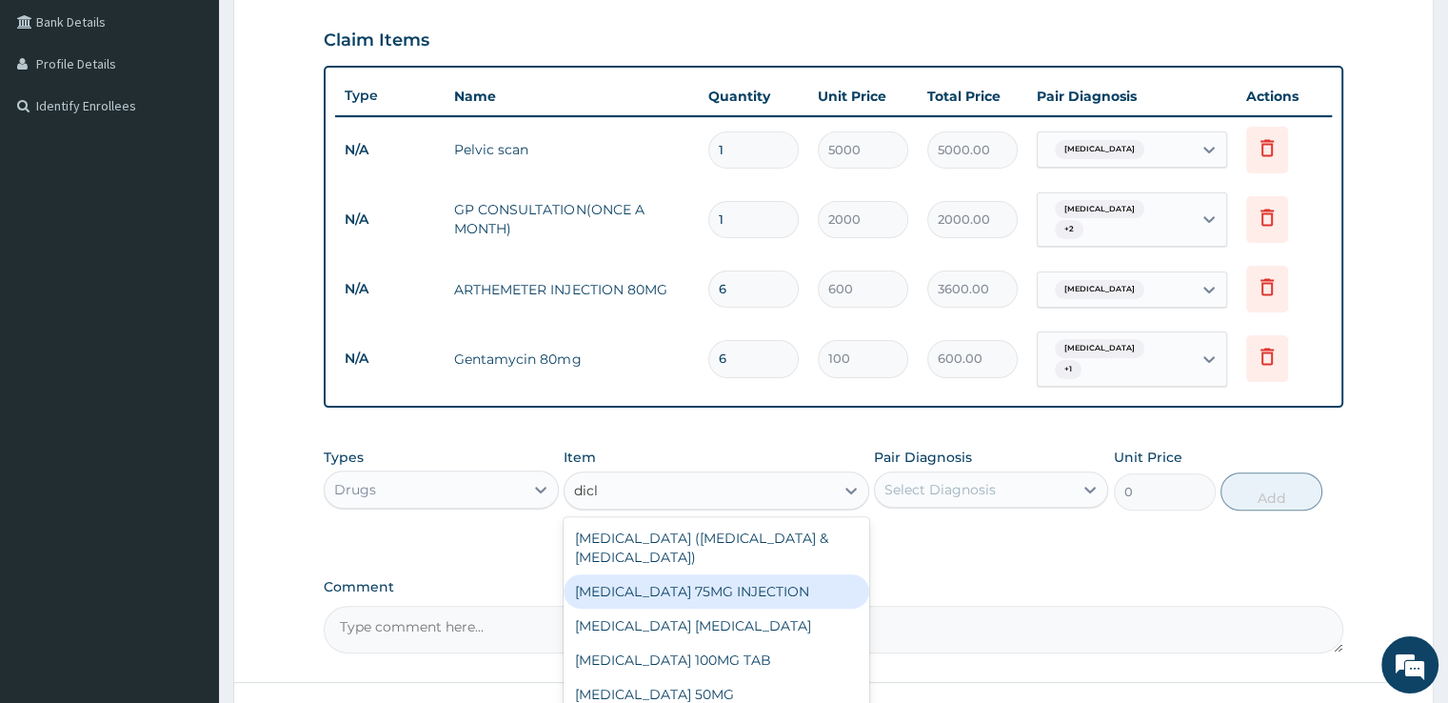
click at [642, 582] on div "DICLOFENAC 75MG INJECTION" at bounding box center [717, 591] width 306 height 34
type input "480"
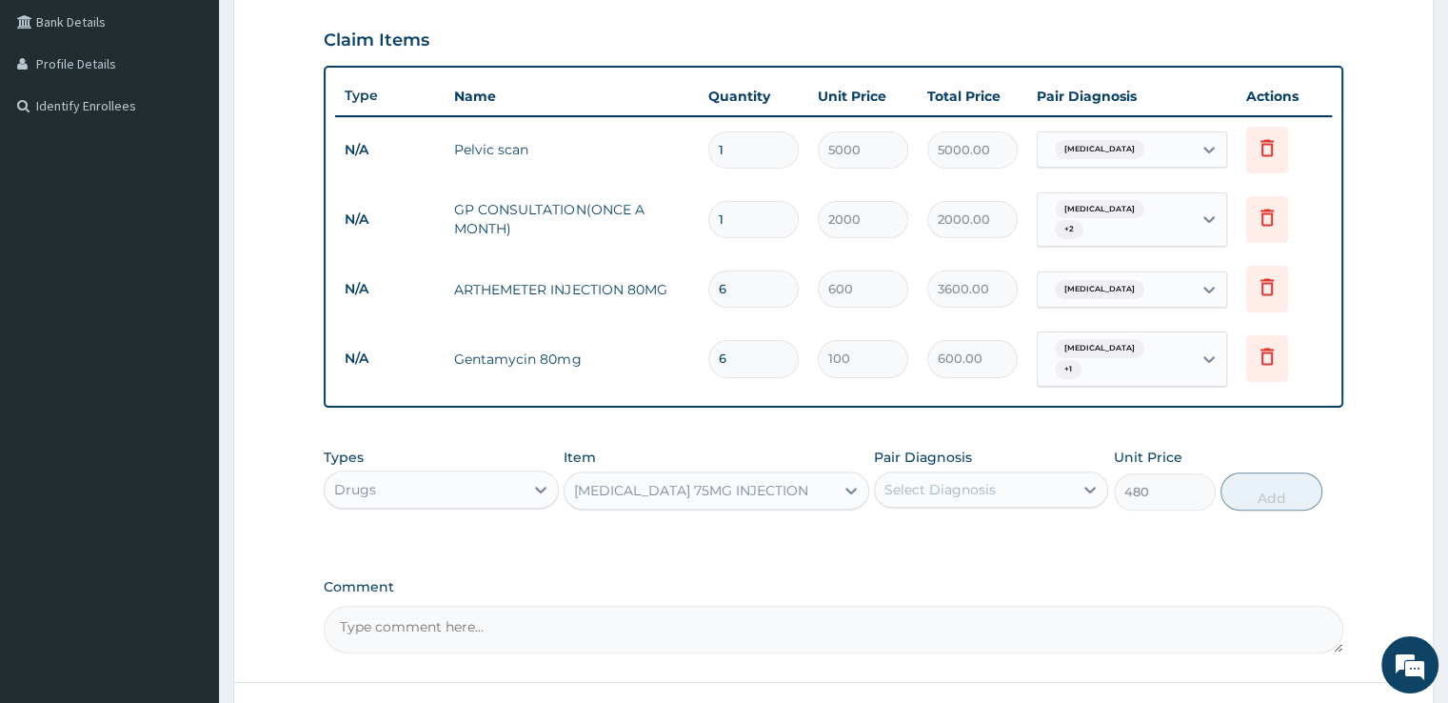
click at [1005, 477] on div "Select Diagnosis" at bounding box center [974, 489] width 198 height 30
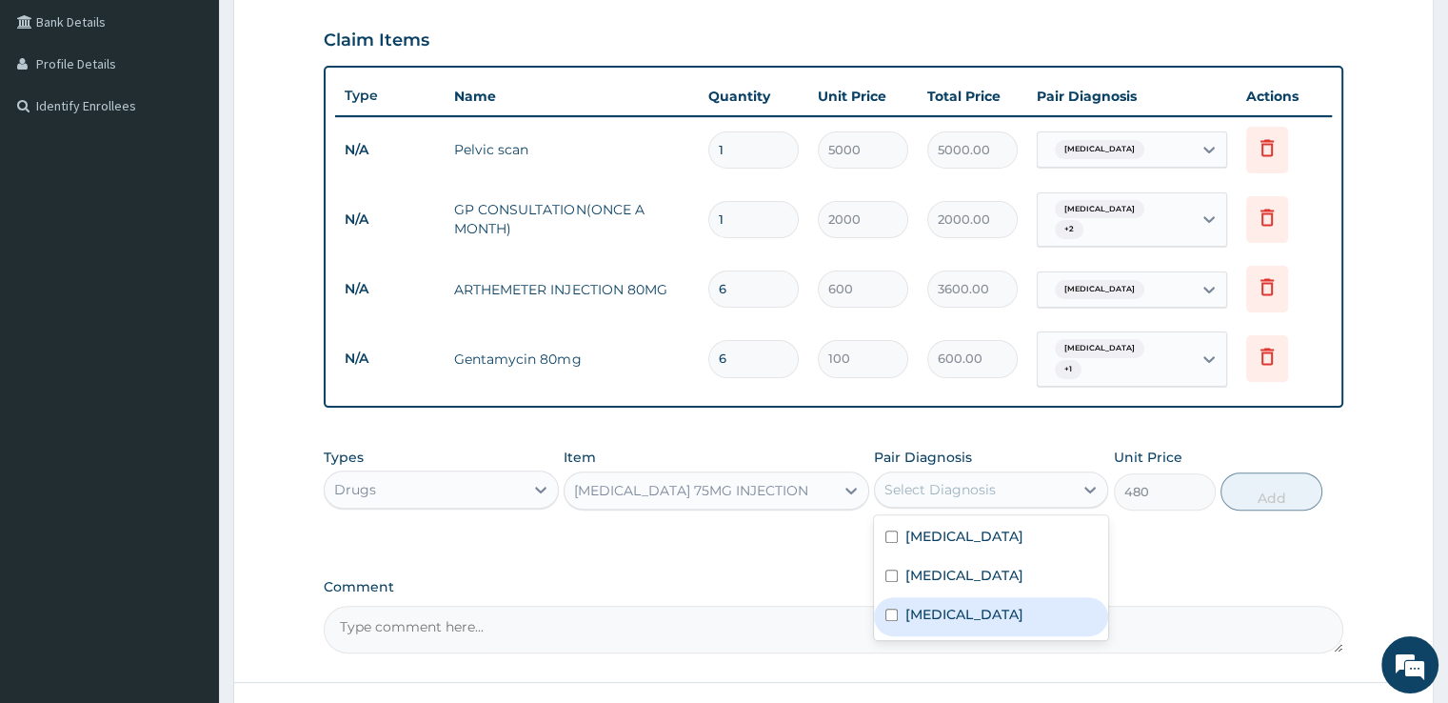
click at [906, 610] on label "Upper respiratory infection" at bounding box center [964, 614] width 118 height 19
checkbox input "true"
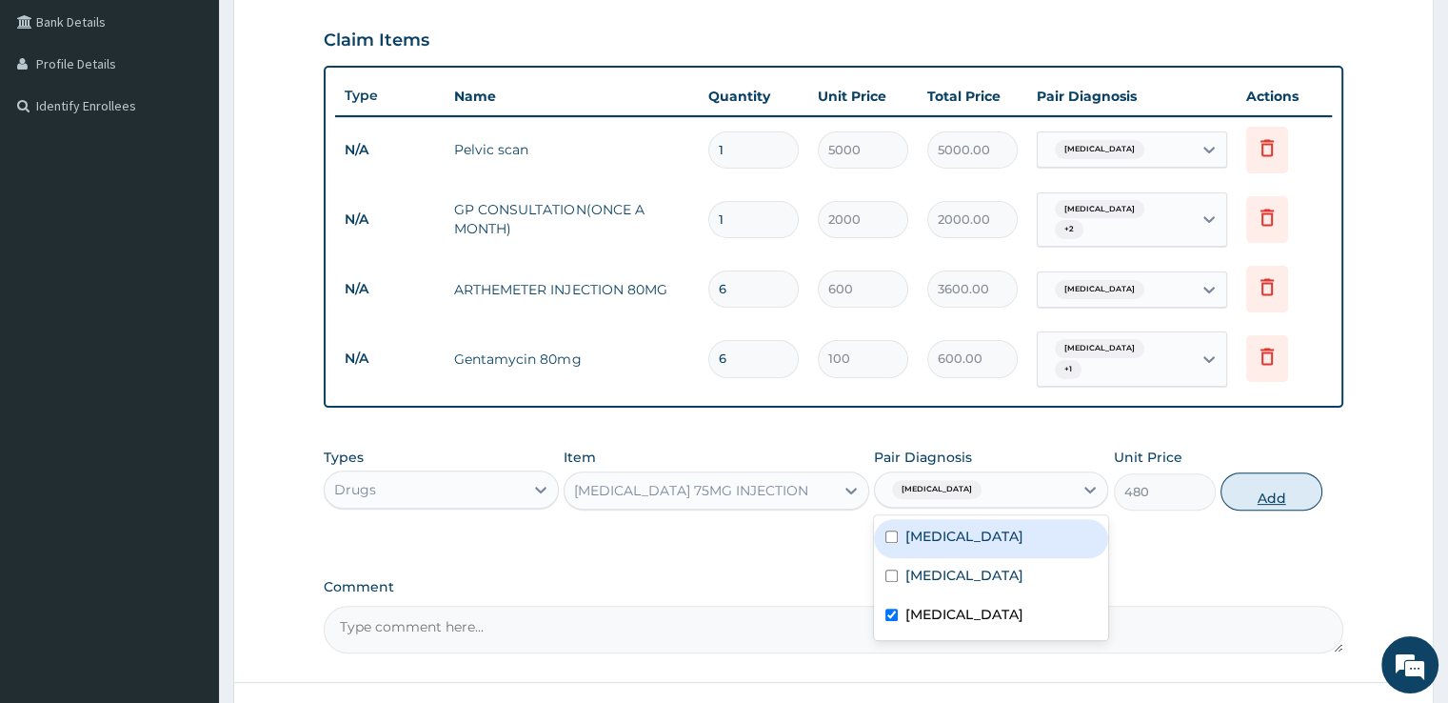
click at [1272, 481] on button "Add" at bounding box center [1272, 491] width 102 height 38
type input "0"
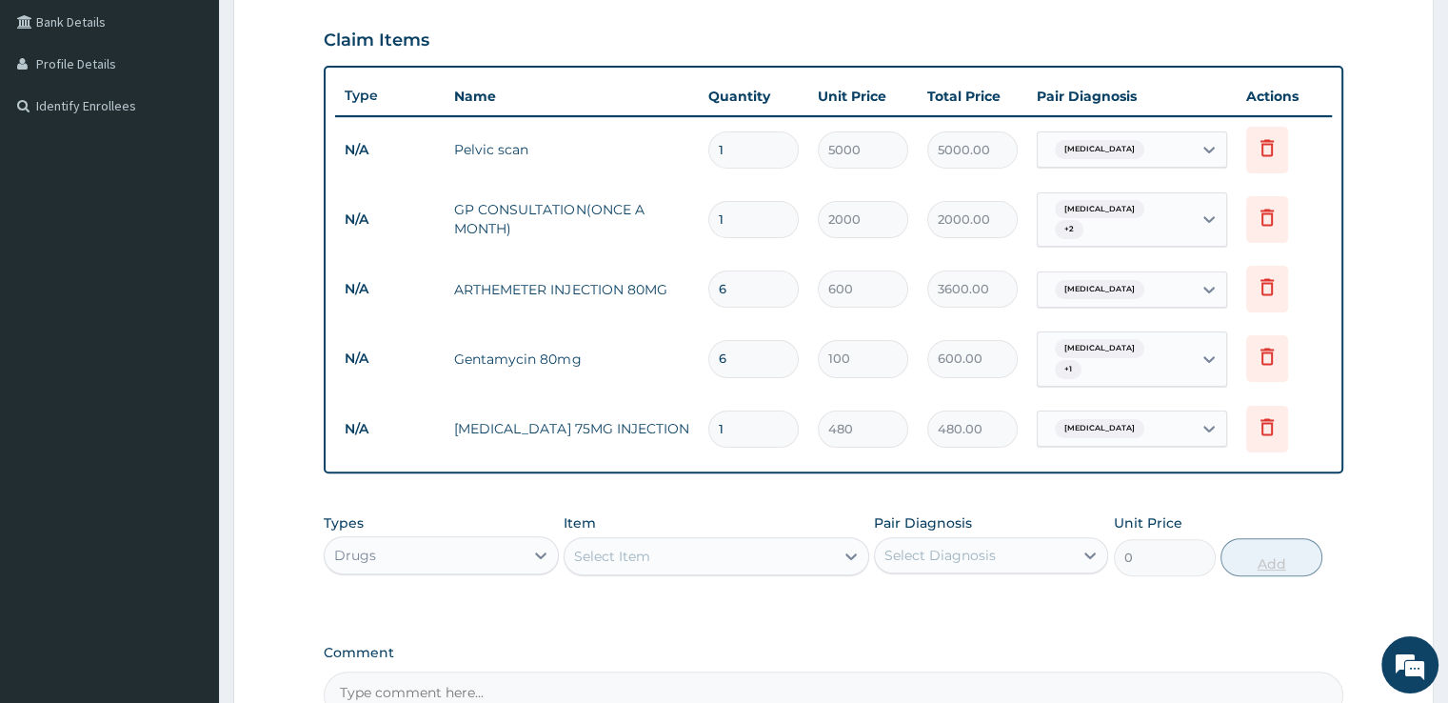
type input "0.00"
type input "3"
type input "1440.00"
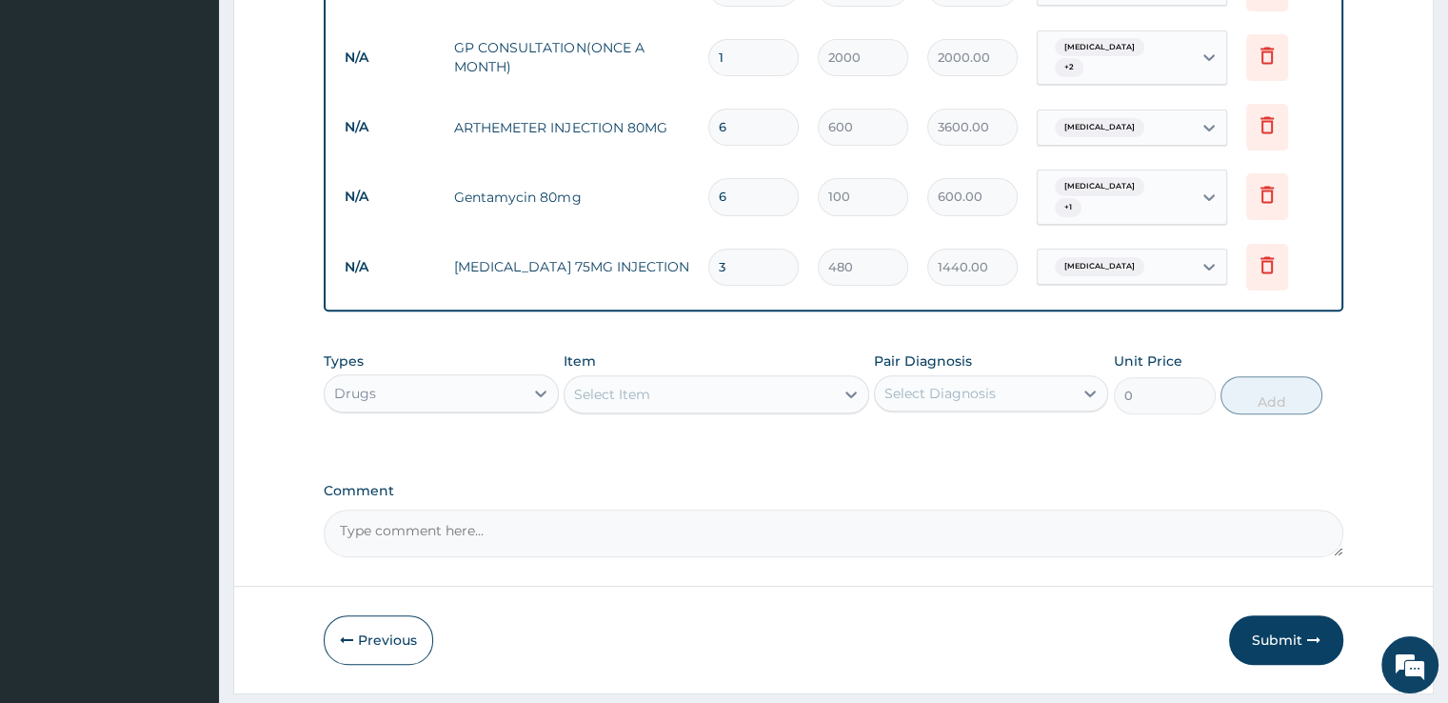
scroll to position [641, 0]
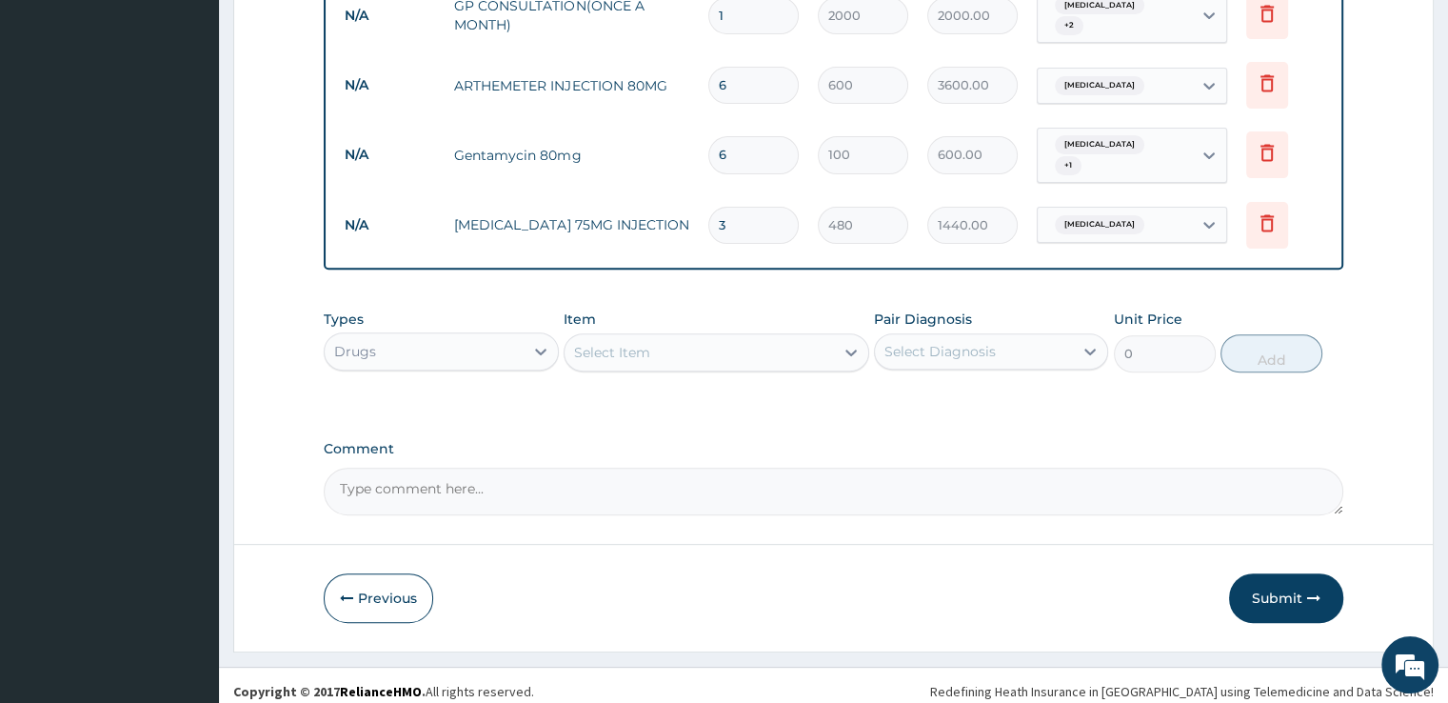
type input "3"
click at [666, 337] on div "Select Item" at bounding box center [699, 352] width 269 height 30
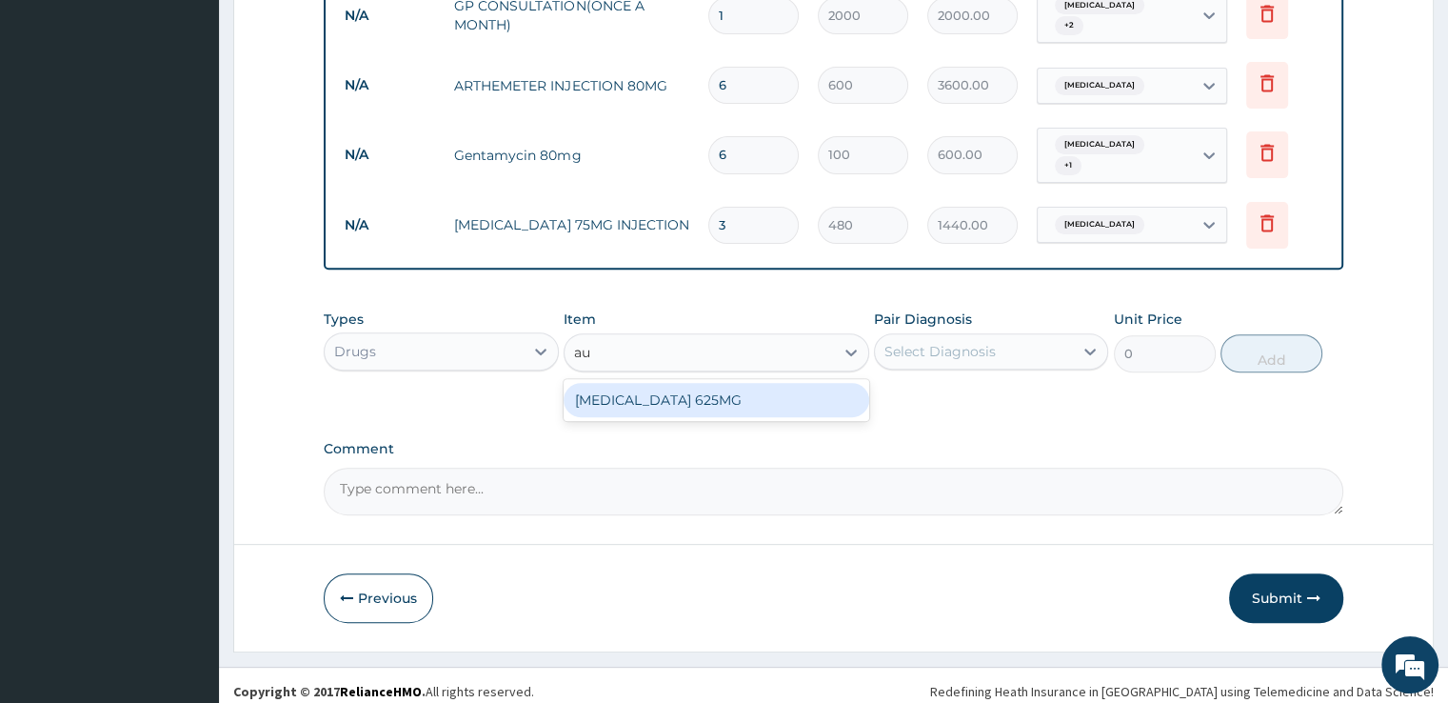
type input "aug"
click at [658, 388] on div "AUGMENTIN 625MG" at bounding box center [717, 400] width 306 height 34
type input "300"
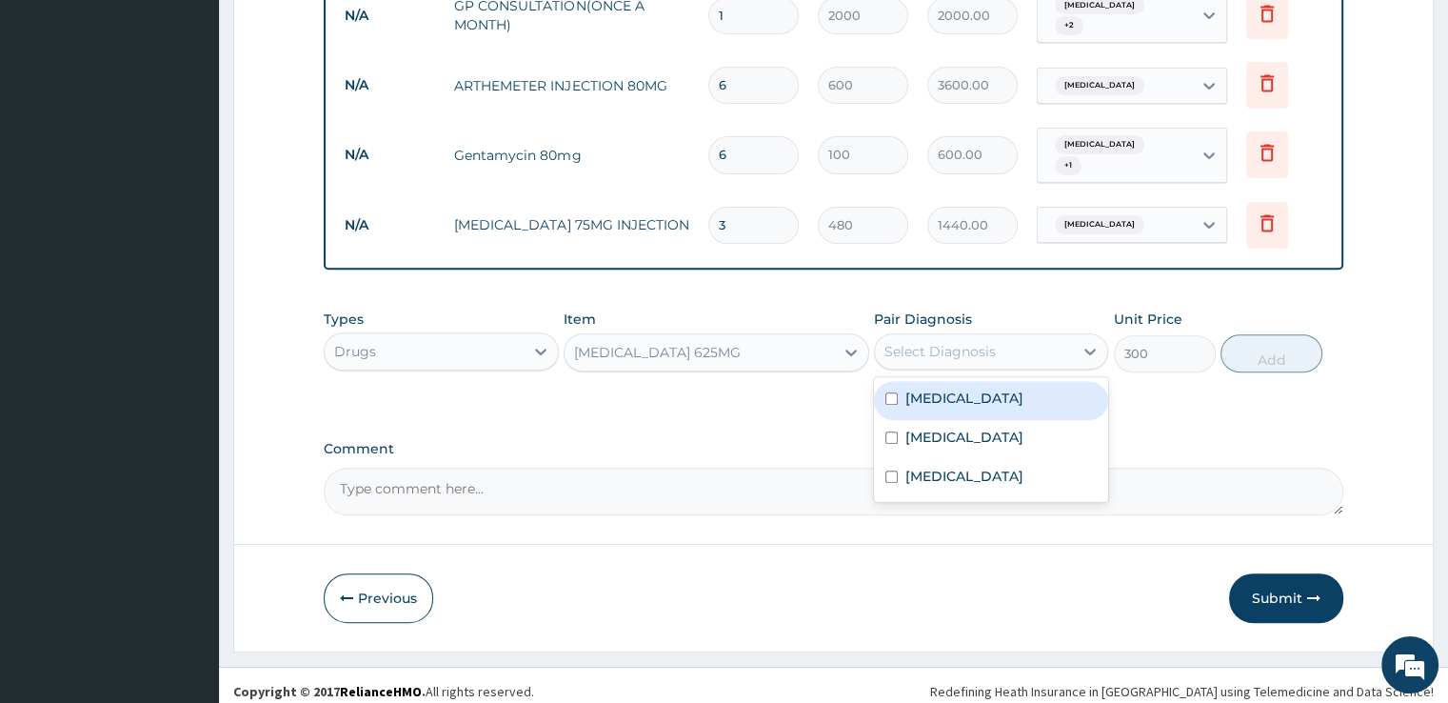
click at [994, 341] on div "Select Diagnosis" at bounding box center [974, 351] width 198 height 30
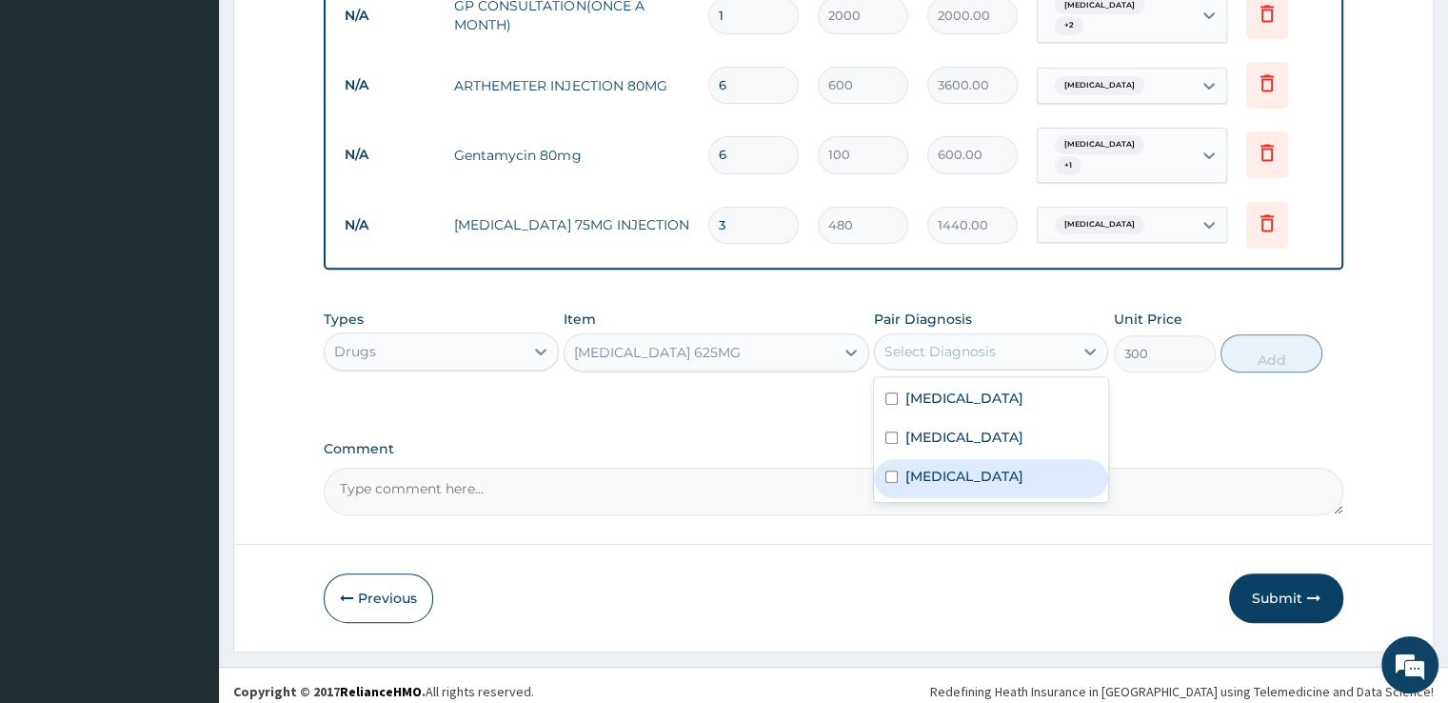
click at [957, 467] on label "Upper respiratory infection" at bounding box center [964, 476] width 118 height 19
checkbox input "true"
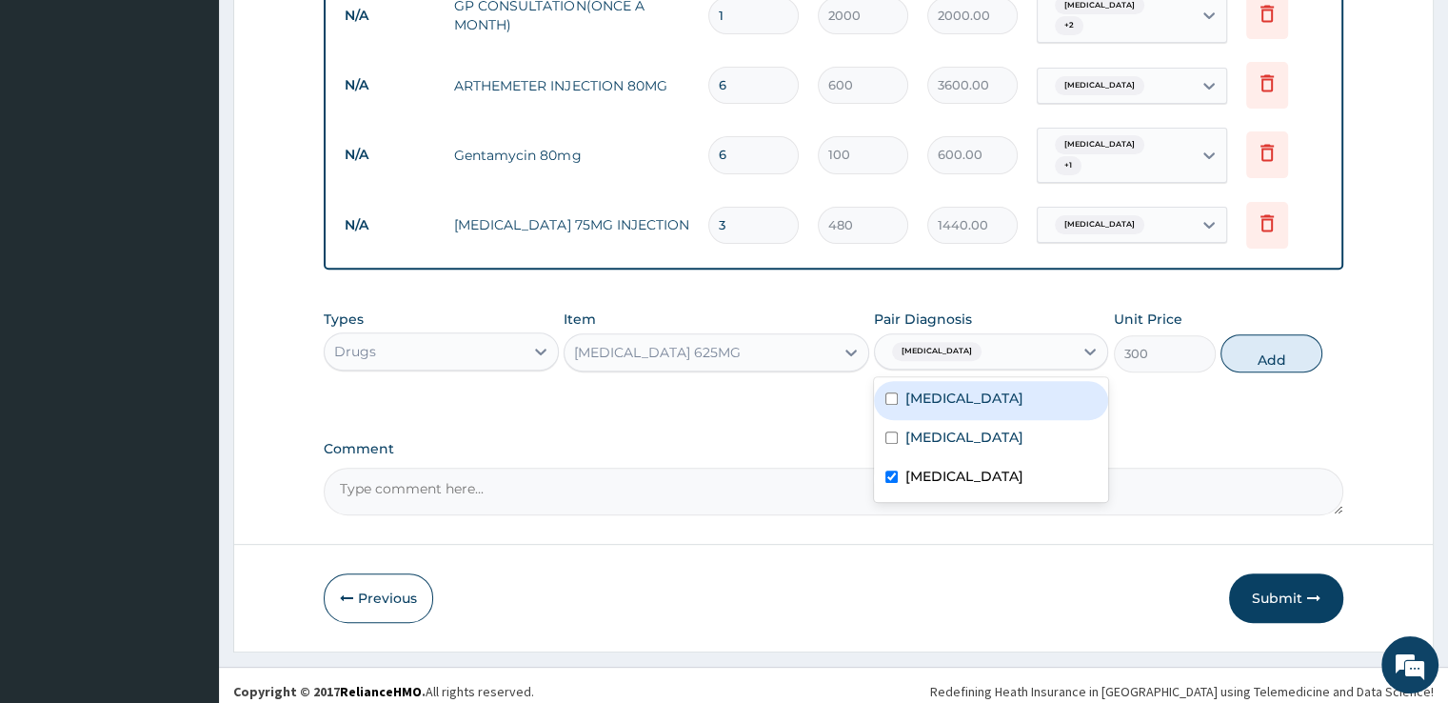
click at [964, 381] on div "Malaria" at bounding box center [991, 400] width 234 height 39
checkbox input "true"
click at [1256, 334] on button "Add" at bounding box center [1272, 353] width 102 height 38
type input "0"
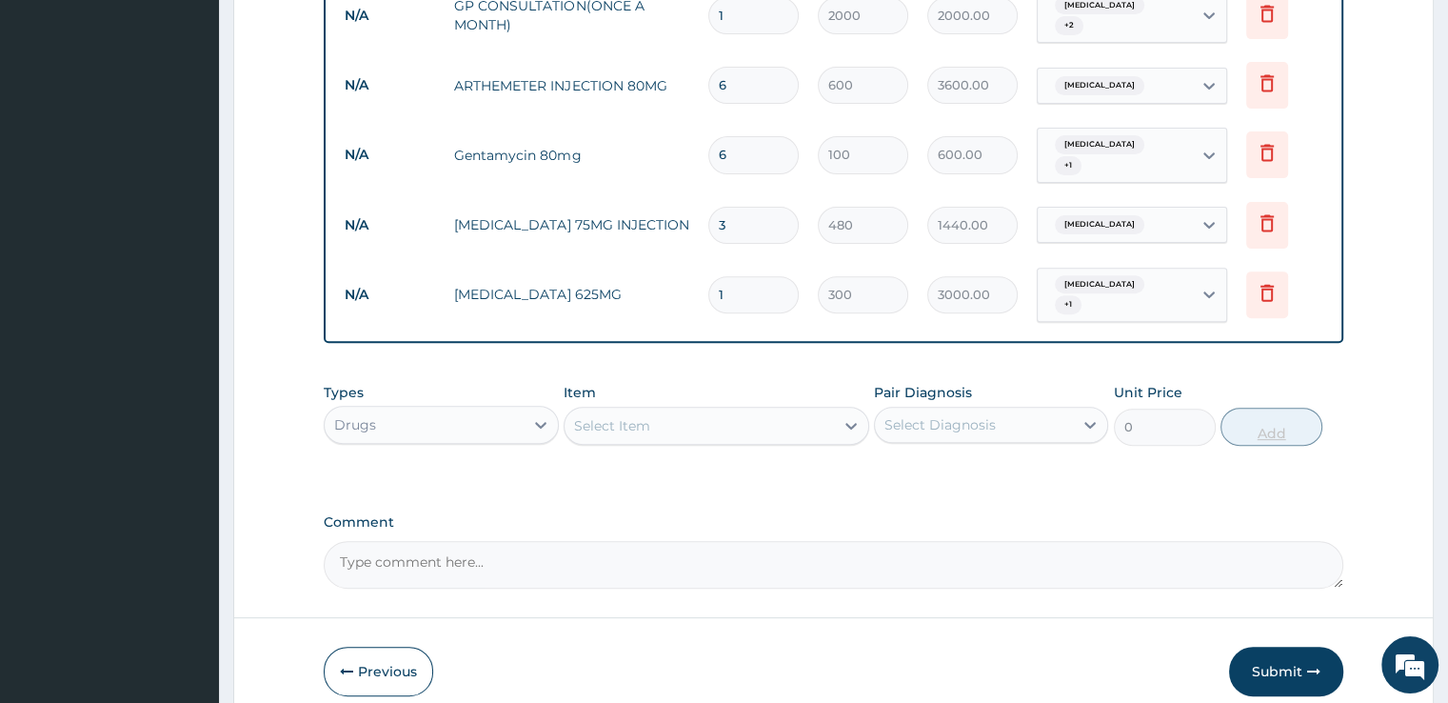
type input "10"
type input "3000.00"
type input "10"
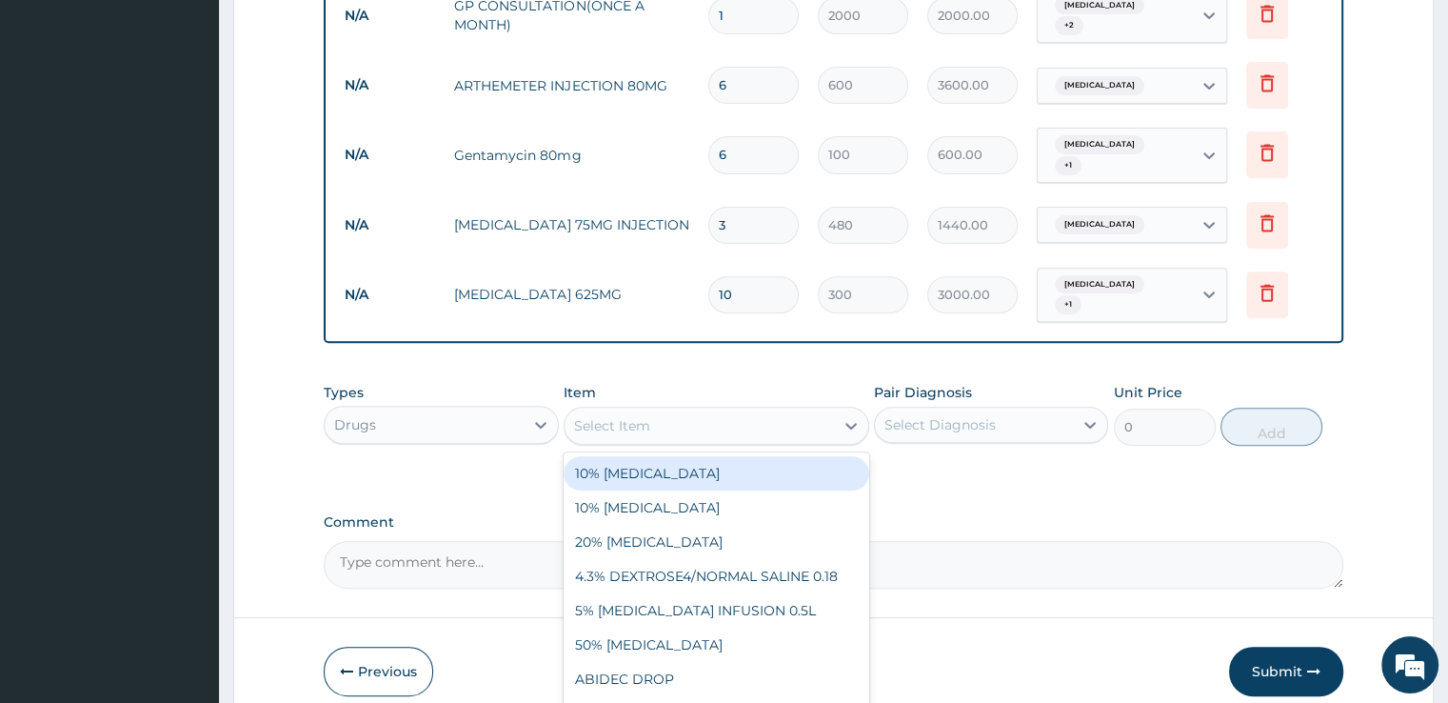
click at [731, 422] on div "Select Item" at bounding box center [699, 425] width 269 height 30
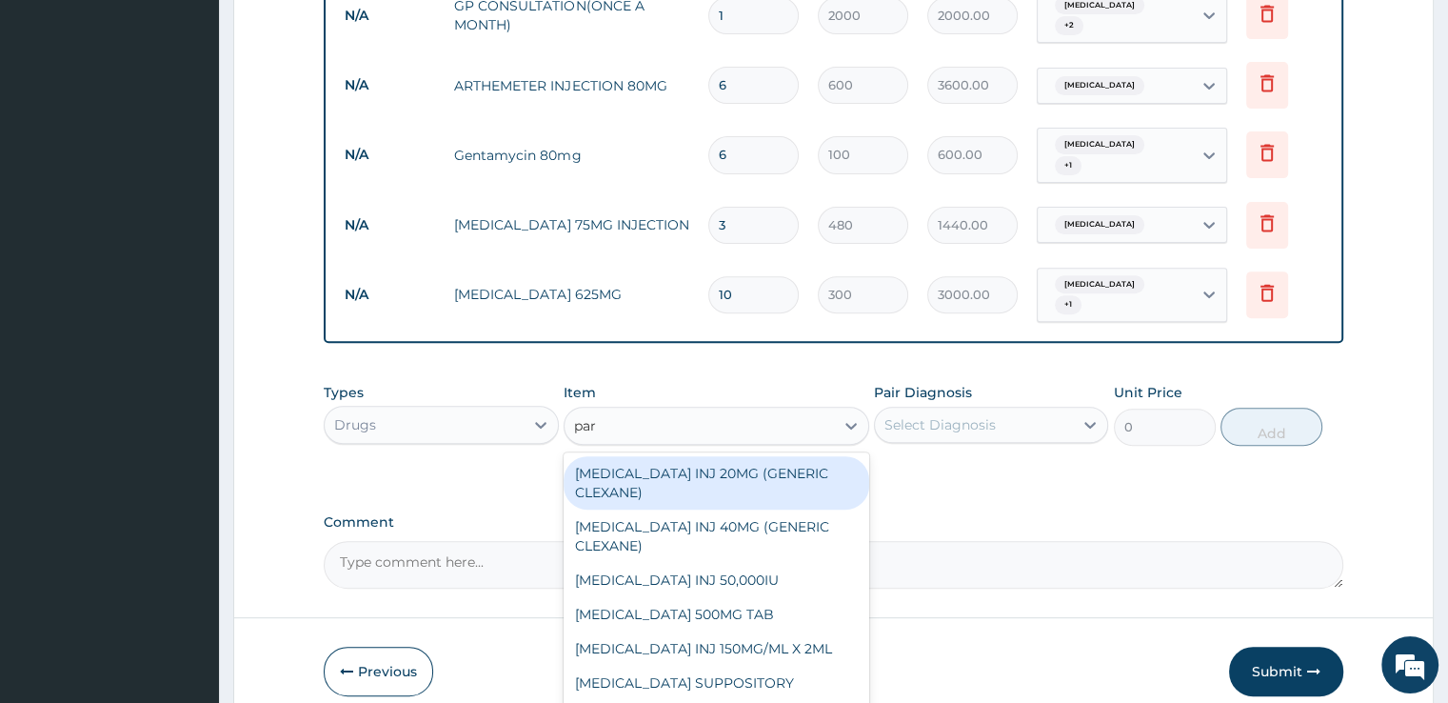
type input "para"
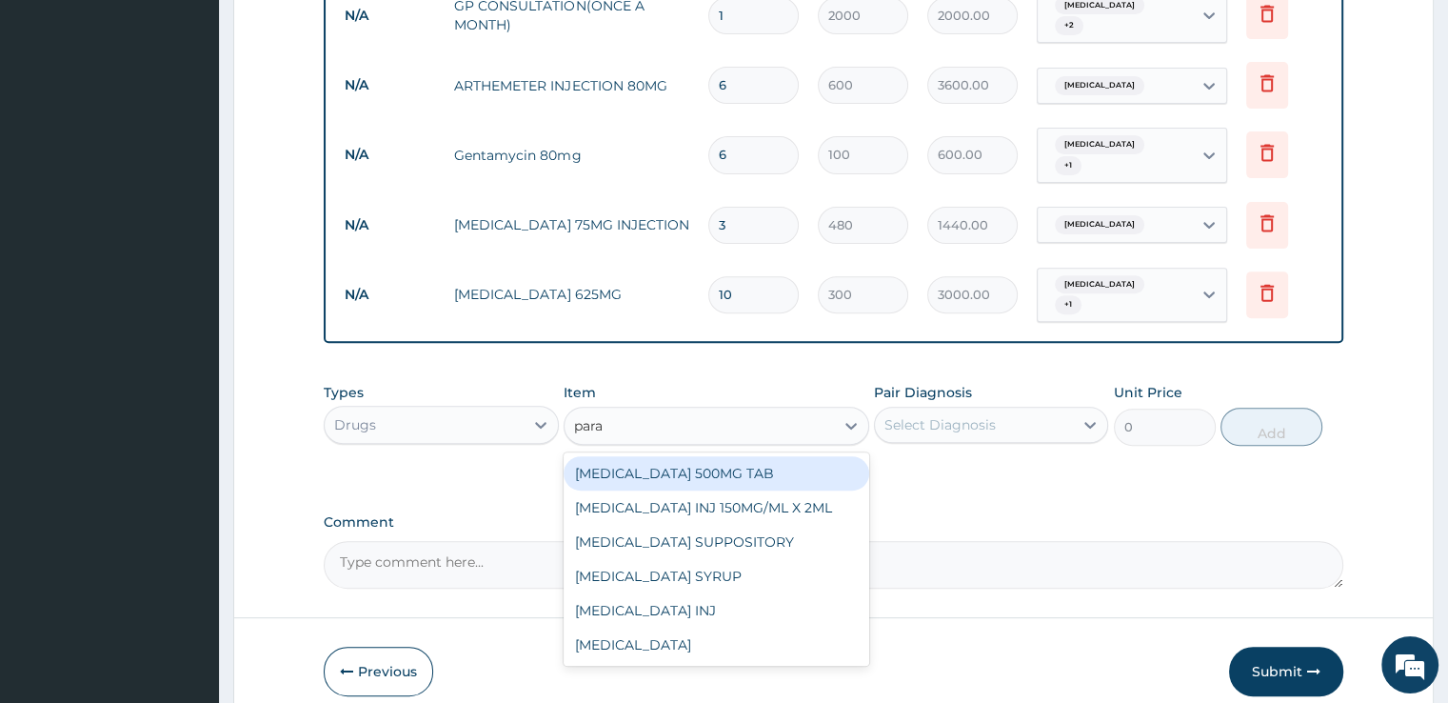
click at [708, 467] on div "PARACETAMOL 500MG TAB" at bounding box center [717, 473] width 306 height 34
type input "24"
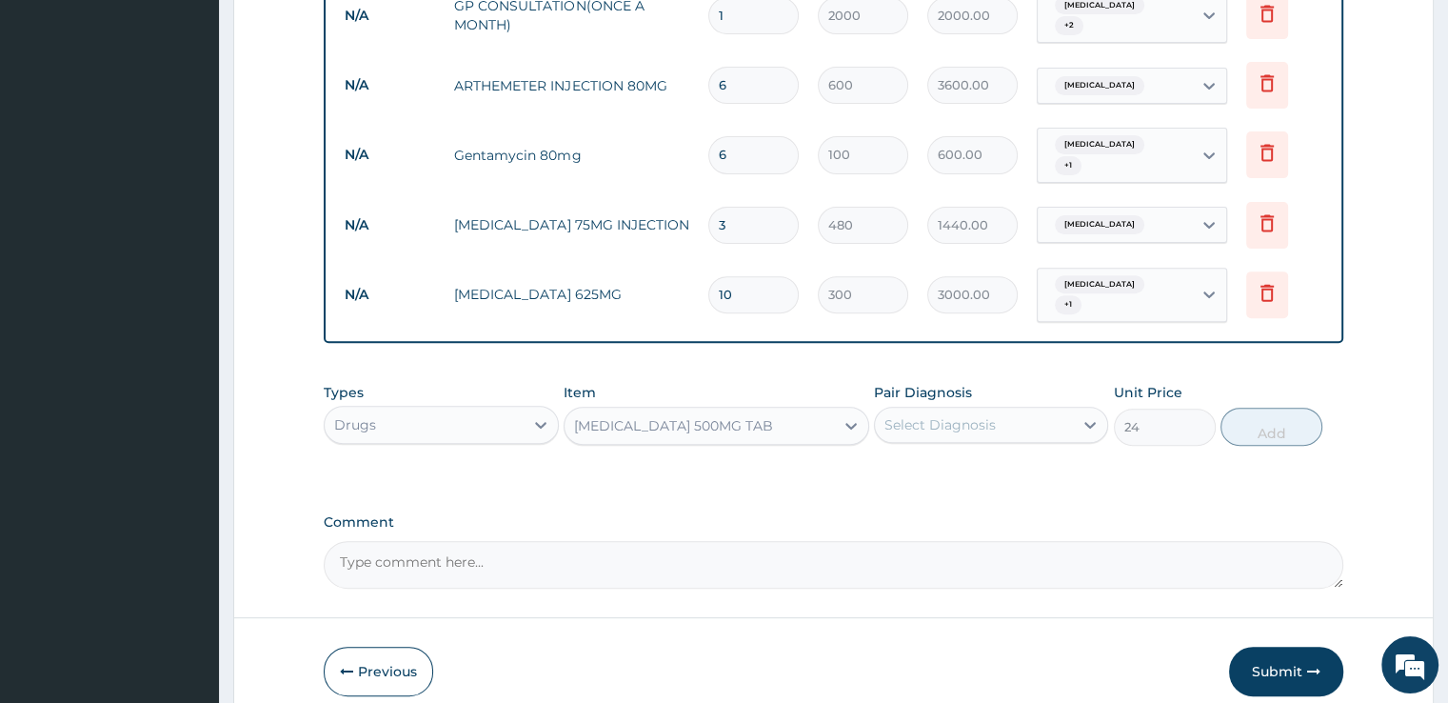
click at [962, 418] on div "Select Diagnosis" at bounding box center [940, 424] width 111 height 19
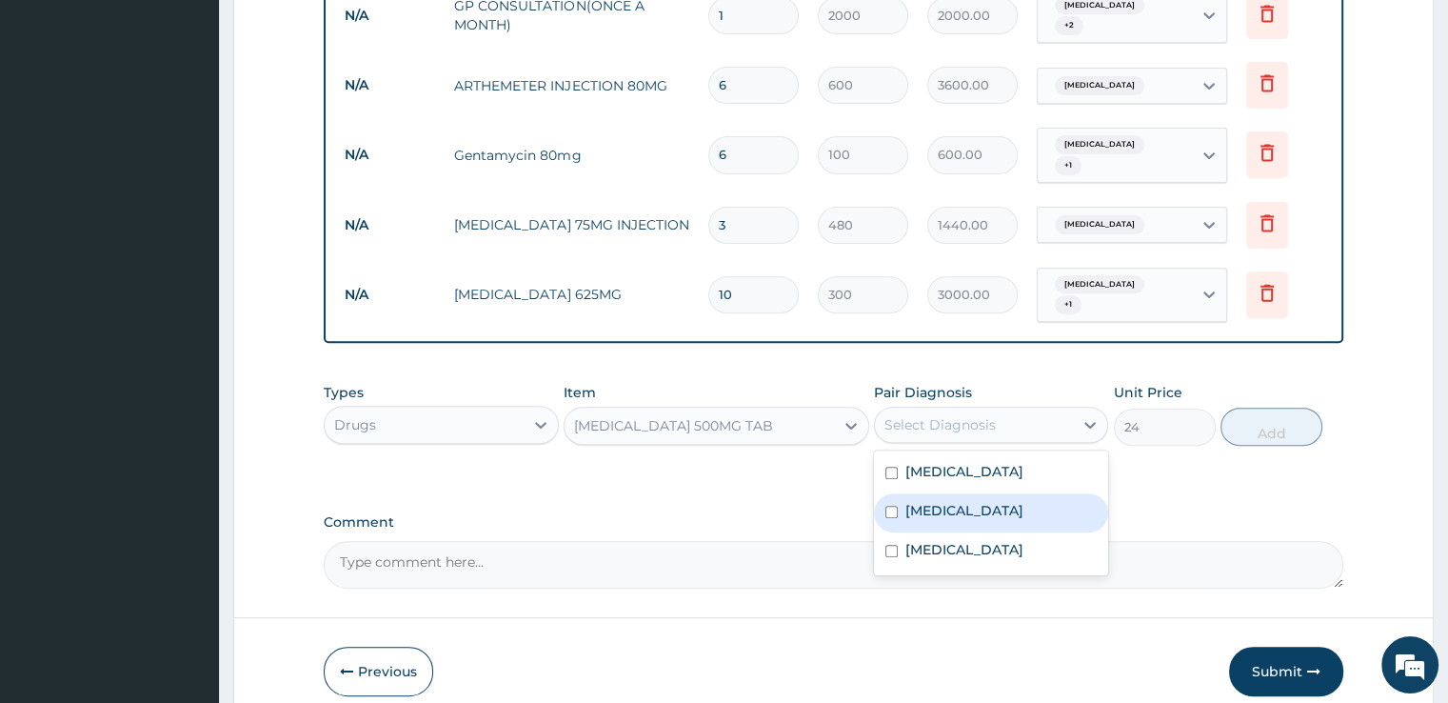
click at [941, 493] on div "Fear of pregnancy" at bounding box center [991, 512] width 234 height 39
checkbox input "true"
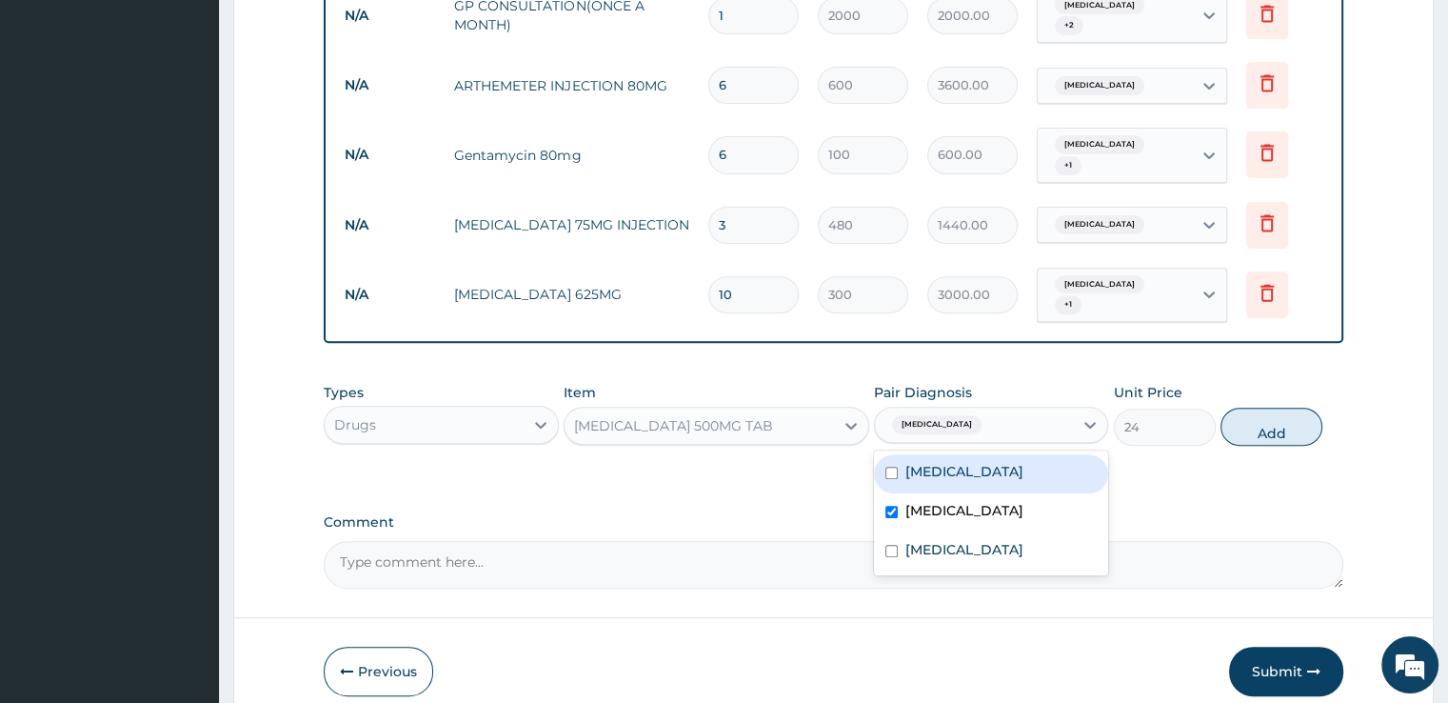
click at [937, 466] on label "Malaria" at bounding box center [964, 471] width 118 height 19
checkbox input "true"
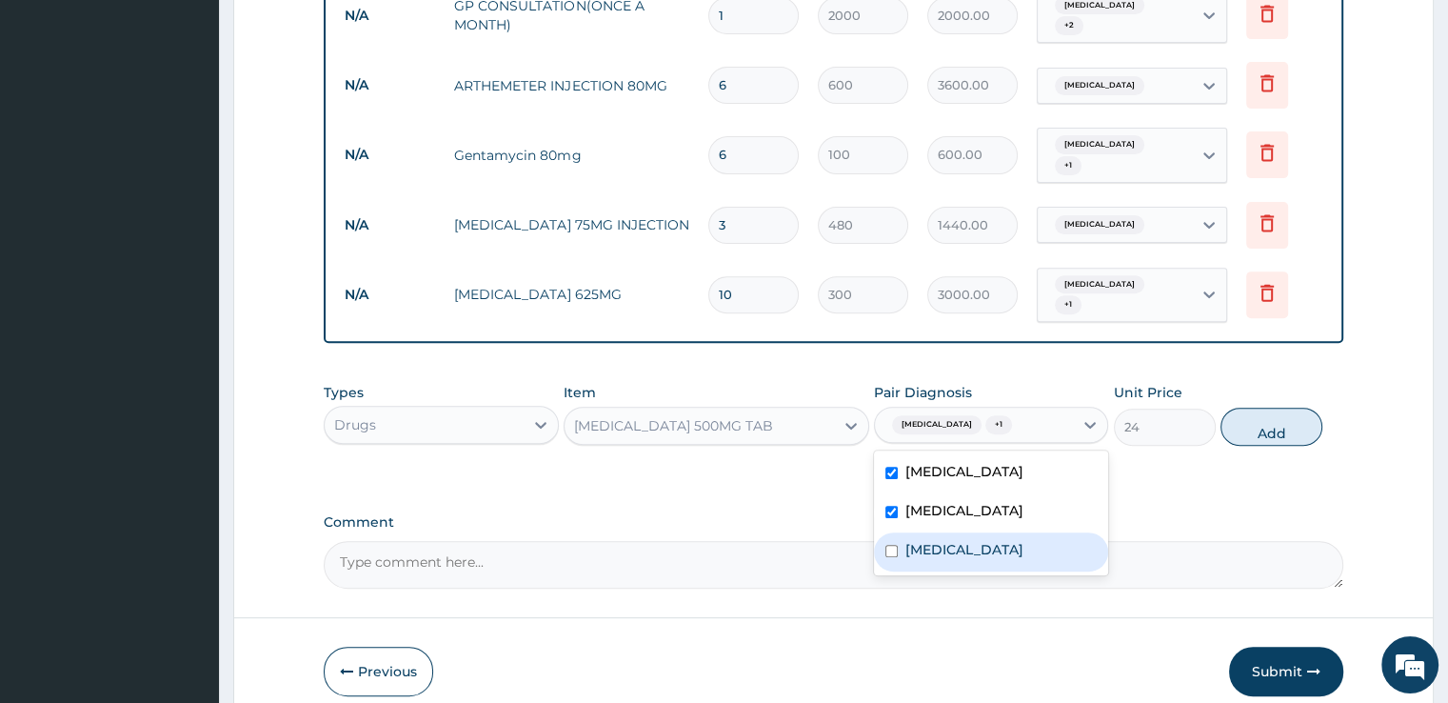
click at [925, 540] on label "Upper respiratory infection" at bounding box center [964, 549] width 118 height 19
checkbox input "true"
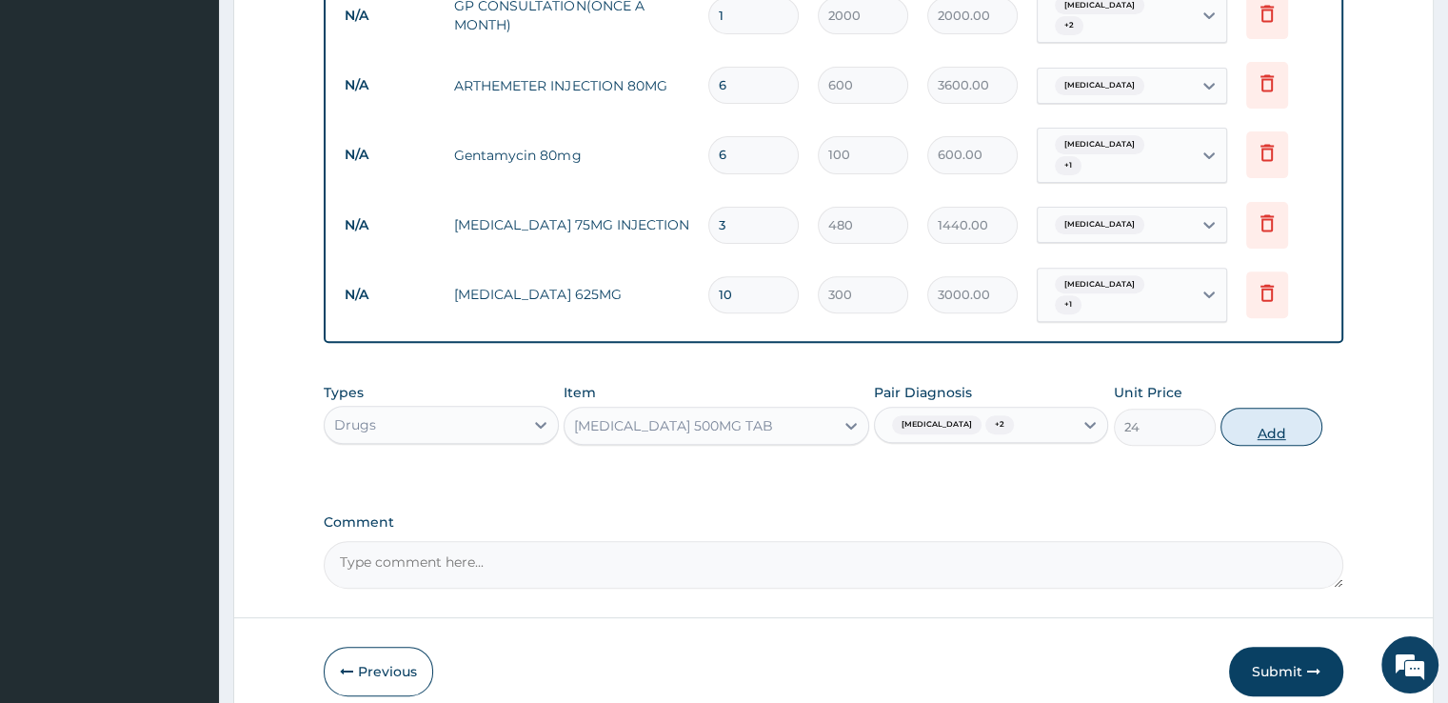
click at [1263, 426] on button "Add" at bounding box center [1272, 427] width 102 height 38
type input "0"
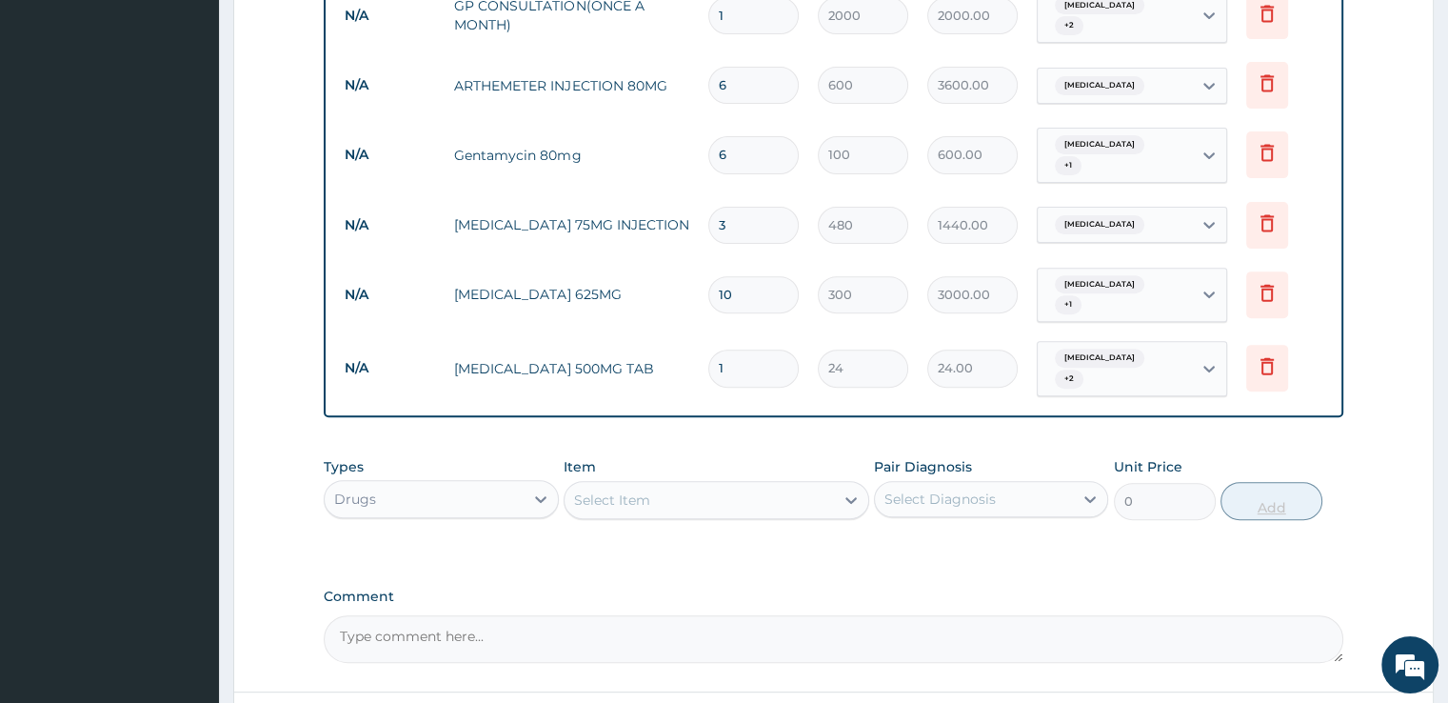
type input "18"
type input "432.00"
type input "18"
click at [716, 498] on div "Select Item" at bounding box center [699, 500] width 269 height 30
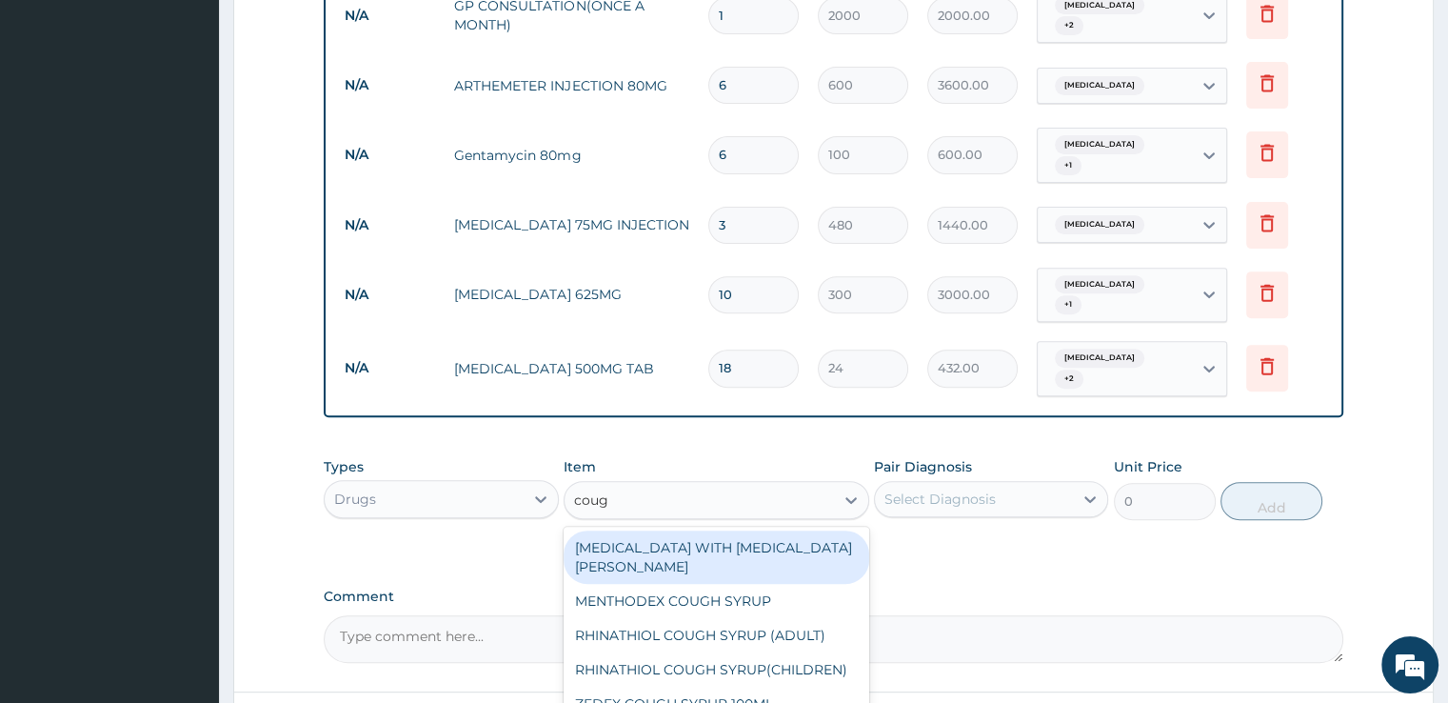
type input "cough"
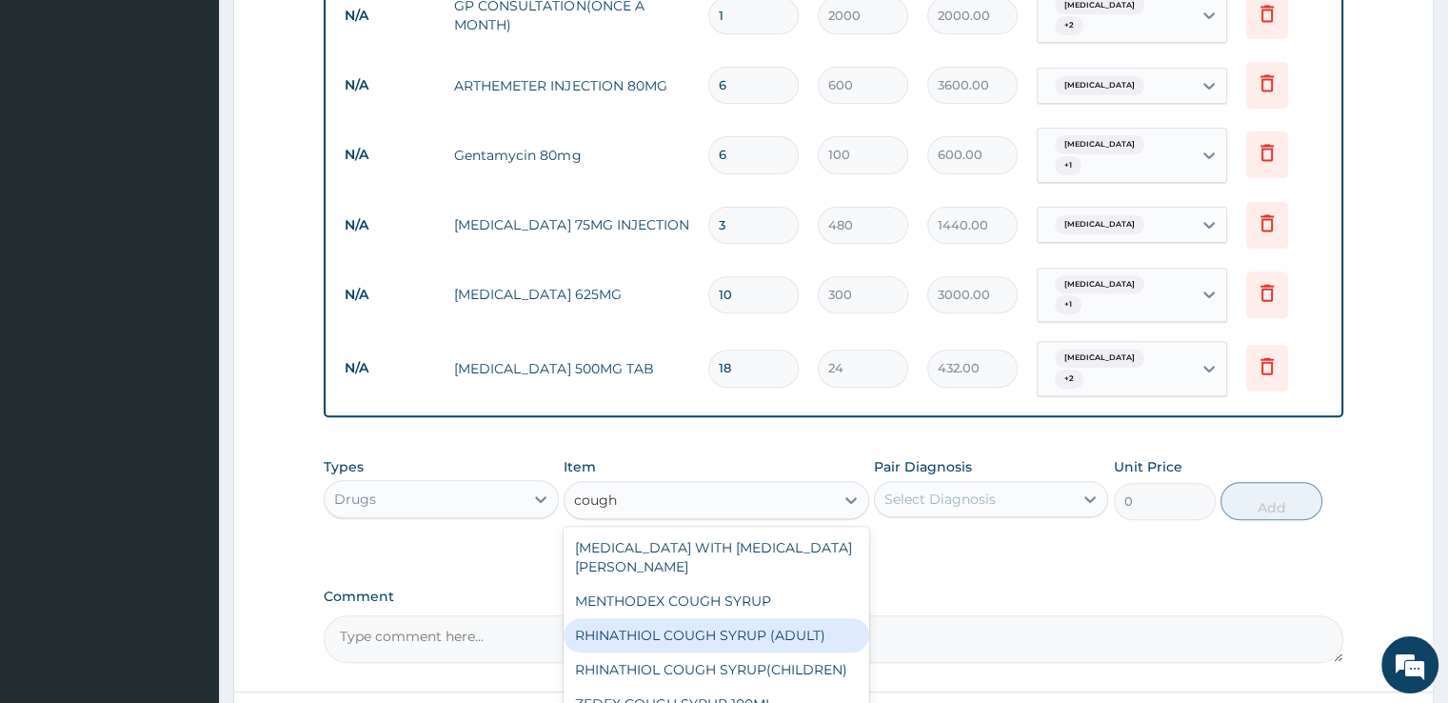
click at [686, 618] on div "RHINATHIOL COUGH SYRUP (ADULT)" at bounding box center [717, 635] width 306 height 34
type input "1080"
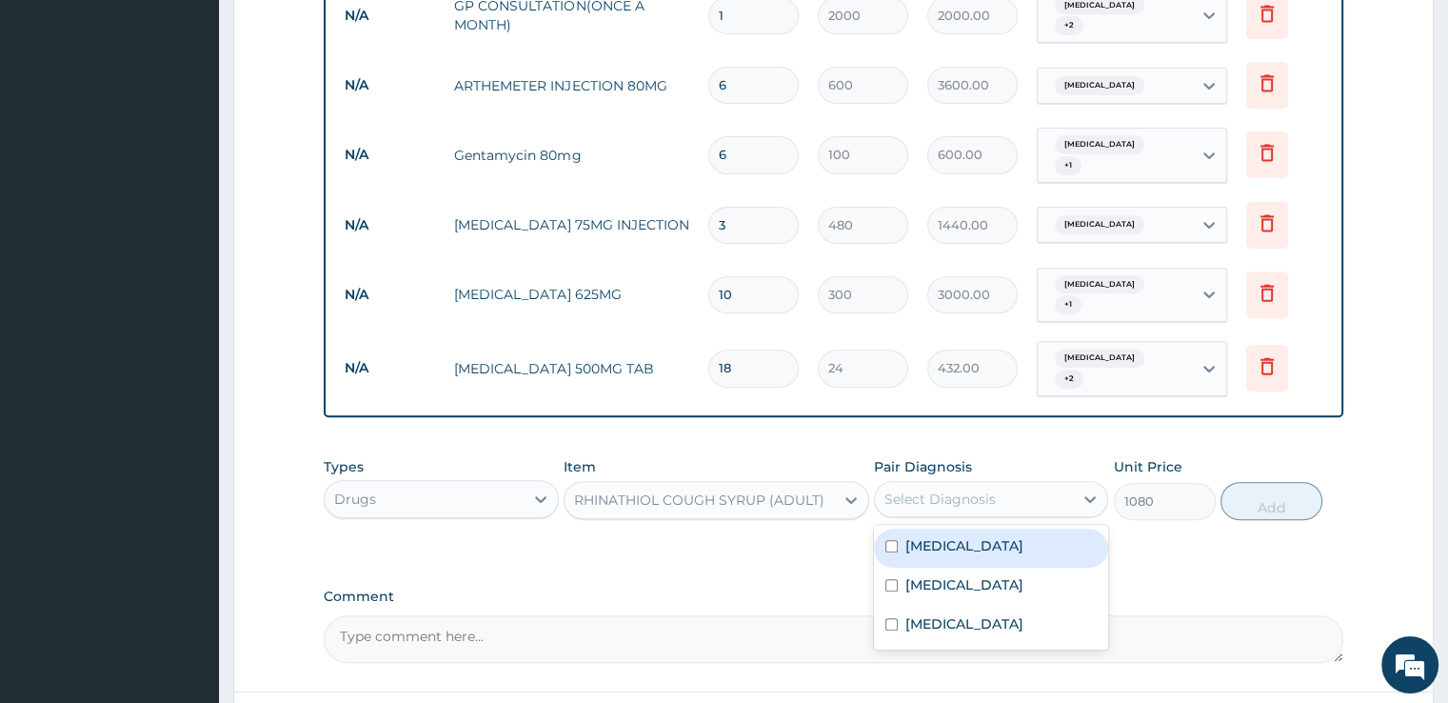
click at [987, 489] on div "Select Diagnosis" at bounding box center [940, 498] width 111 height 19
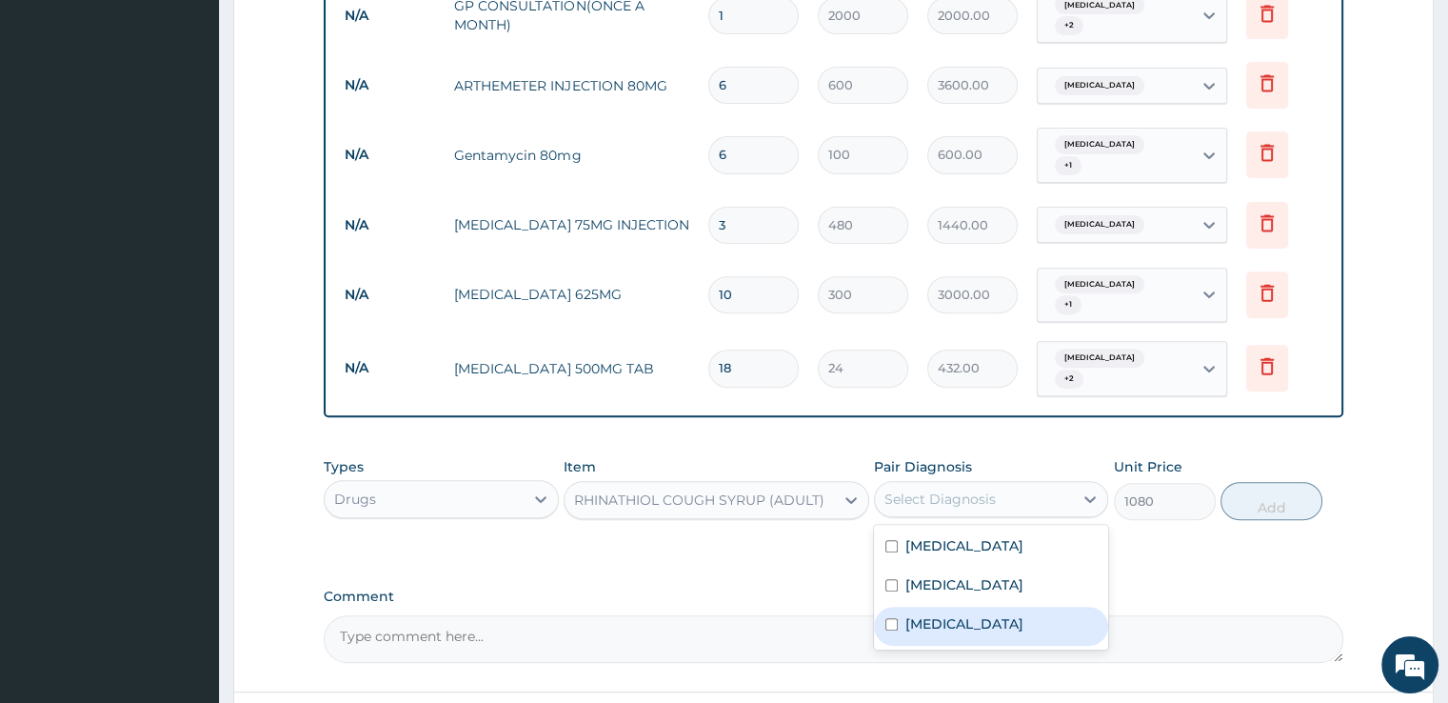
click at [913, 614] on label "Upper respiratory infection" at bounding box center [964, 623] width 118 height 19
checkbox input "true"
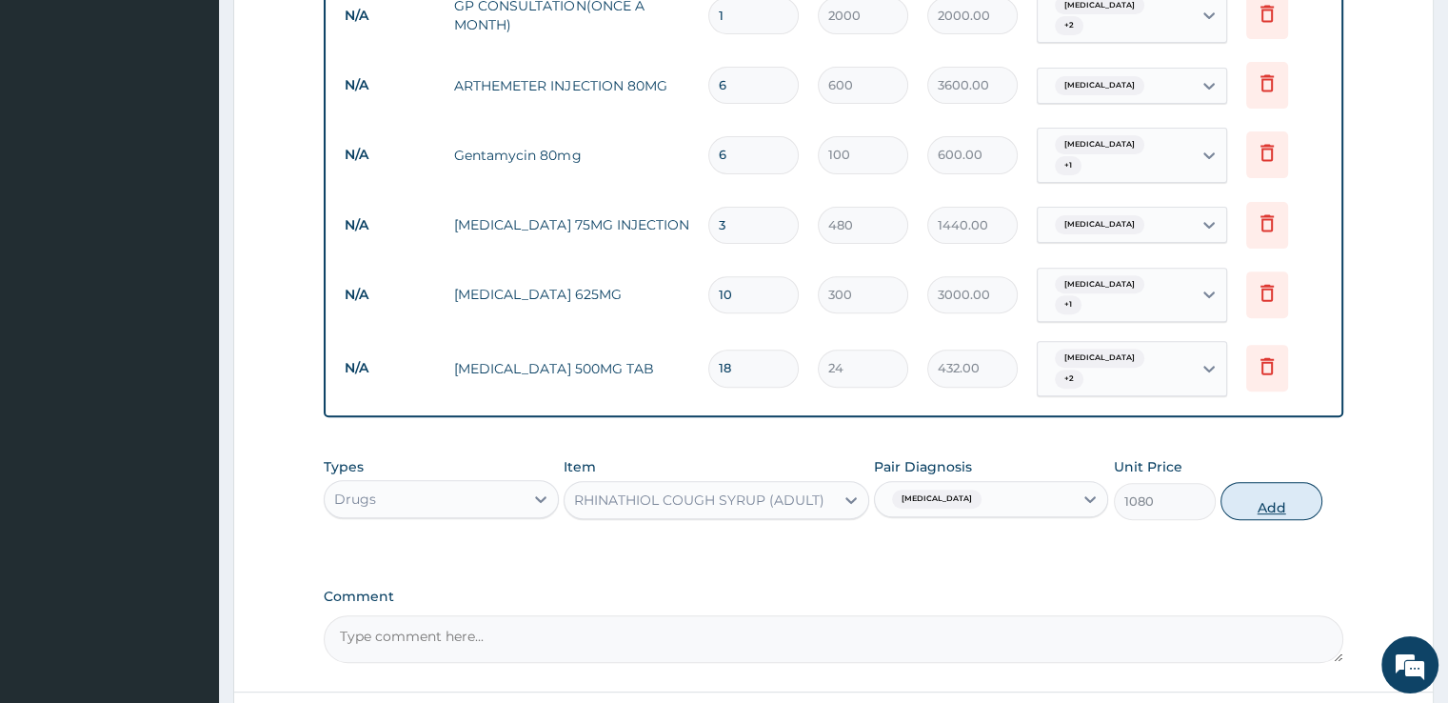
click at [1285, 485] on button "Add" at bounding box center [1272, 501] width 102 height 38
type input "0"
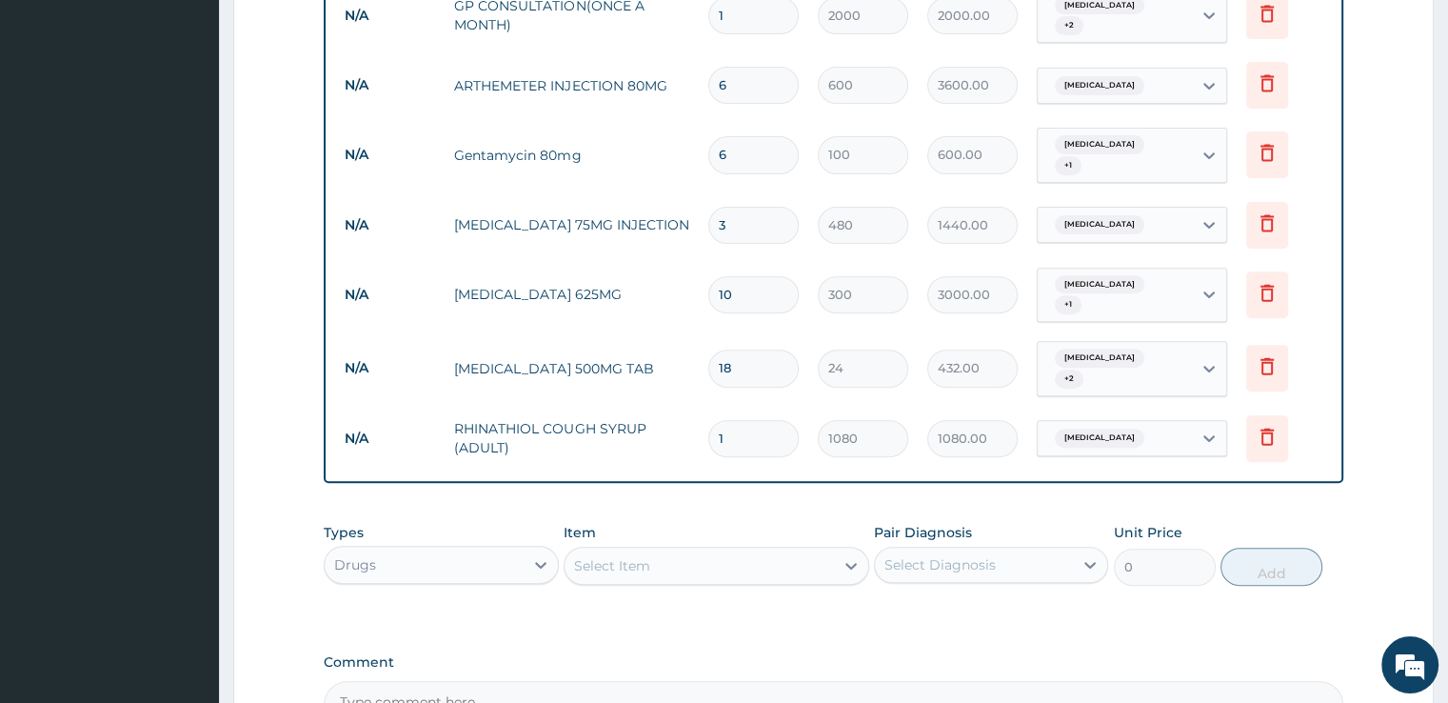
scroll to position [853, 0]
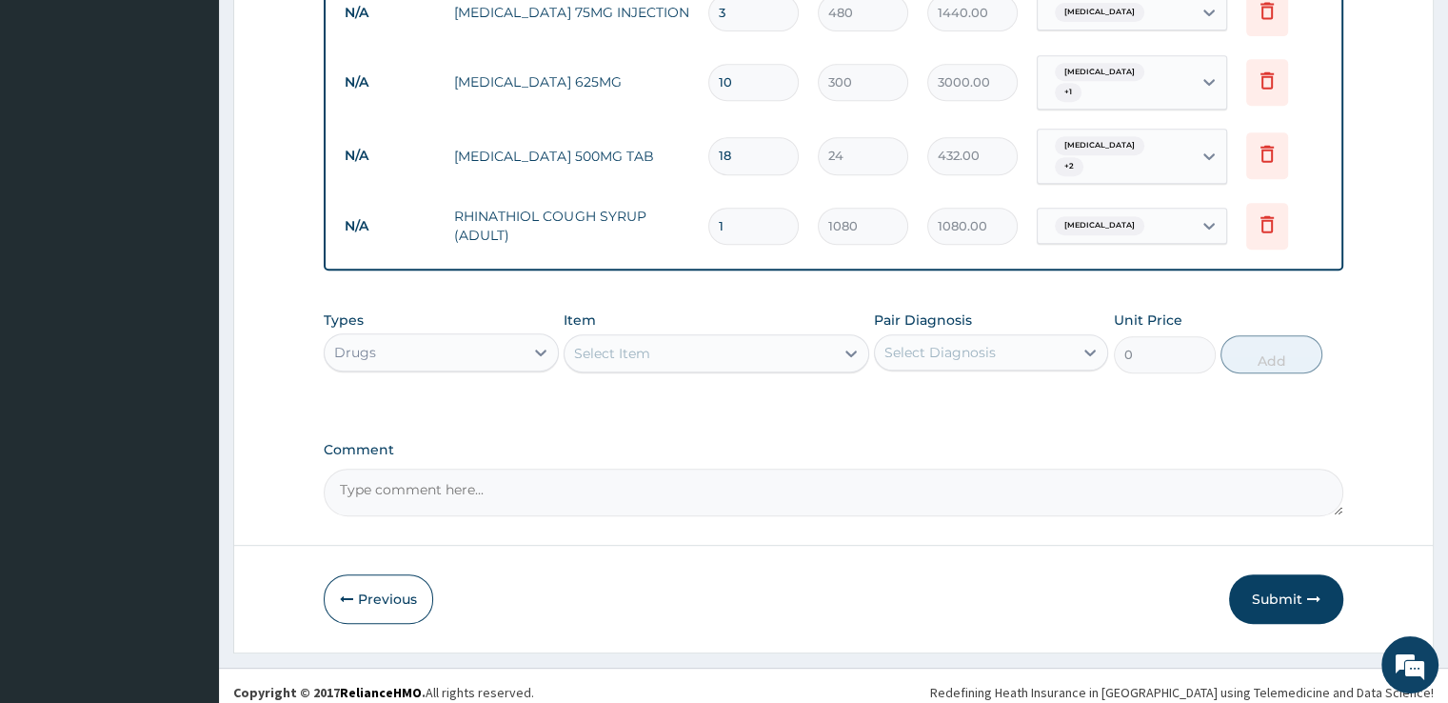
click at [630, 338] on div "Select Item" at bounding box center [699, 353] width 269 height 30
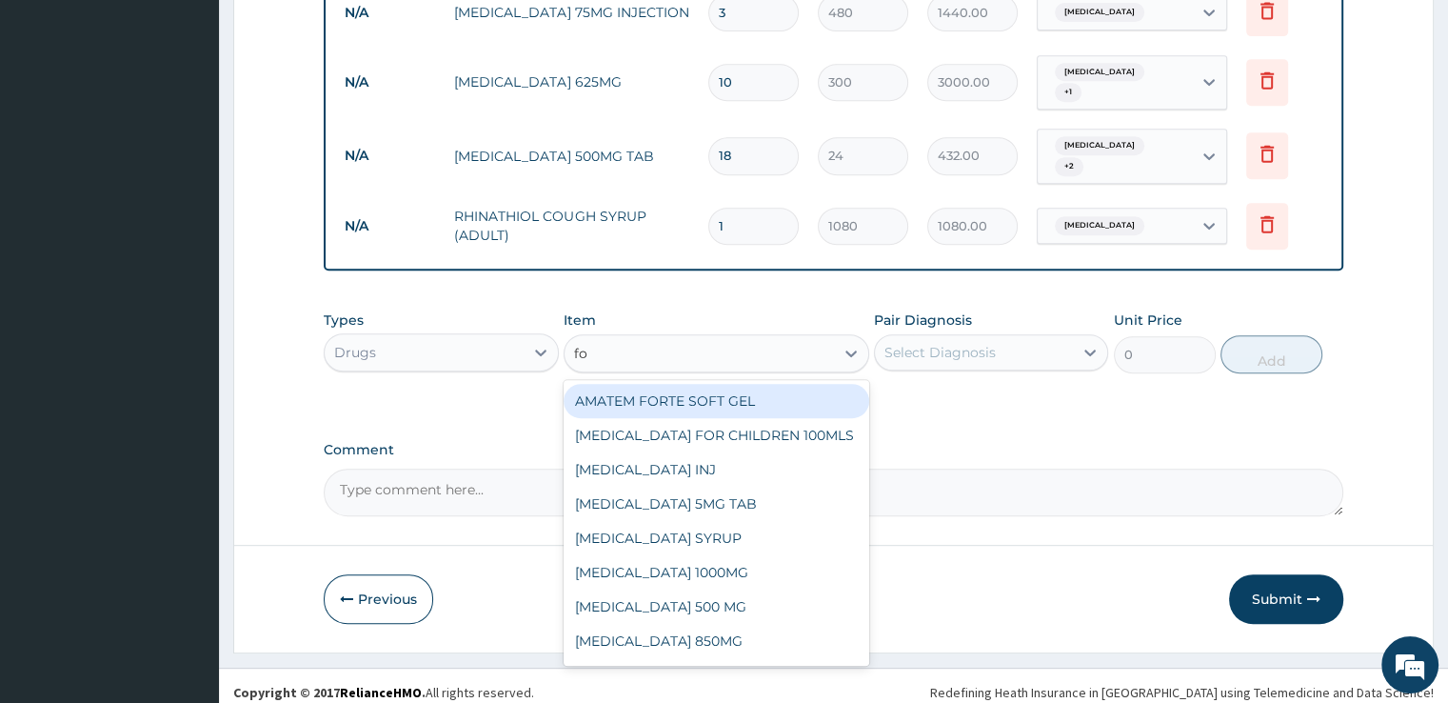
type input "fol"
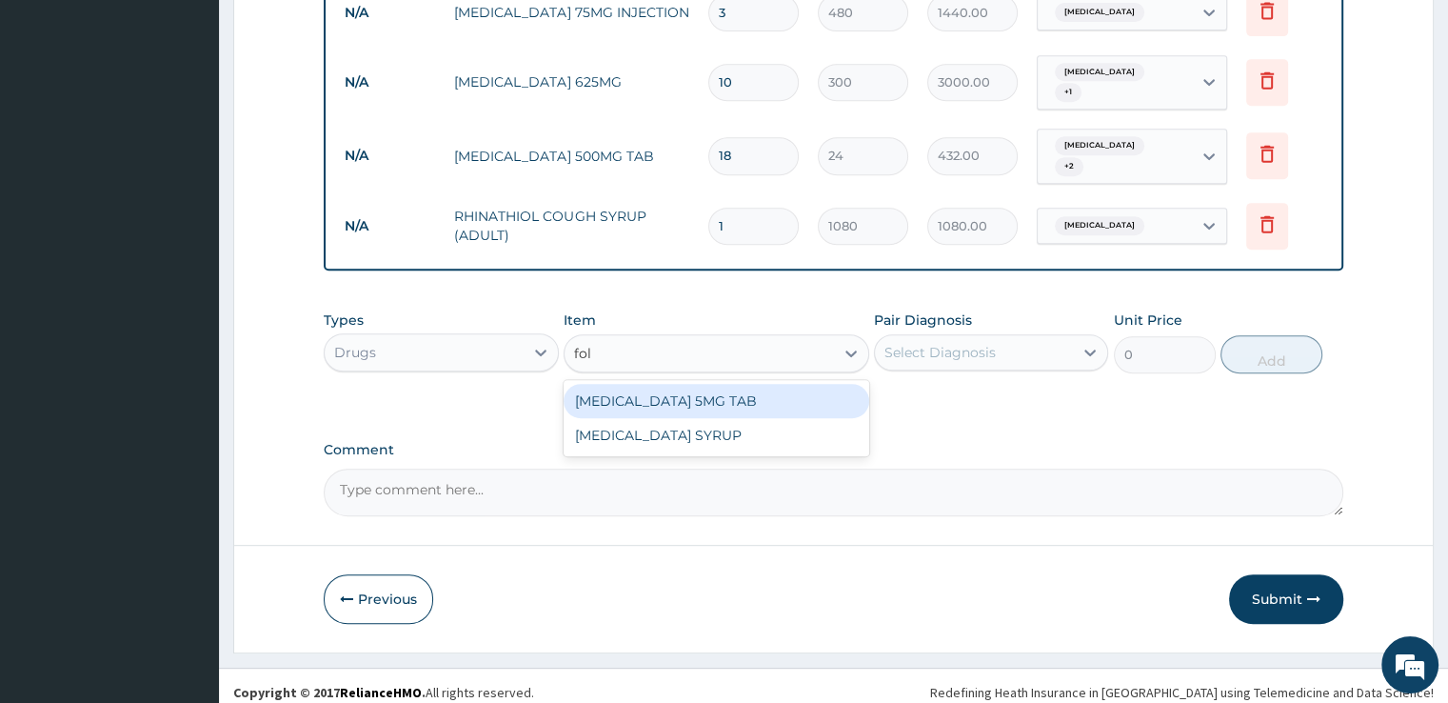
click at [602, 389] on div "FOLIC ACID 5MG TAB" at bounding box center [717, 401] width 306 height 34
type input "12"
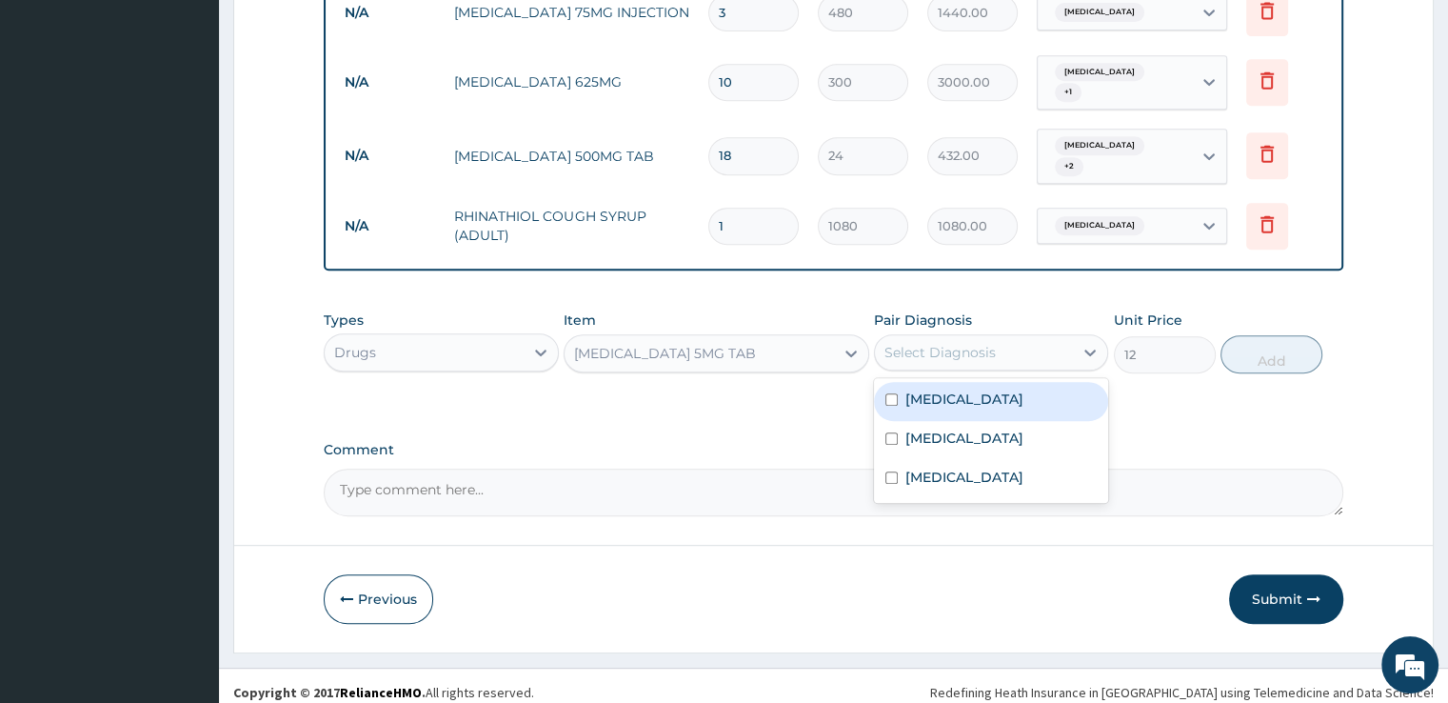
click at [984, 348] on div "Select Diagnosis" at bounding box center [940, 352] width 111 height 19
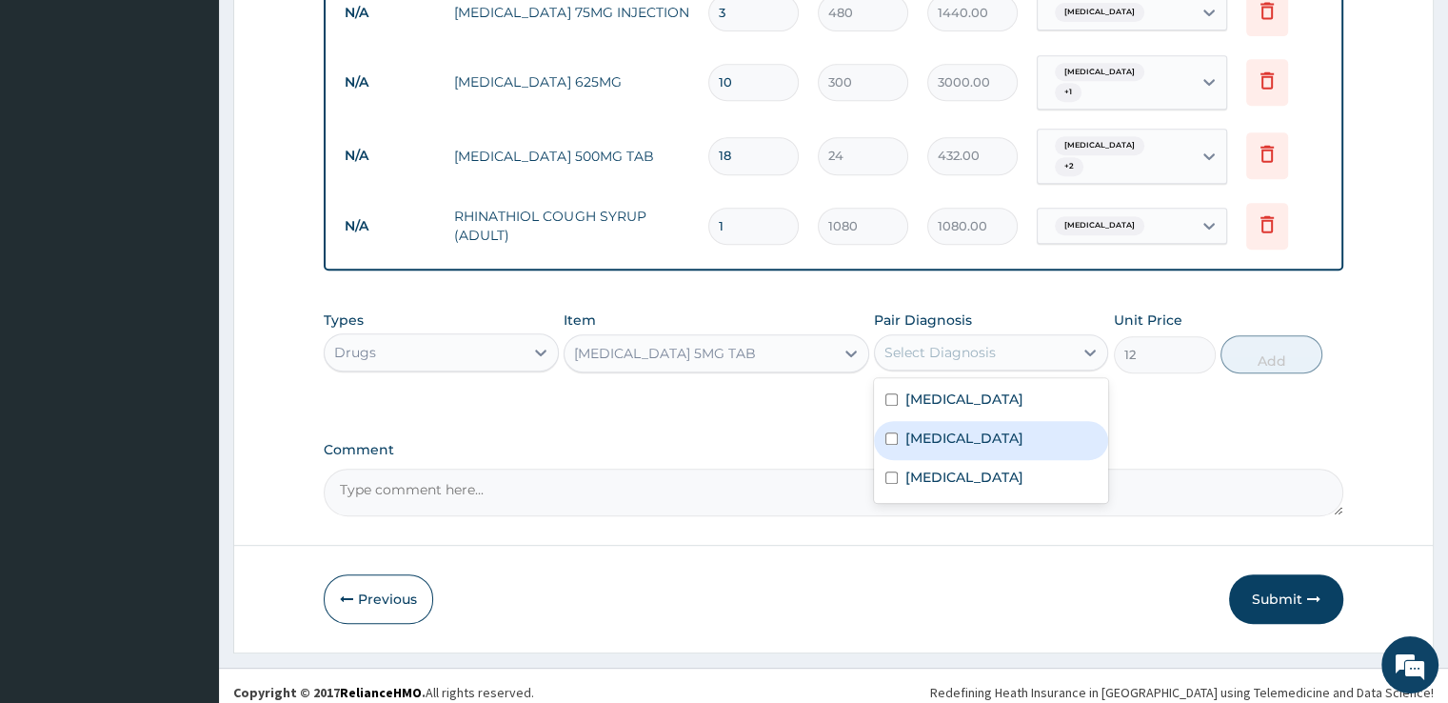
click at [961, 421] on div "Fear of pregnancy" at bounding box center [991, 440] width 234 height 39
checkbox input "true"
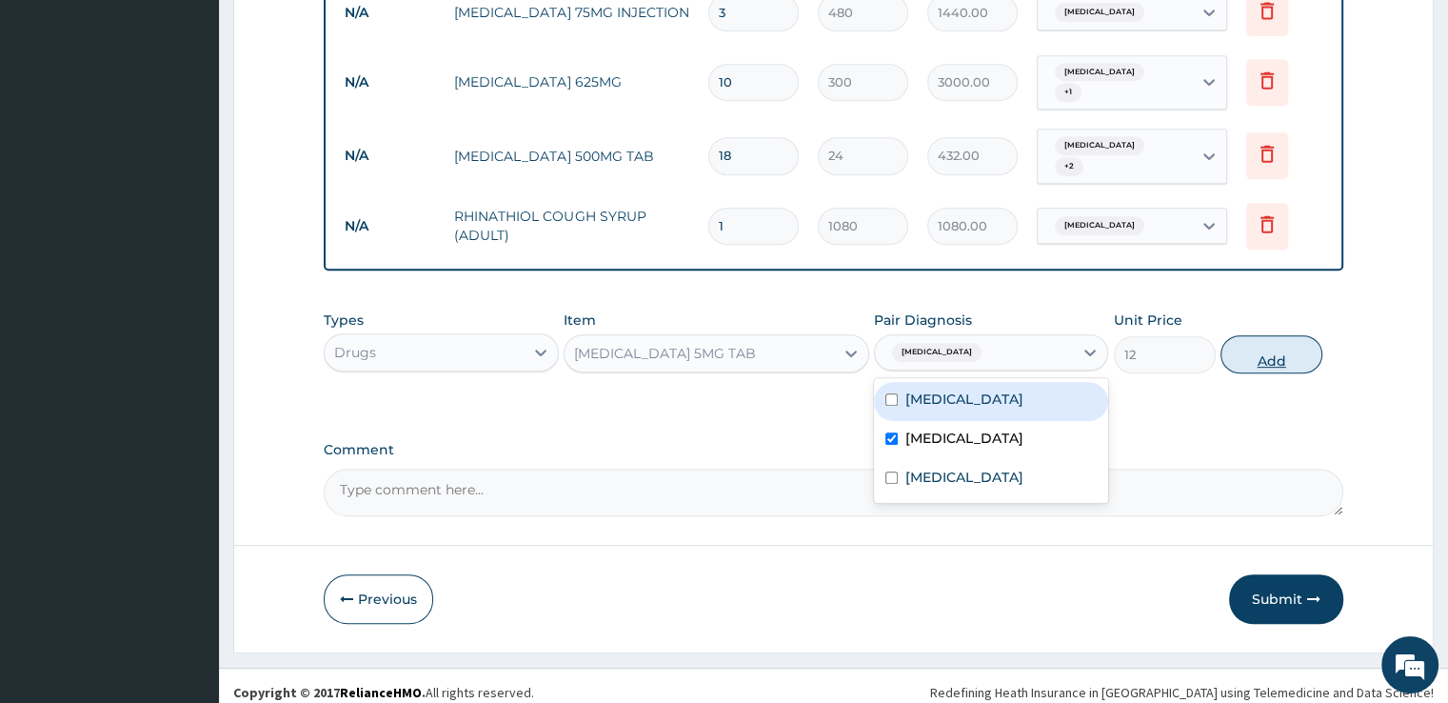
click at [1289, 335] on button "Add" at bounding box center [1272, 354] width 102 height 38
type input "0"
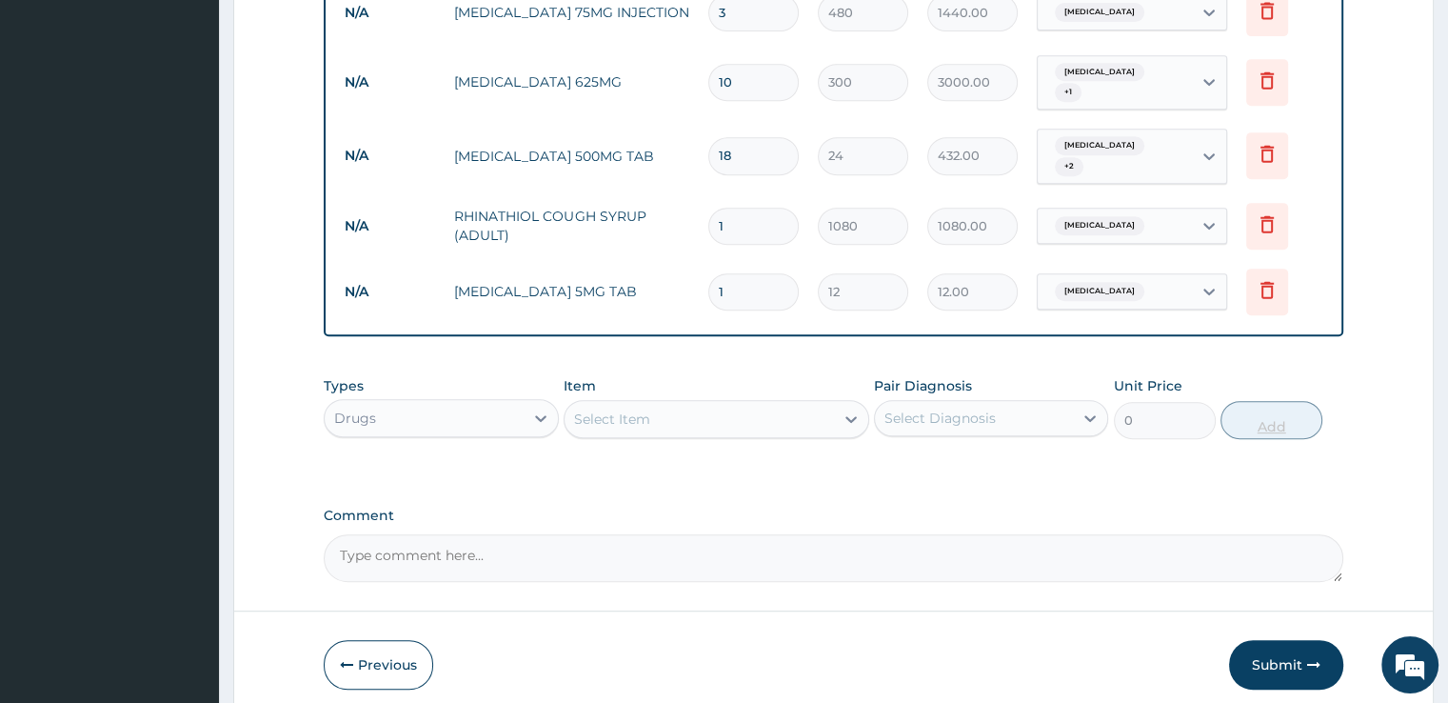
type input "0.00"
type input "7"
type input "84.00"
type input "7"
click at [699, 404] on div "Select Item" at bounding box center [699, 419] width 269 height 30
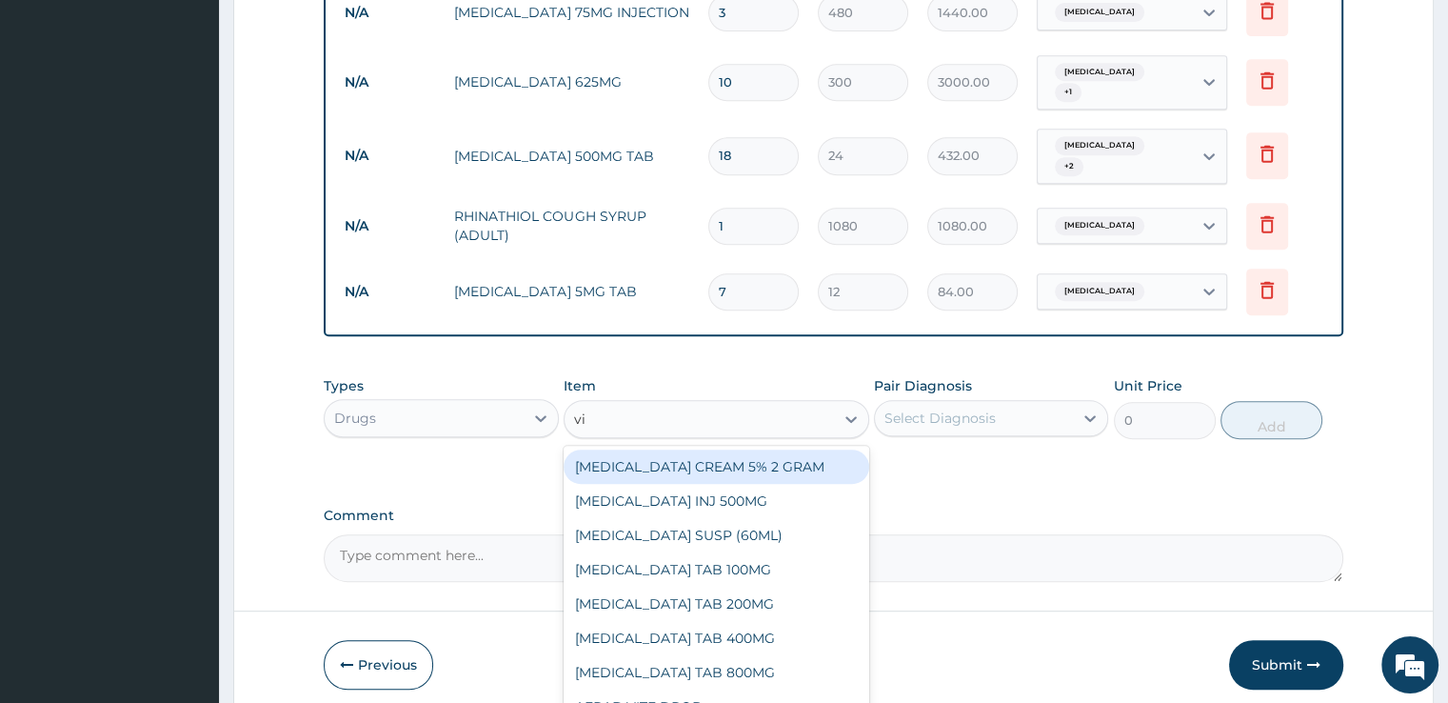
type input "vit"
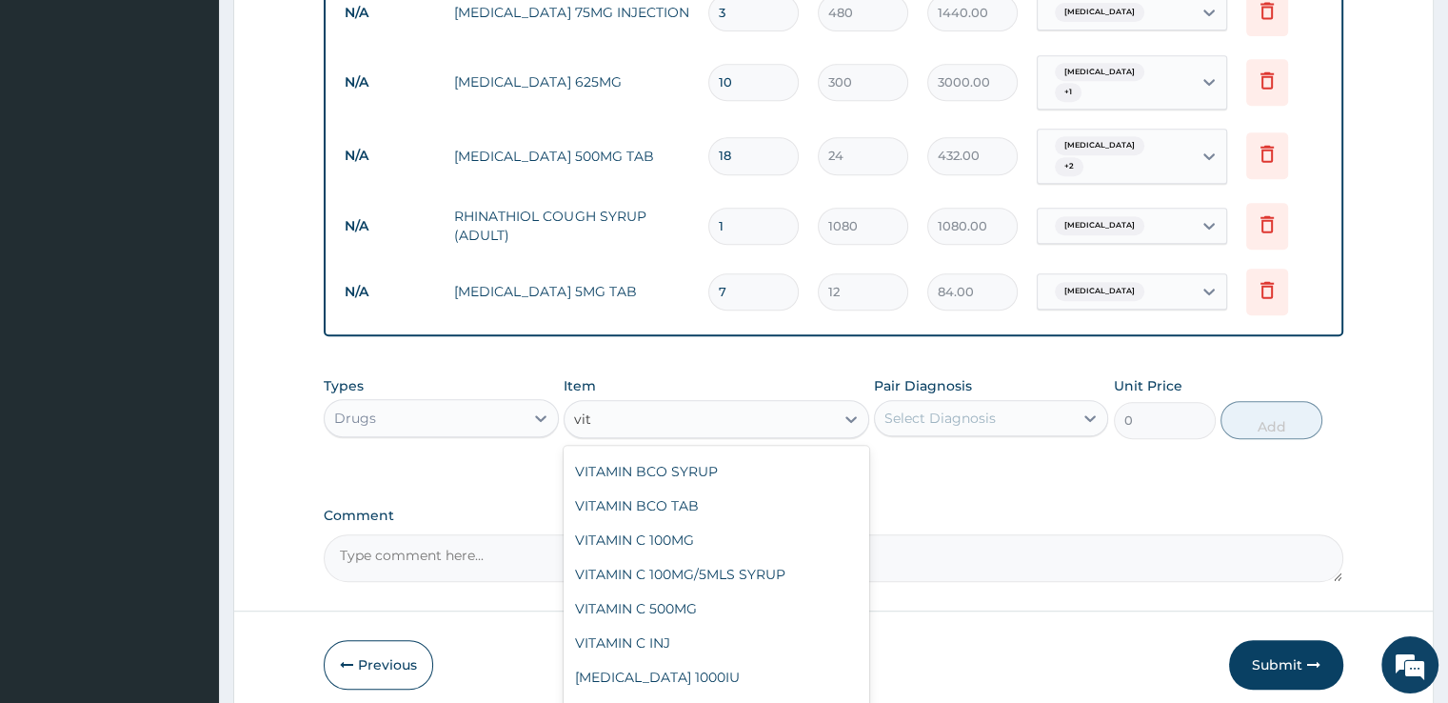
scroll to position [249, 0]
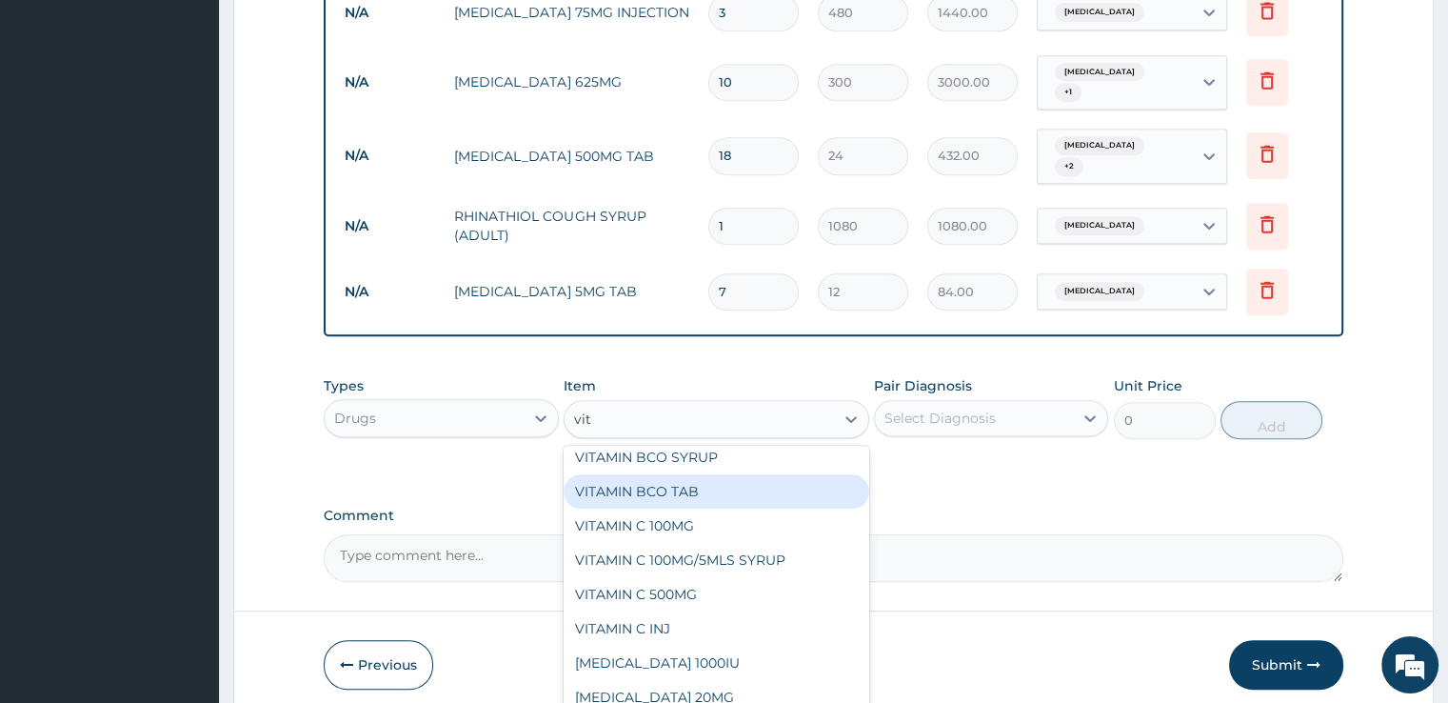
click at [665, 474] on div "VITAMIN BCO TAB" at bounding box center [717, 491] width 306 height 34
type input "12"
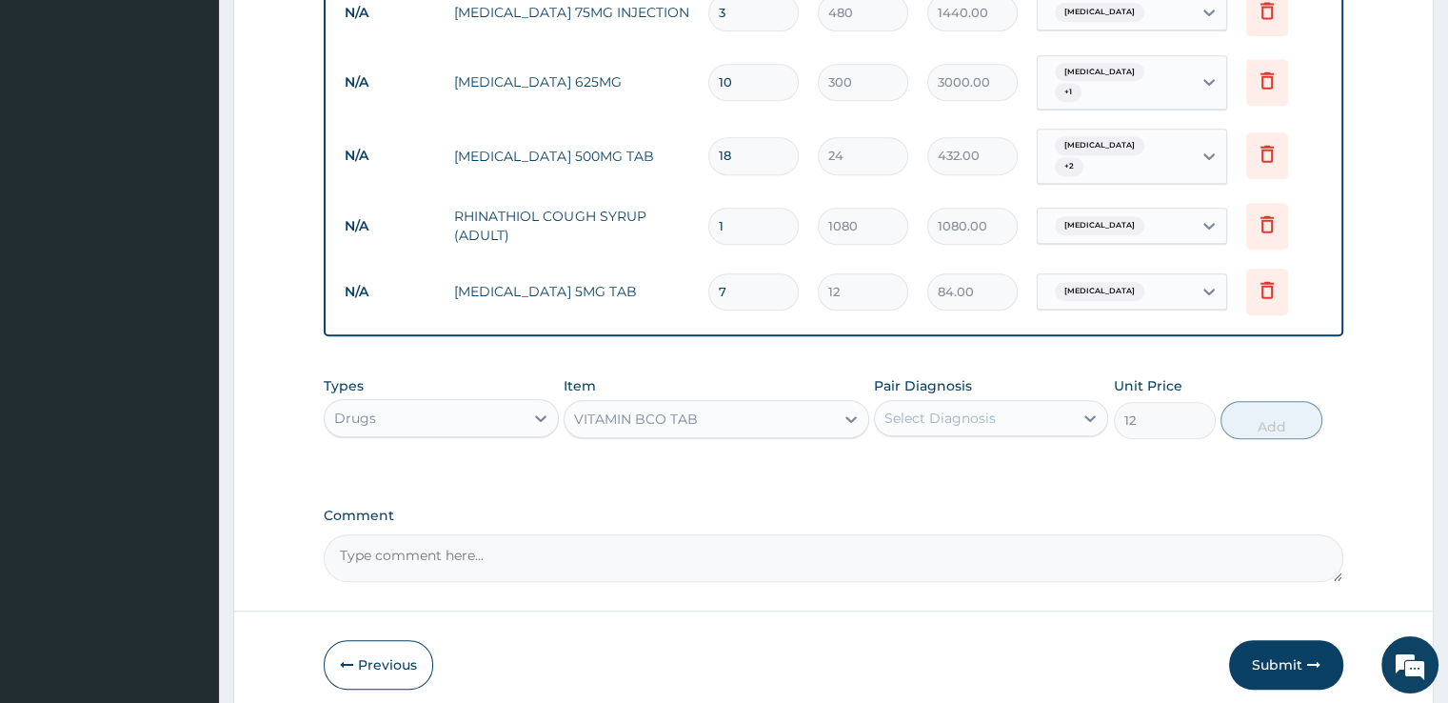
click at [956, 417] on div "Select Diagnosis" at bounding box center [974, 418] width 198 height 30
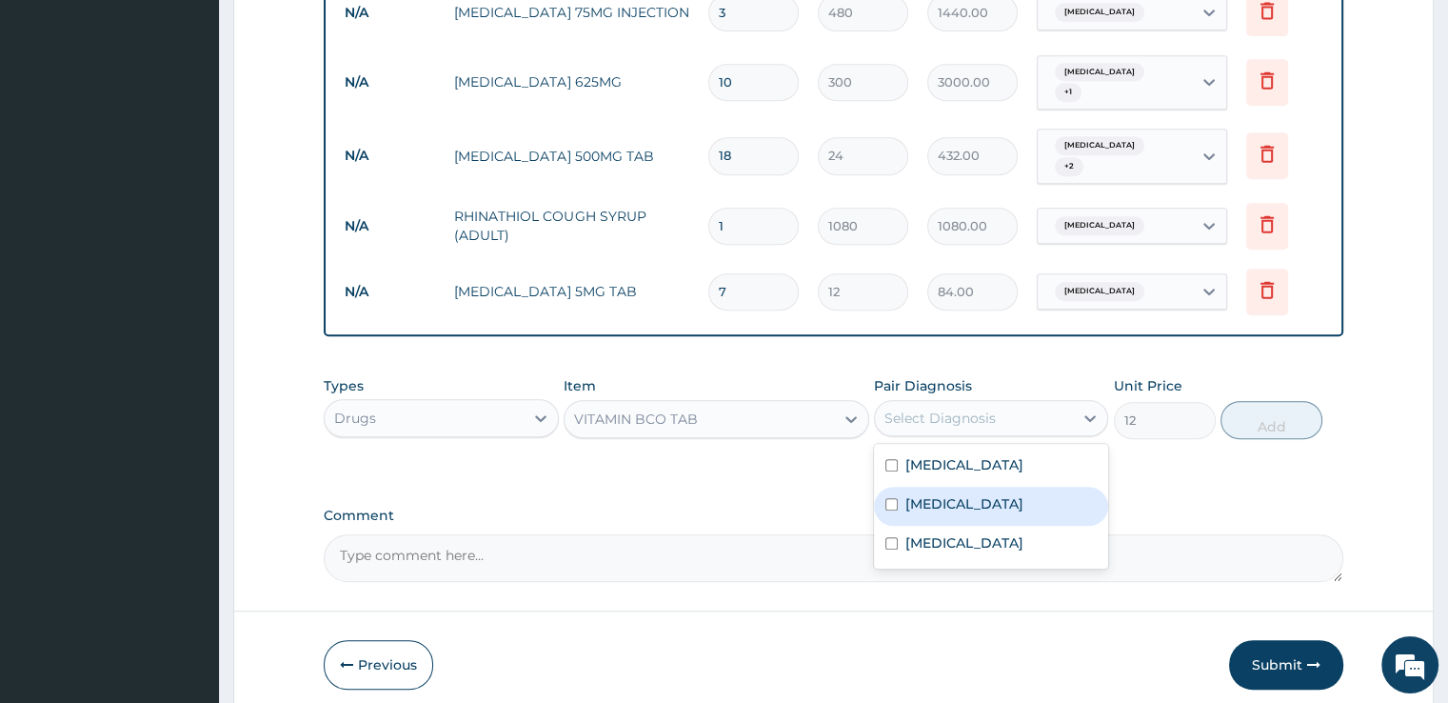
click at [934, 494] on label "Fear of pregnancy" at bounding box center [964, 503] width 118 height 19
checkbox input "true"
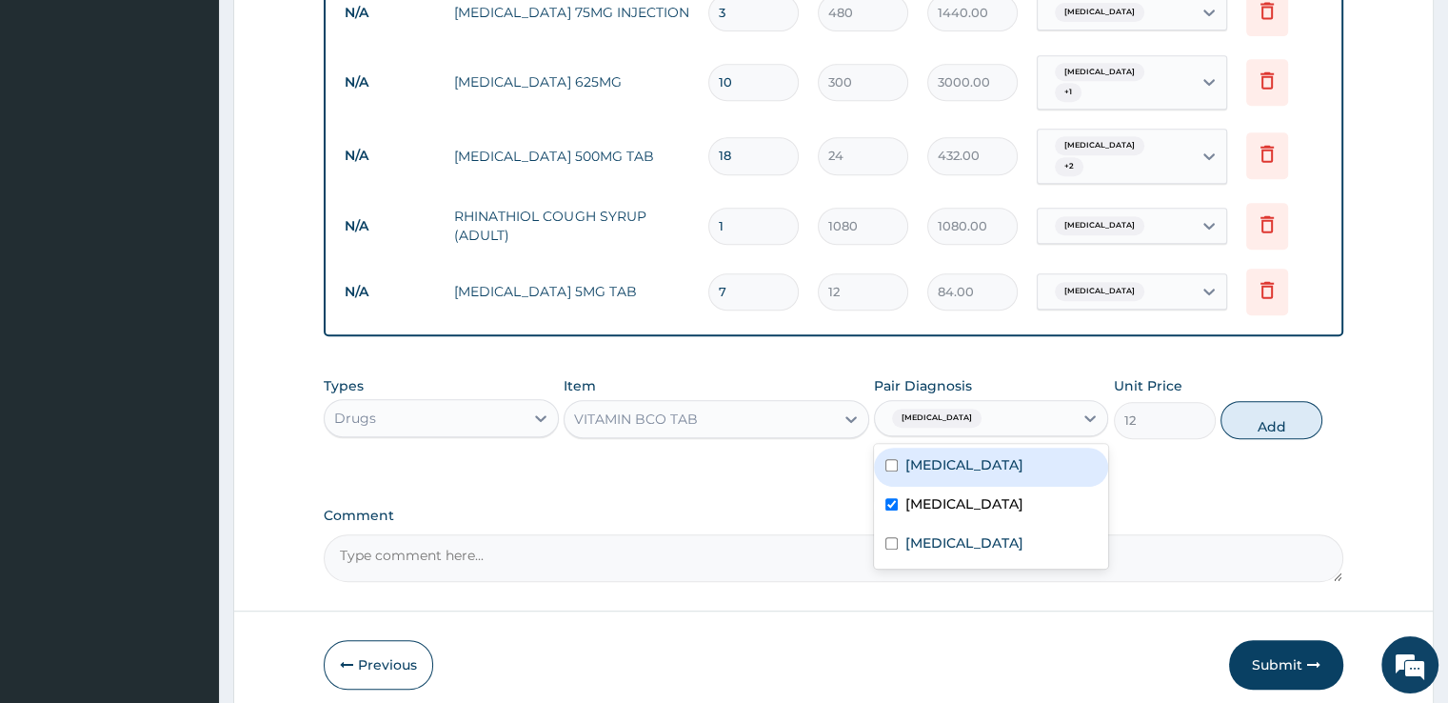
click at [937, 458] on label "Malaria" at bounding box center [964, 464] width 118 height 19
checkbox input "true"
click at [1274, 420] on button "Add" at bounding box center [1272, 420] width 102 height 38
type input "0"
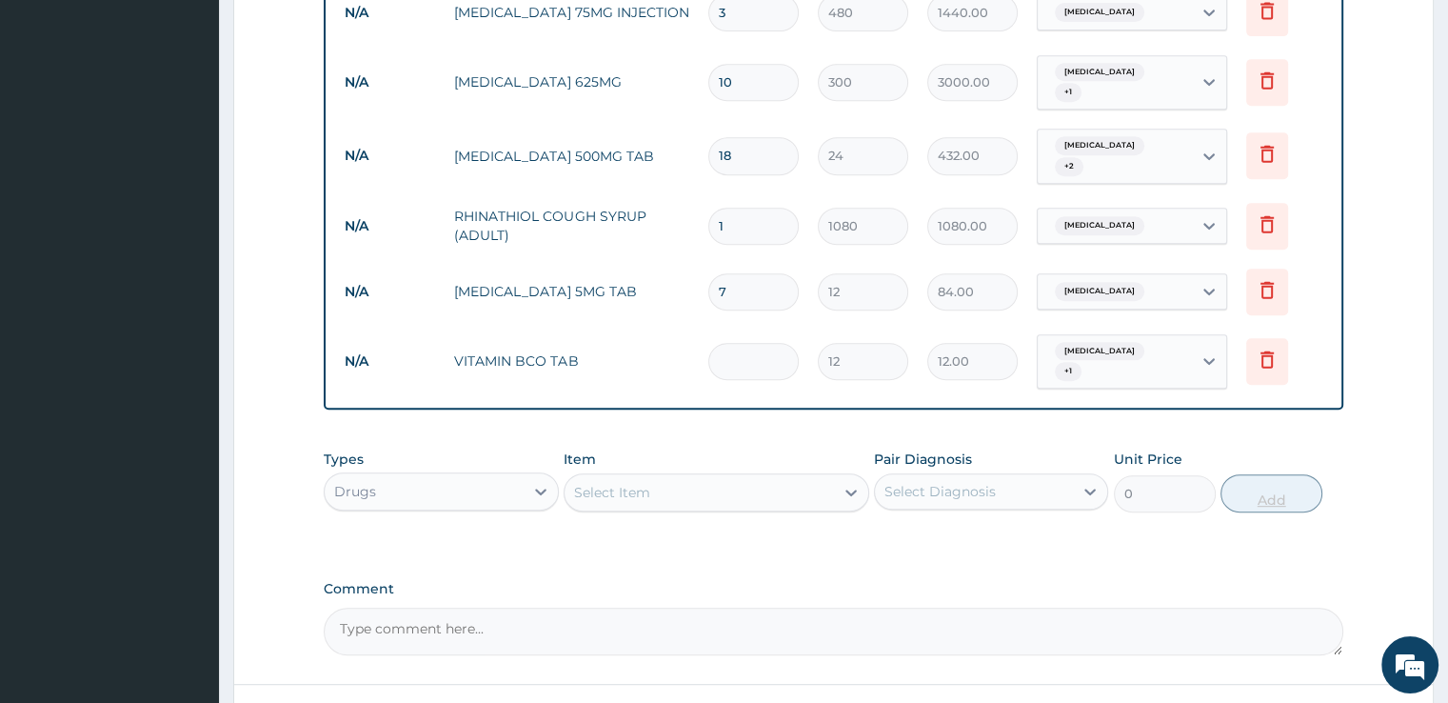
type input "0.00"
type input "3"
type input "36.00"
type input "30"
type input "360.00"
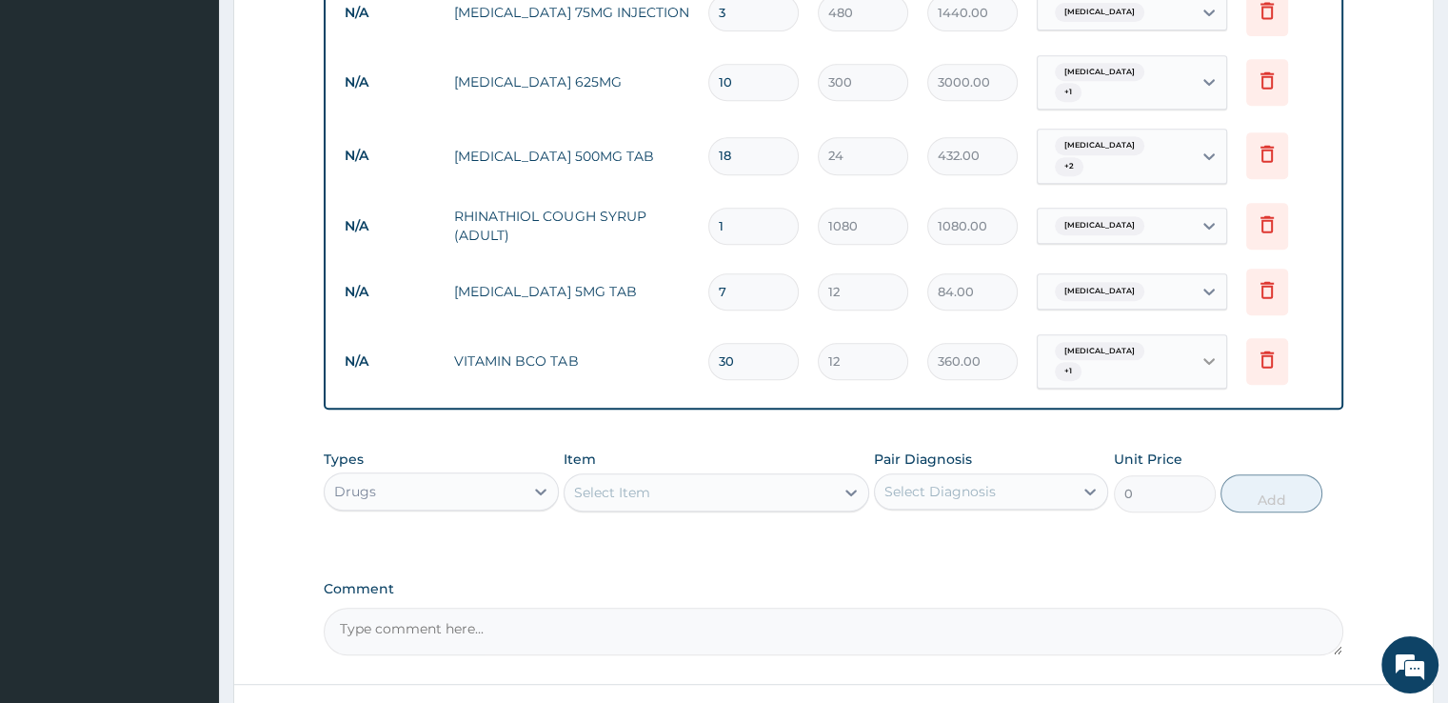
type input "30"
click at [1203, 351] on icon at bounding box center [1209, 360] width 19 height 19
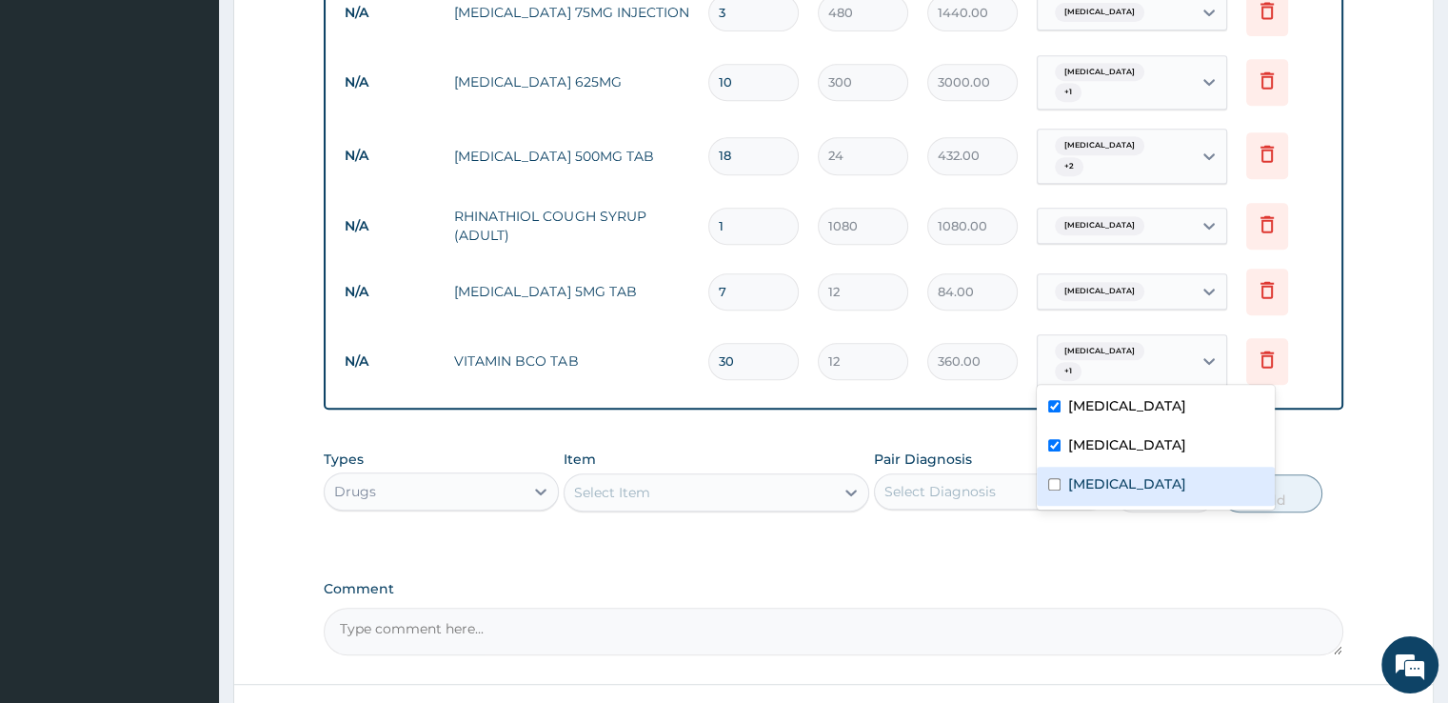
click at [1056, 486] on input "checkbox" at bounding box center [1054, 484] width 12 height 12
checkbox input "true"
click at [726, 481] on div "Select Item" at bounding box center [699, 492] width 269 height 30
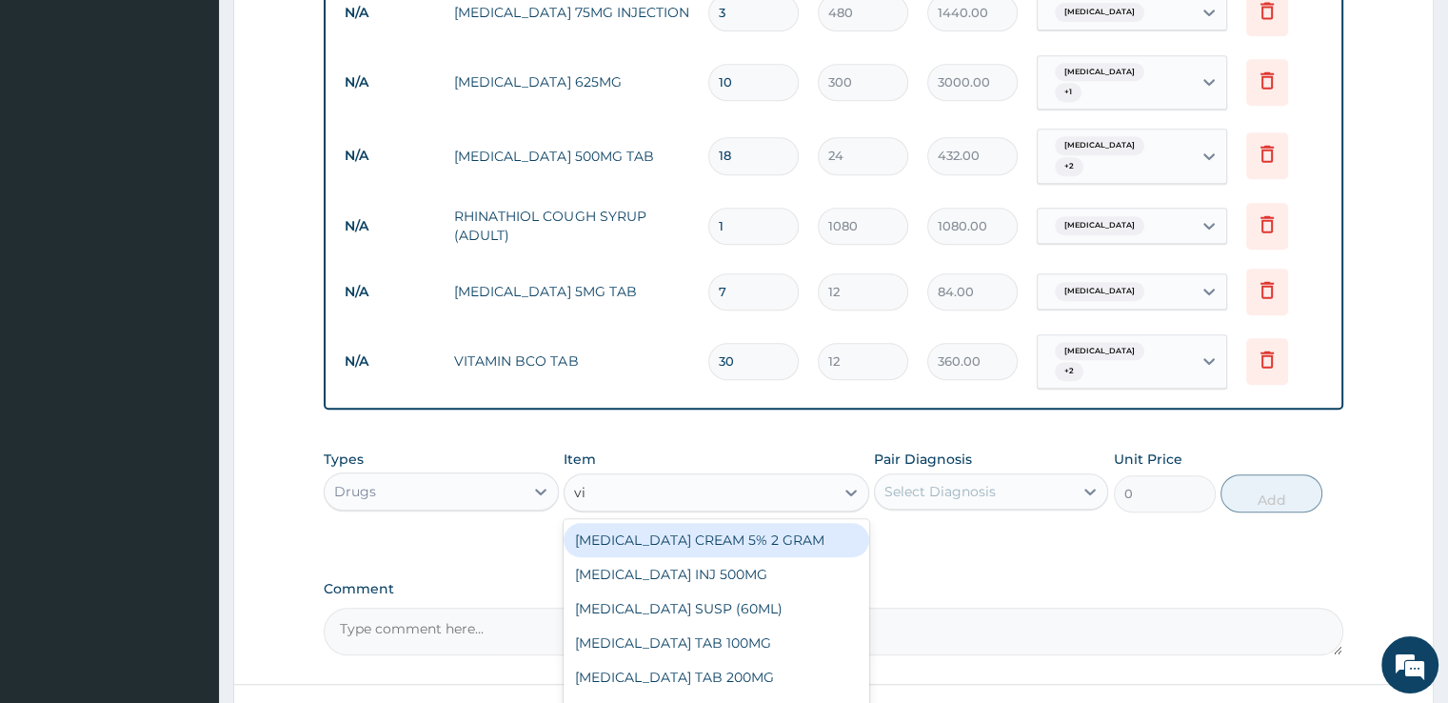
type input "vit"
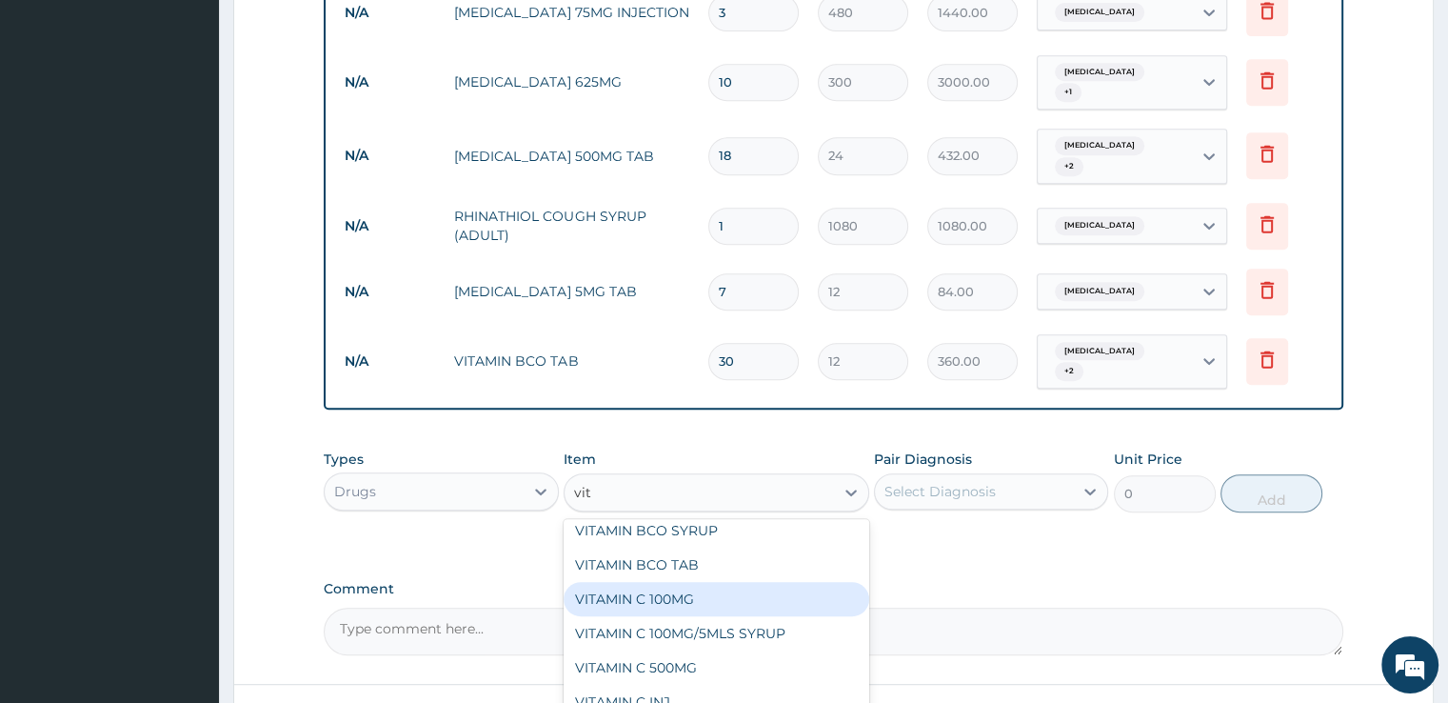
click at [648, 584] on div "VITAMIN C 100MG" at bounding box center [717, 599] width 306 height 34
type input "15"
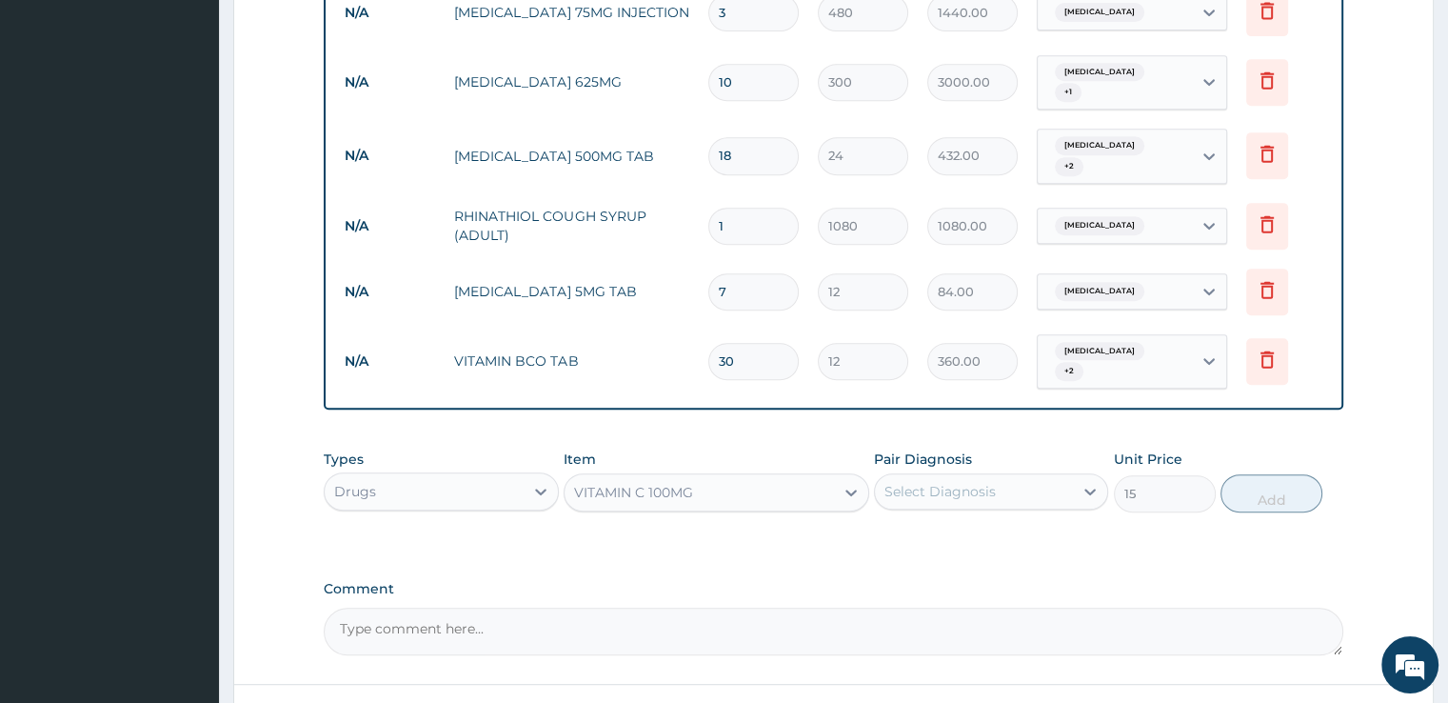
click at [1014, 476] on div "Select Diagnosis" at bounding box center [974, 491] width 198 height 30
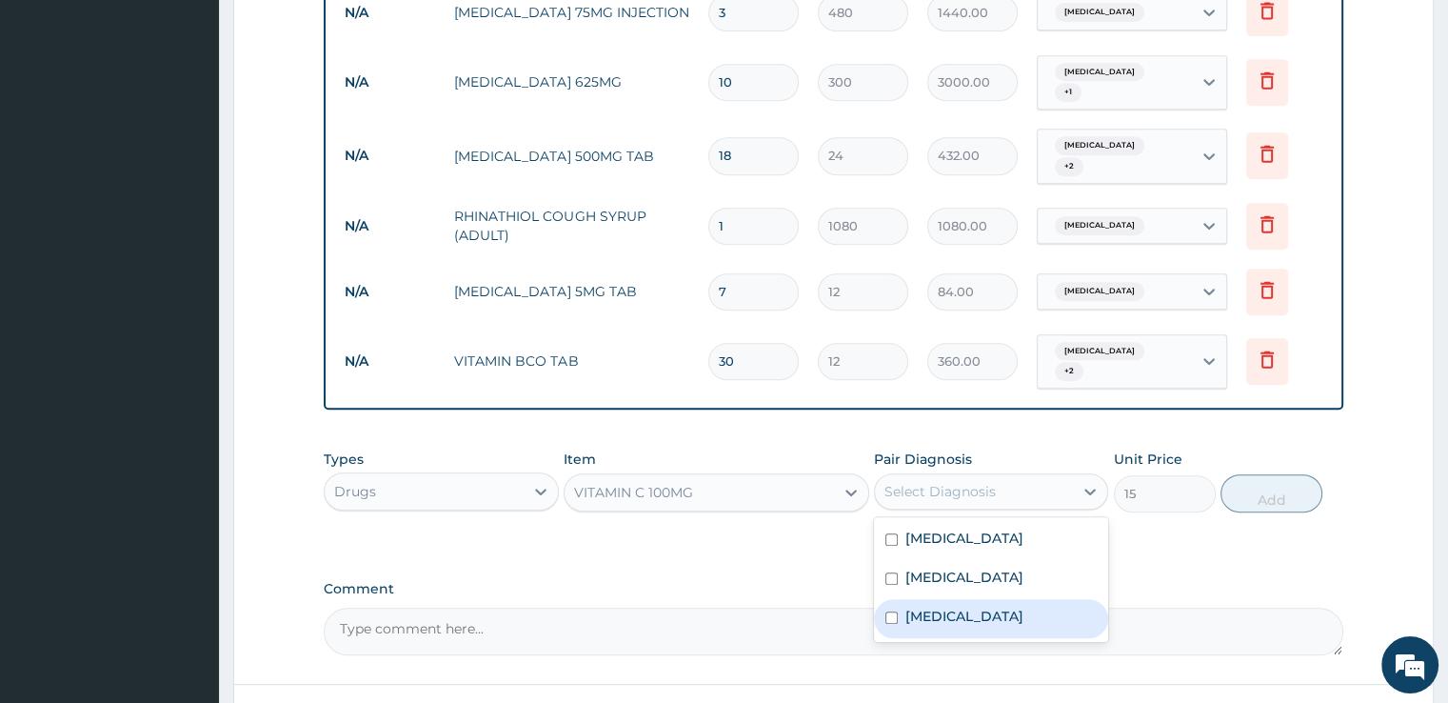
click at [916, 606] on label "Upper respiratory infection" at bounding box center [964, 615] width 118 height 19
checkbox input "true"
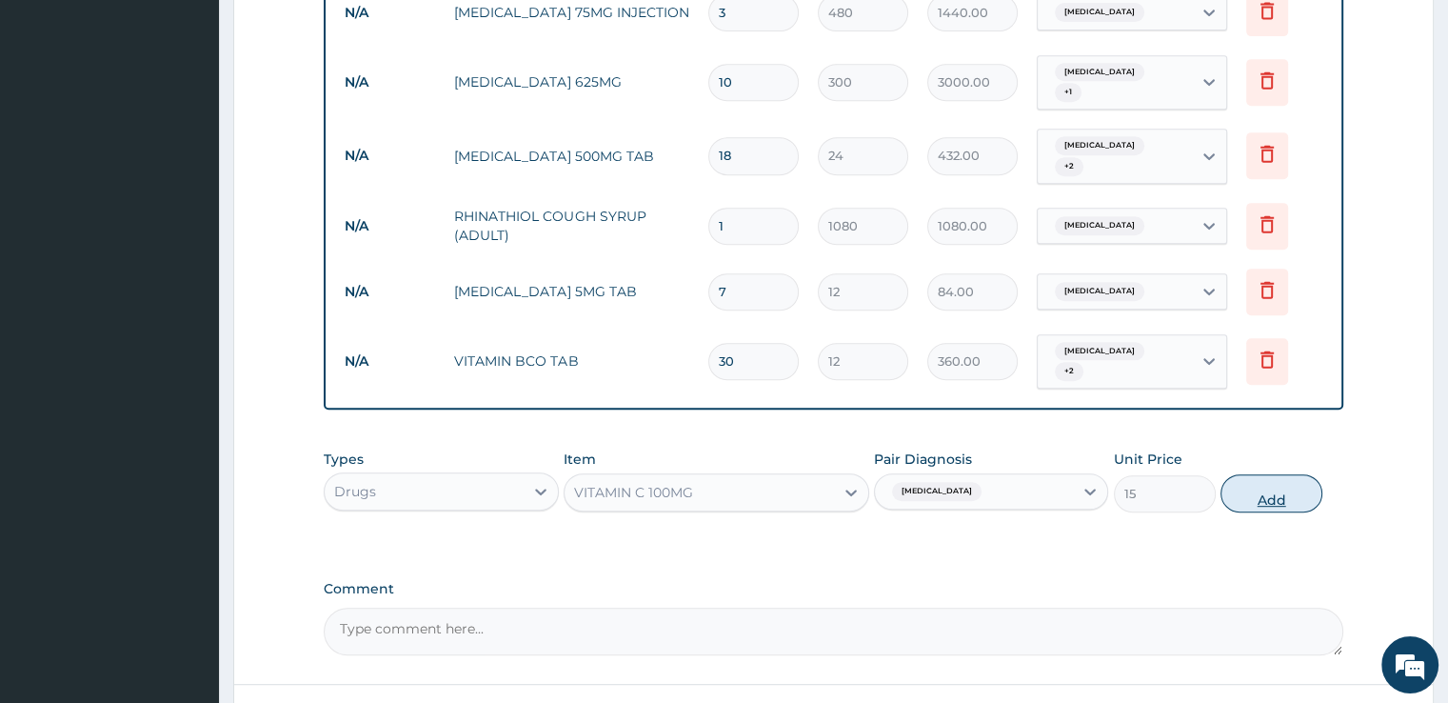
click at [1268, 491] on button "Add" at bounding box center [1272, 493] width 102 height 38
type input "0"
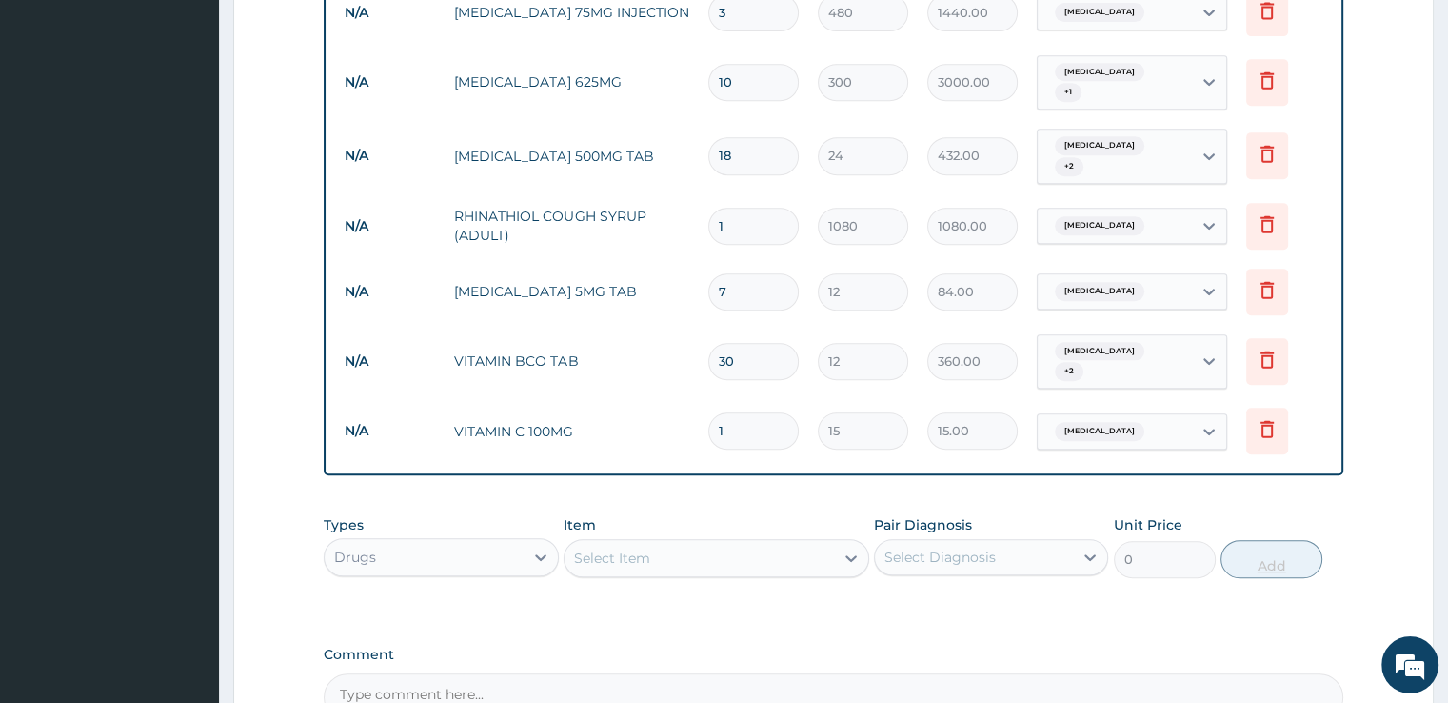
type input "0.00"
type input "3"
type input "45.00"
type input "30"
type input "450.00"
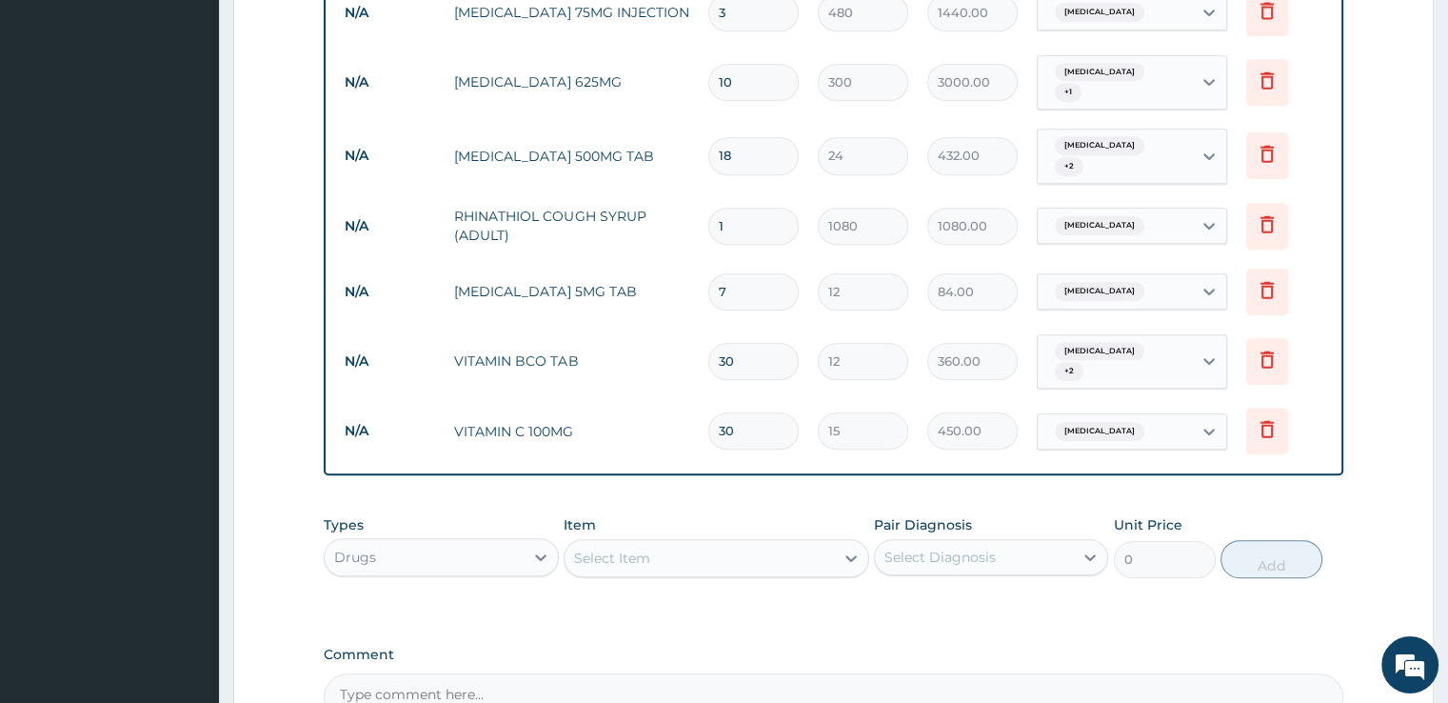
scroll to position [1059, 0]
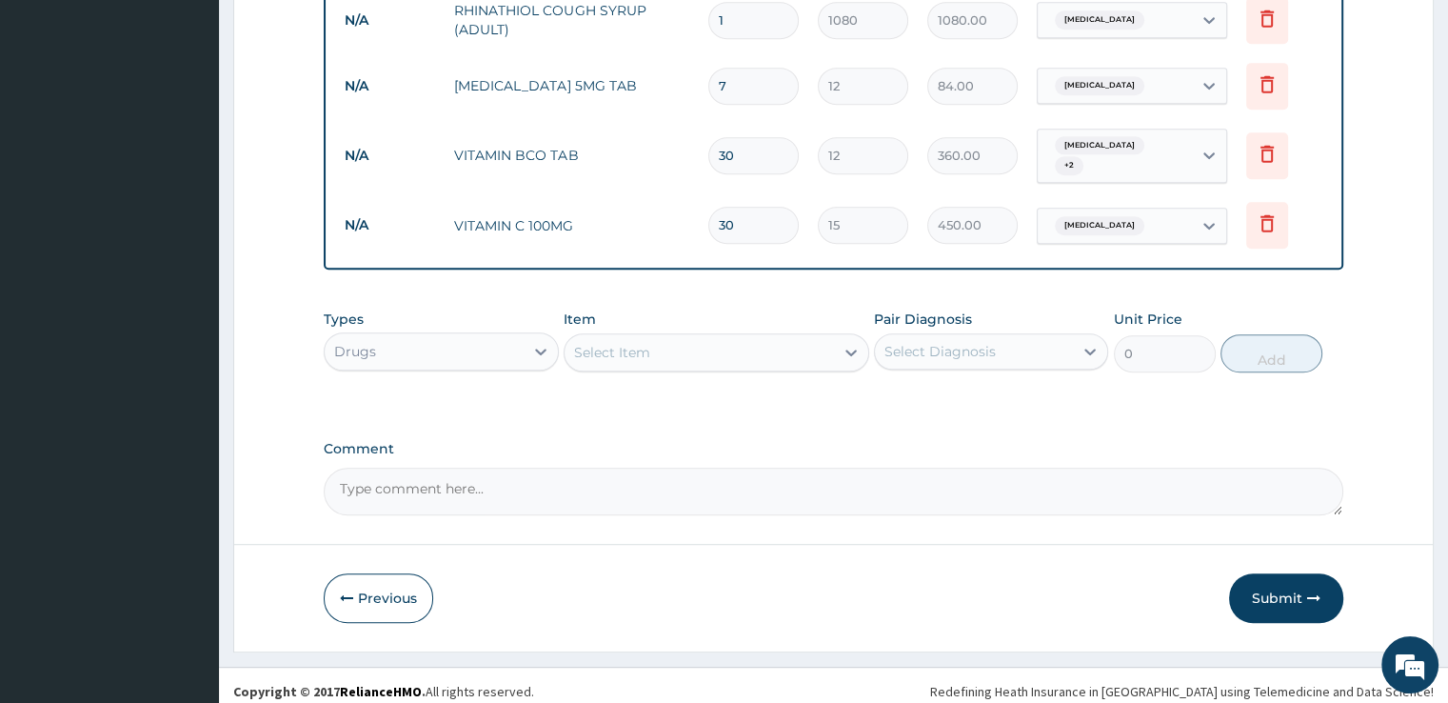
type input "30"
click at [642, 343] on div "Select Item" at bounding box center [612, 352] width 76 height 19
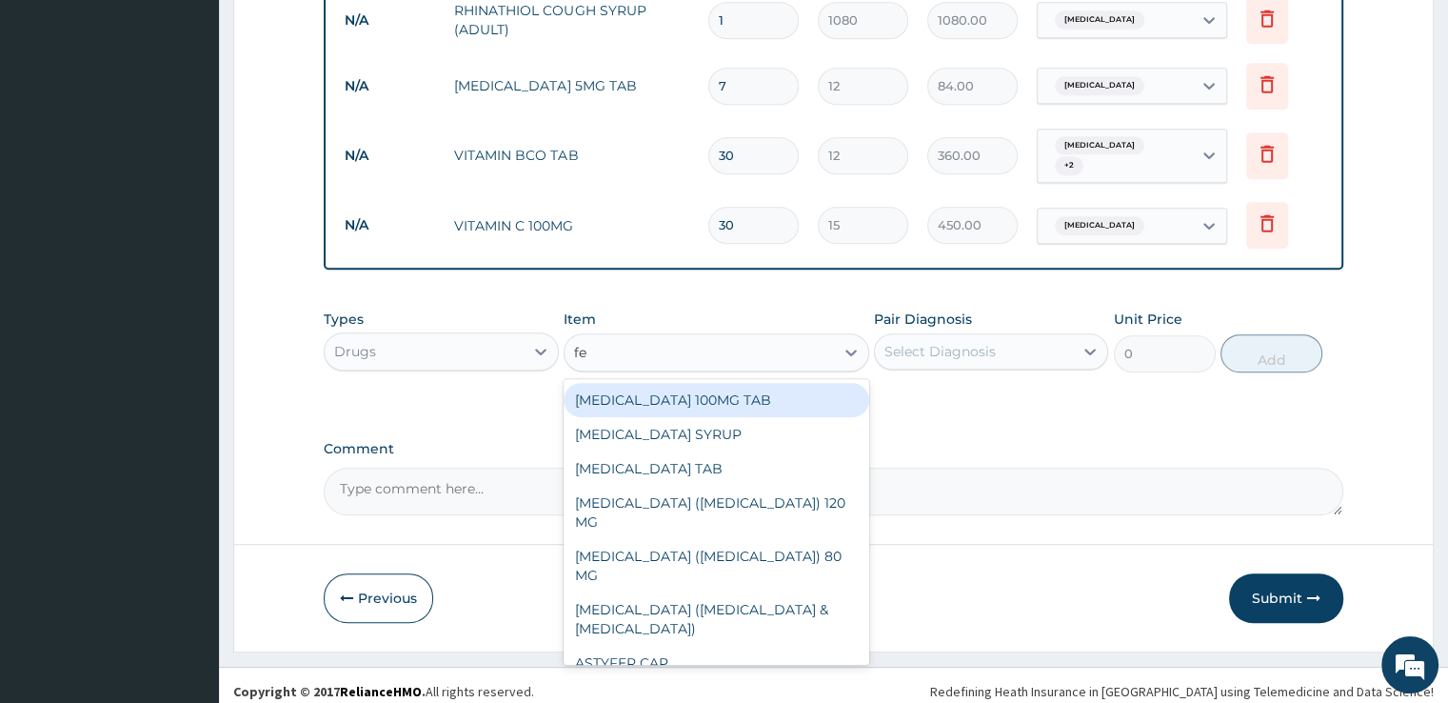
type input "fer"
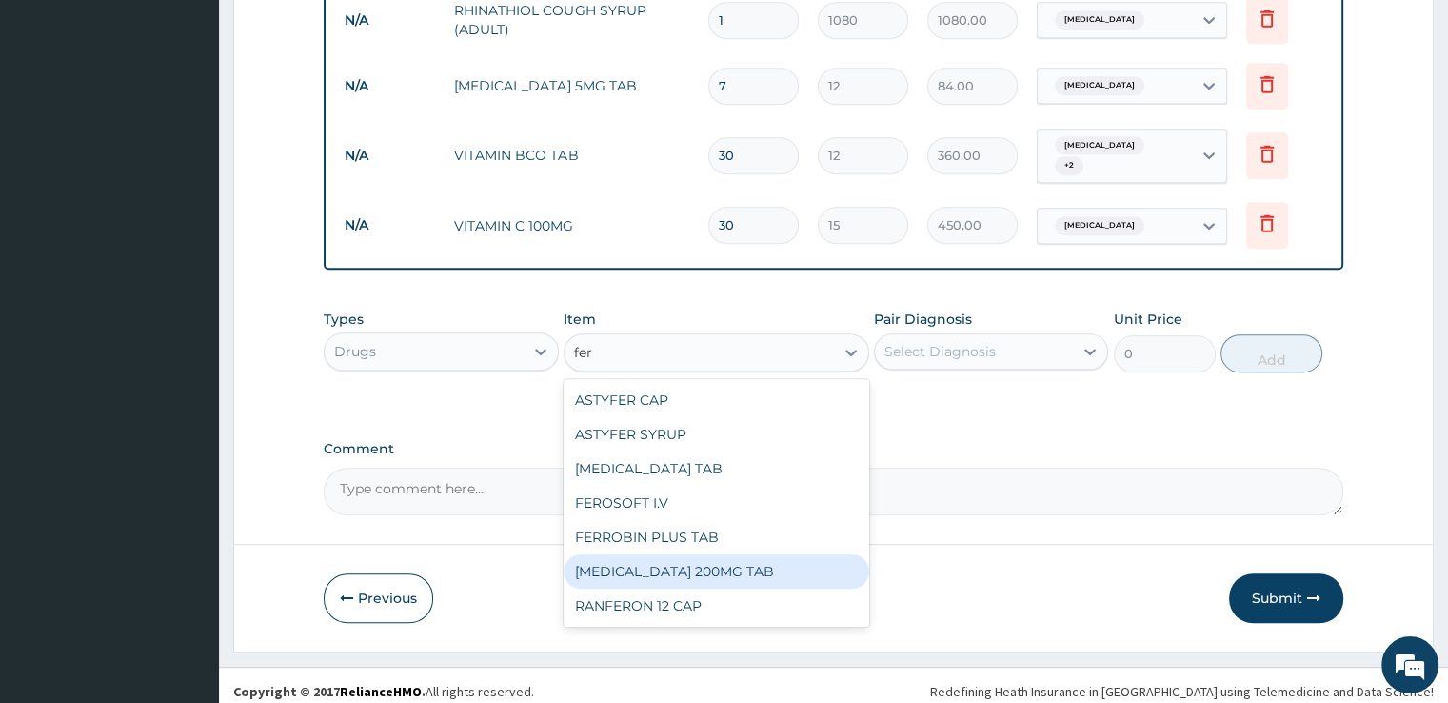
click at [661, 564] on div "FERROUS SULPHATE 200MG TAB" at bounding box center [717, 571] width 306 height 34
type input "20.4"
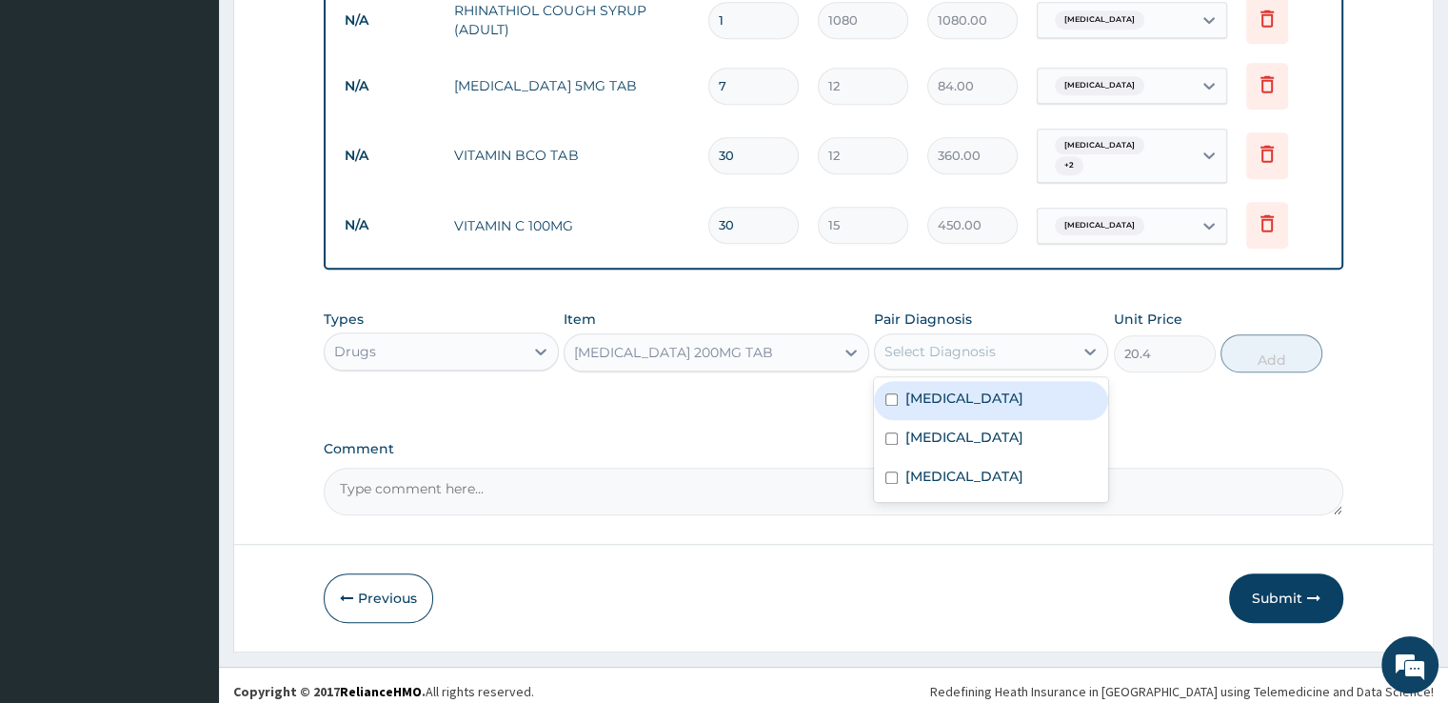
click at [998, 336] on div "Select Diagnosis" at bounding box center [974, 351] width 198 height 30
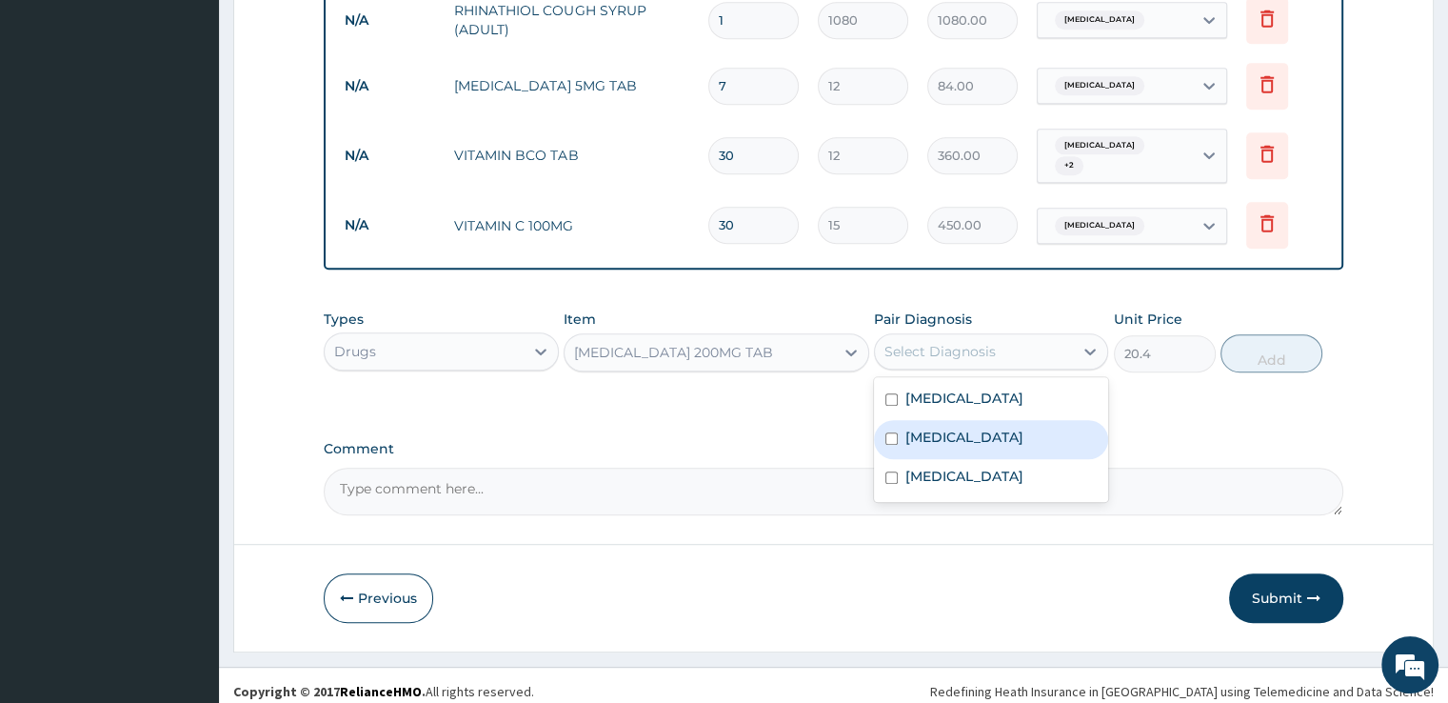
click at [970, 428] on label "Fear of pregnancy" at bounding box center [964, 437] width 118 height 19
checkbox input "true"
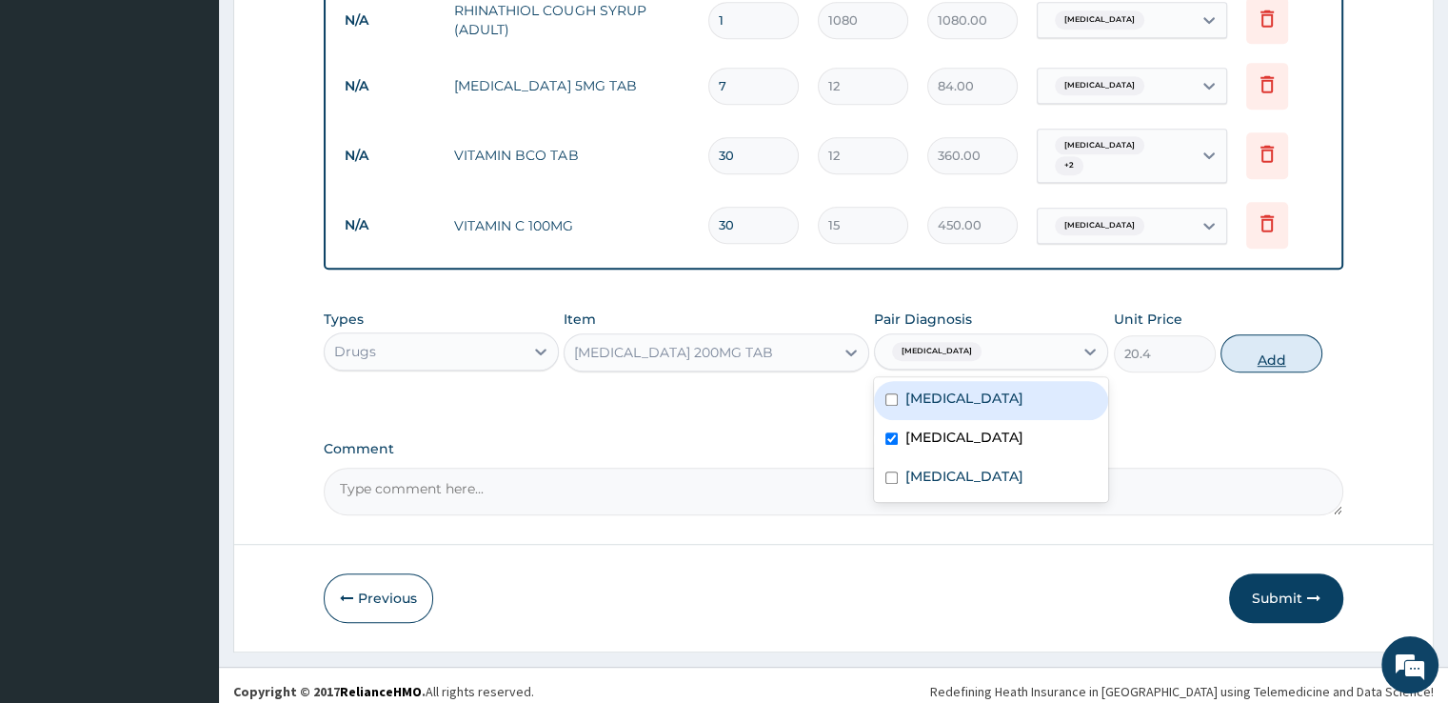
click at [1270, 339] on button "Add" at bounding box center [1272, 353] width 102 height 38
type input "0"
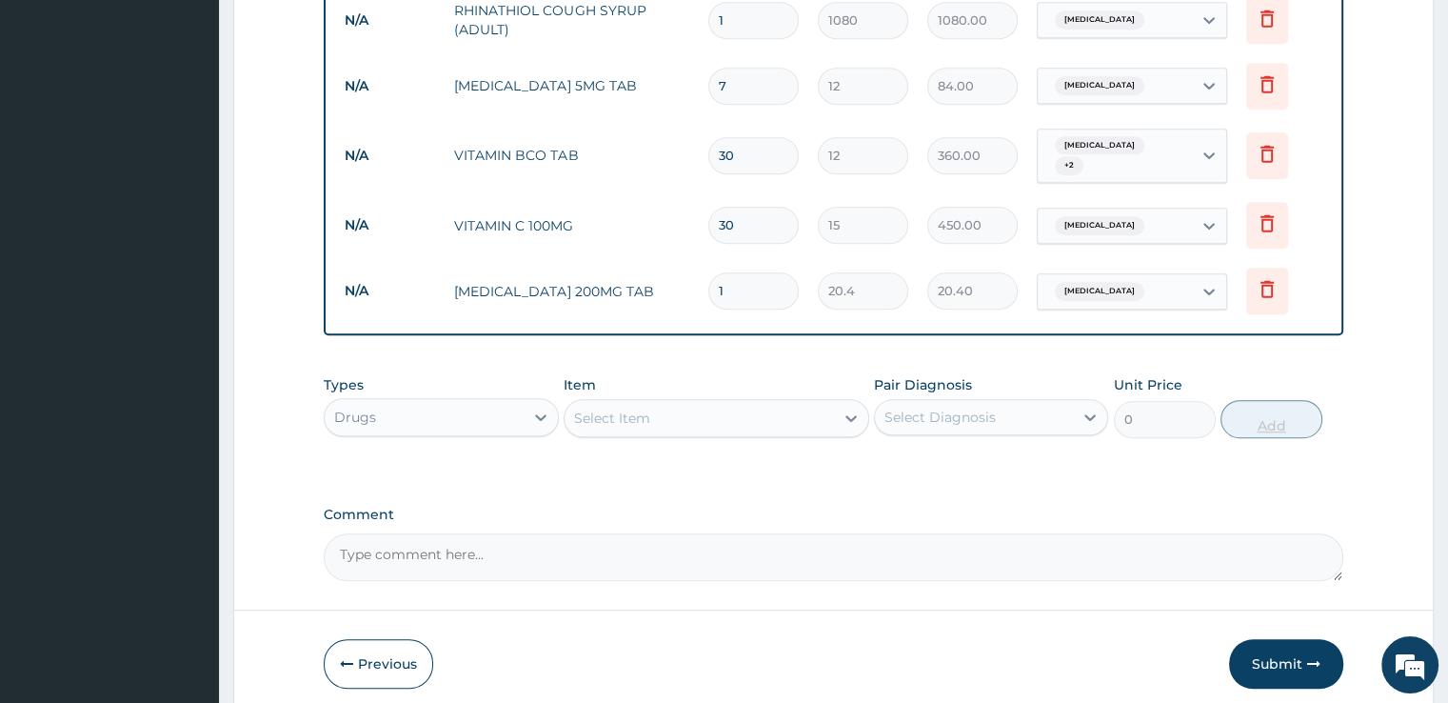
type input "14"
type input "285.60"
type input "14"
click at [1276, 656] on button "Submit" at bounding box center [1286, 664] width 114 height 50
